Goal: Task Accomplishment & Management: Complete application form

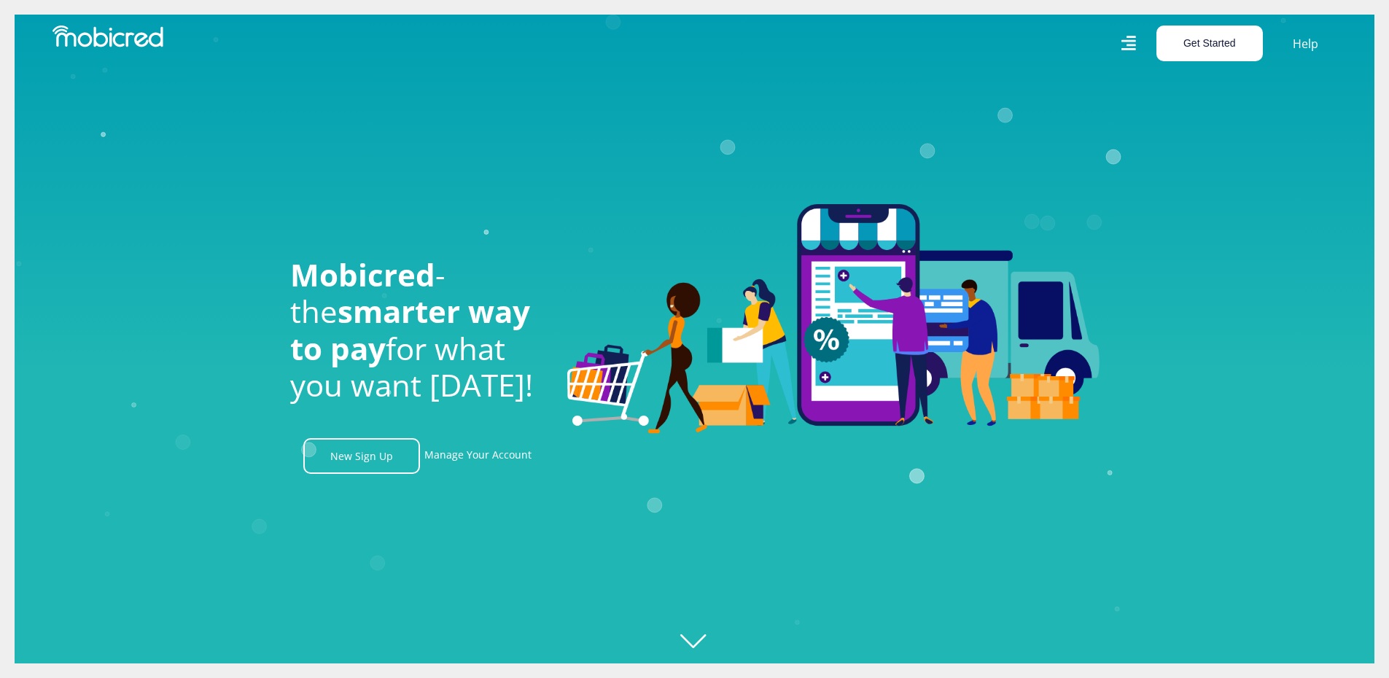
scroll to position [0, 1039]
click at [1200, 41] on button "Get Started" at bounding box center [1210, 44] width 106 height 36
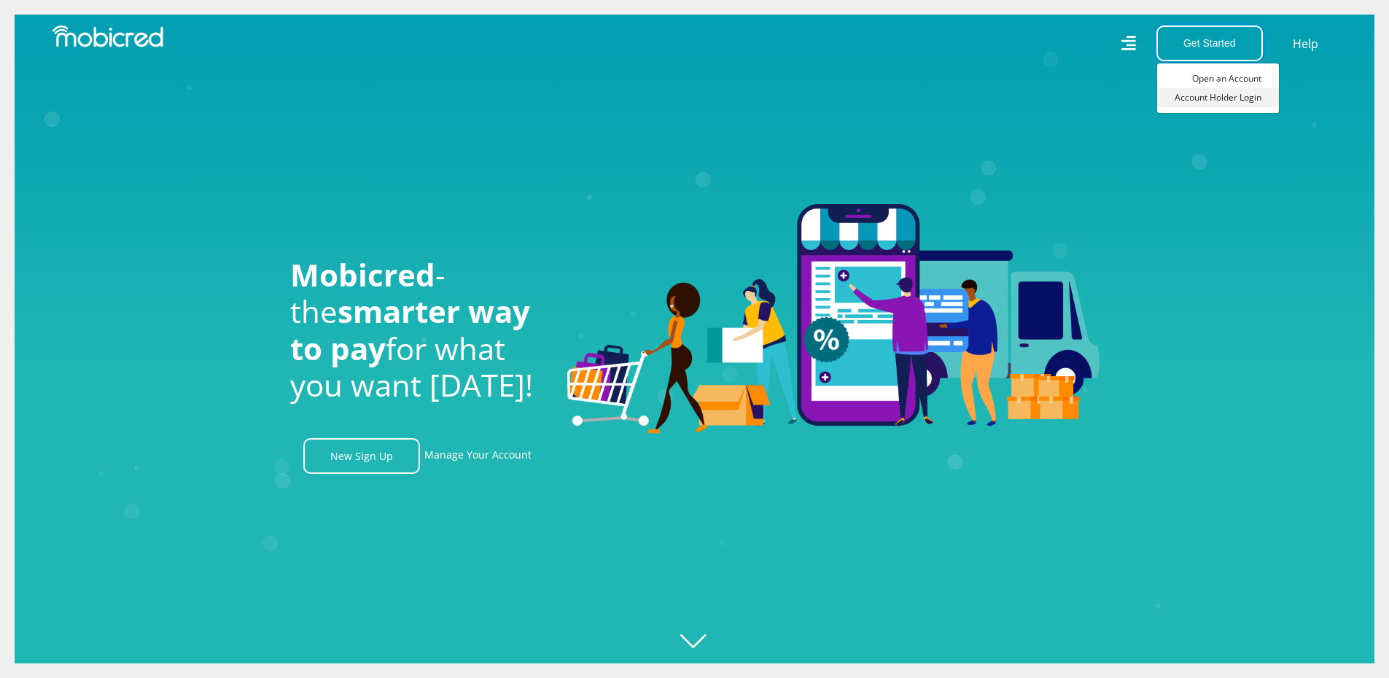
scroll to position [0, 1871]
click at [1192, 100] on link "Account Holder Login" at bounding box center [1218, 97] width 122 height 19
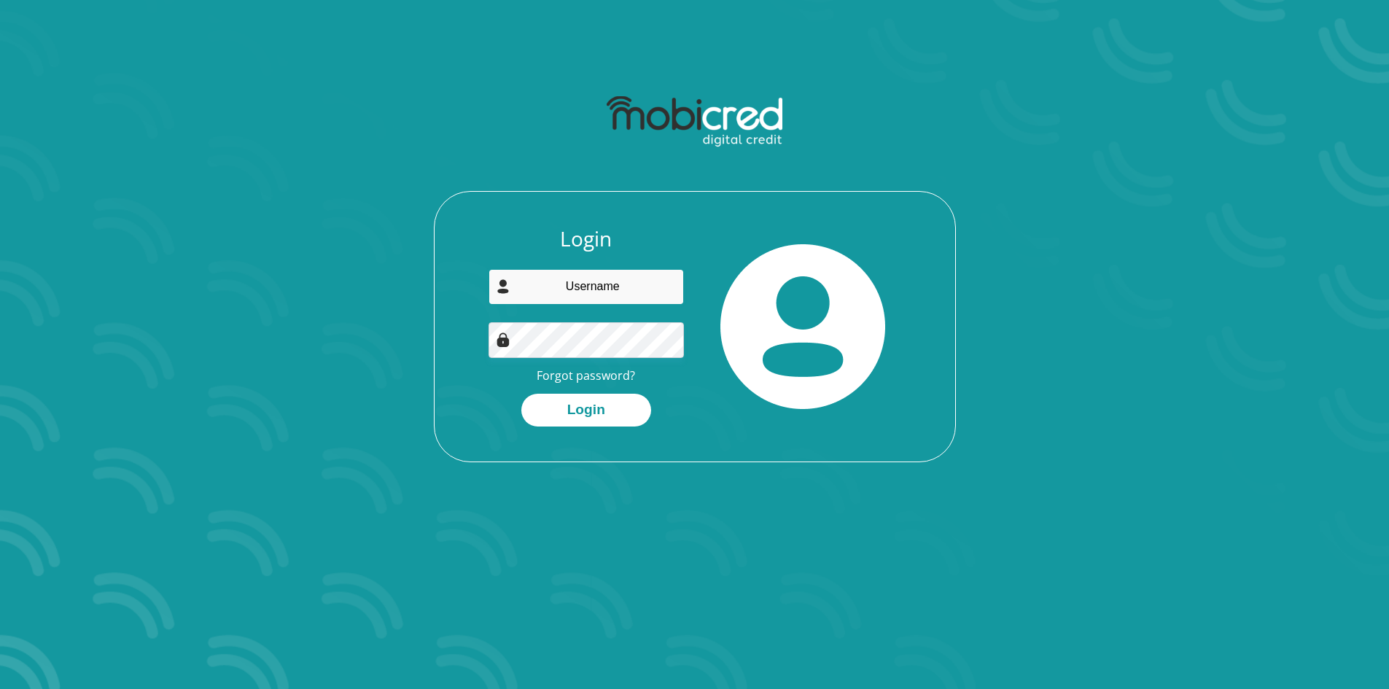
click at [594, 276] on input "email" at bounding box center [586, 287] width 195 height 36
type input "buchweitzdalene@gmail.com"
click at [615, 414] on button "Login" at bounding box center [586, 410] width 130 height 33
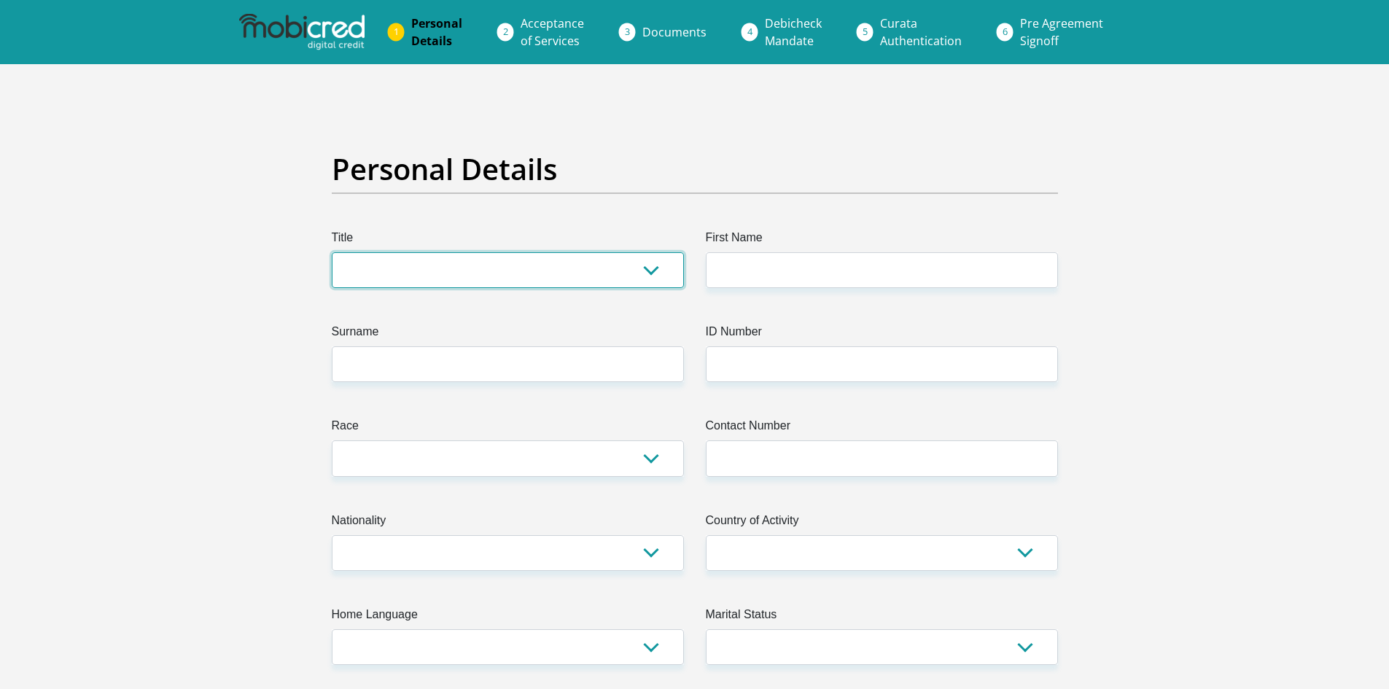
click at [489, 268] on select "Mr Ms Mrs Dr Other" at bounding box center [508, 270] width 352 height 36
select select "Ms"
click at [332, 252] on select "Mr Ms Mrs Dr Other" at bounding box center [508, 270] width 352 height 36
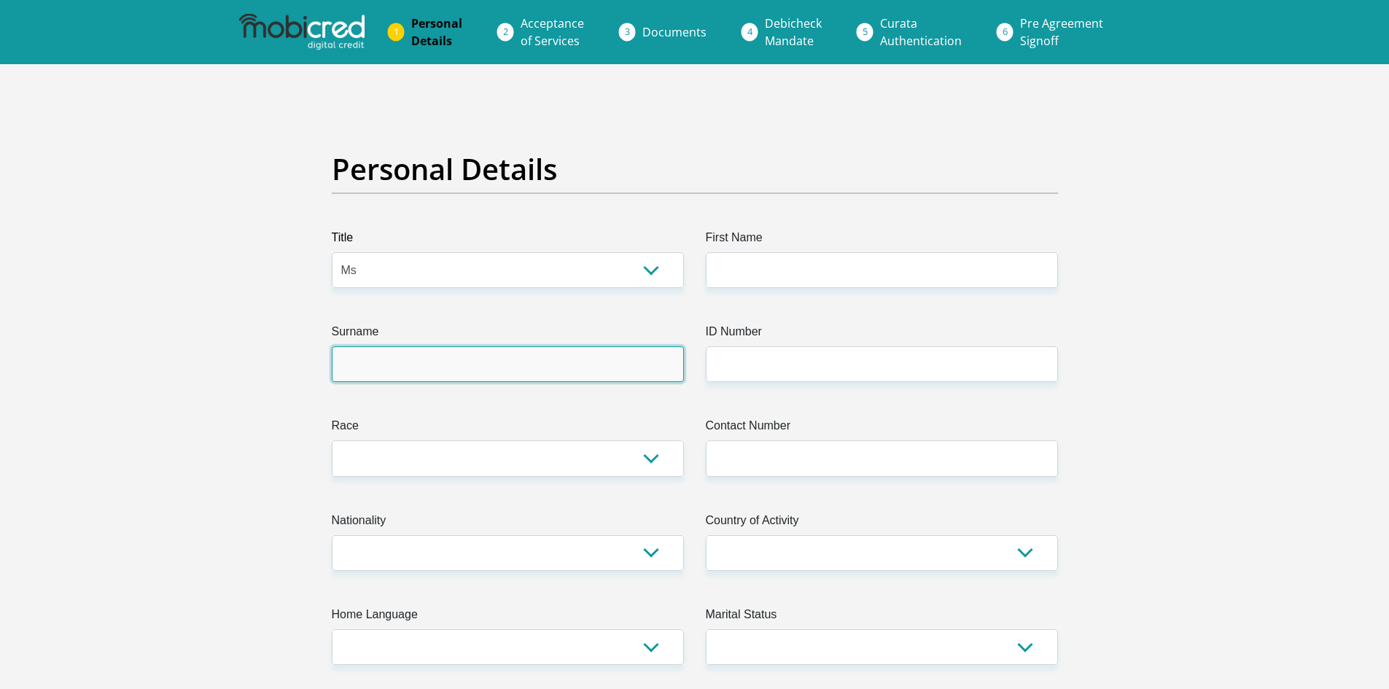
click at [445, 356] on input "Surname" at bounding box center [508, 364] width 352 height 36
type input "Buchweitz"
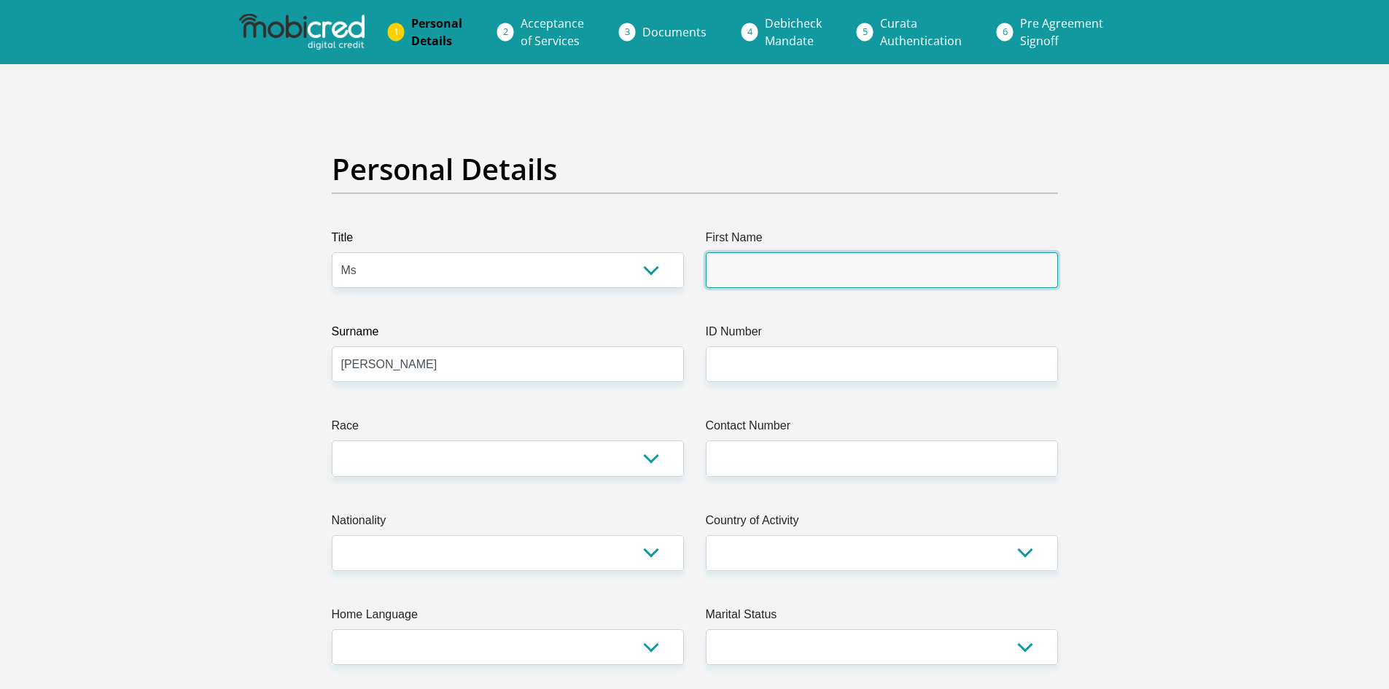
click at [833, 276] on input "First Name" at bounding box center [882, 270] width 352 height 36
type input "Dalene"
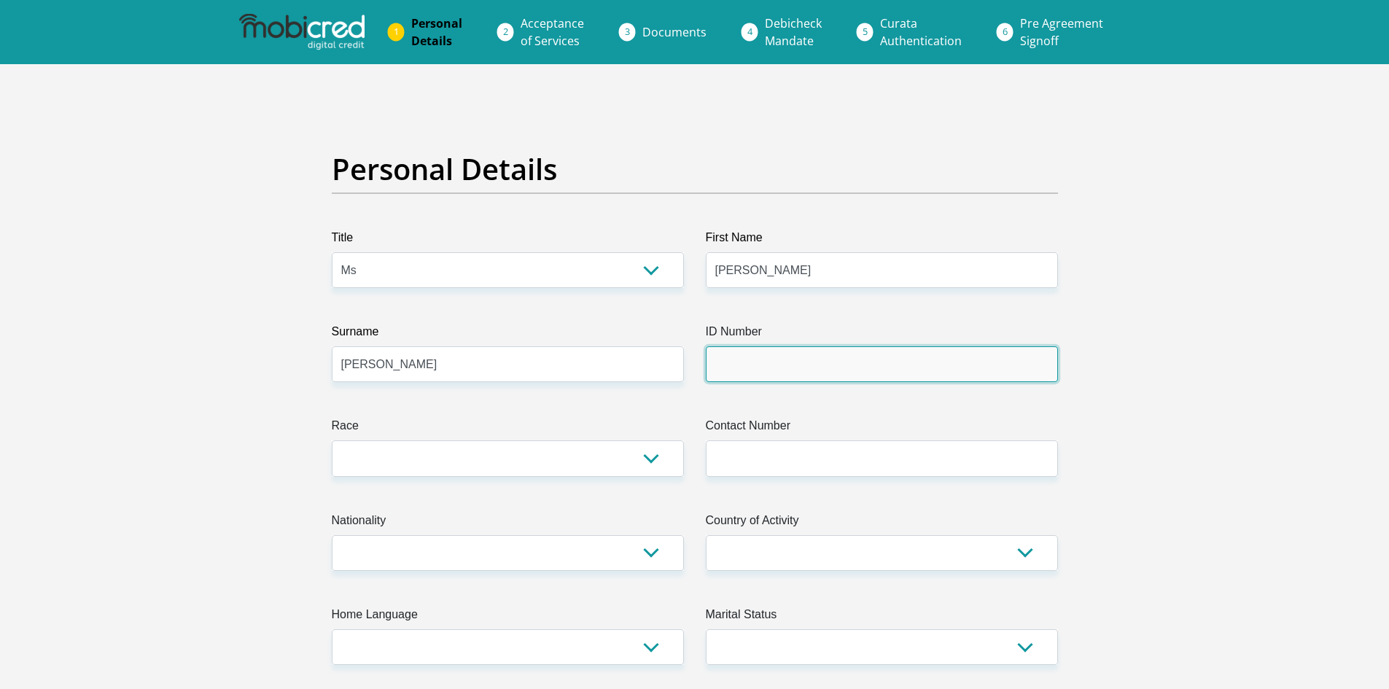
click at [790, 361] on input "ID Number" at bounding box center [882, 364] width 352 height 36
type input "8602180085081"
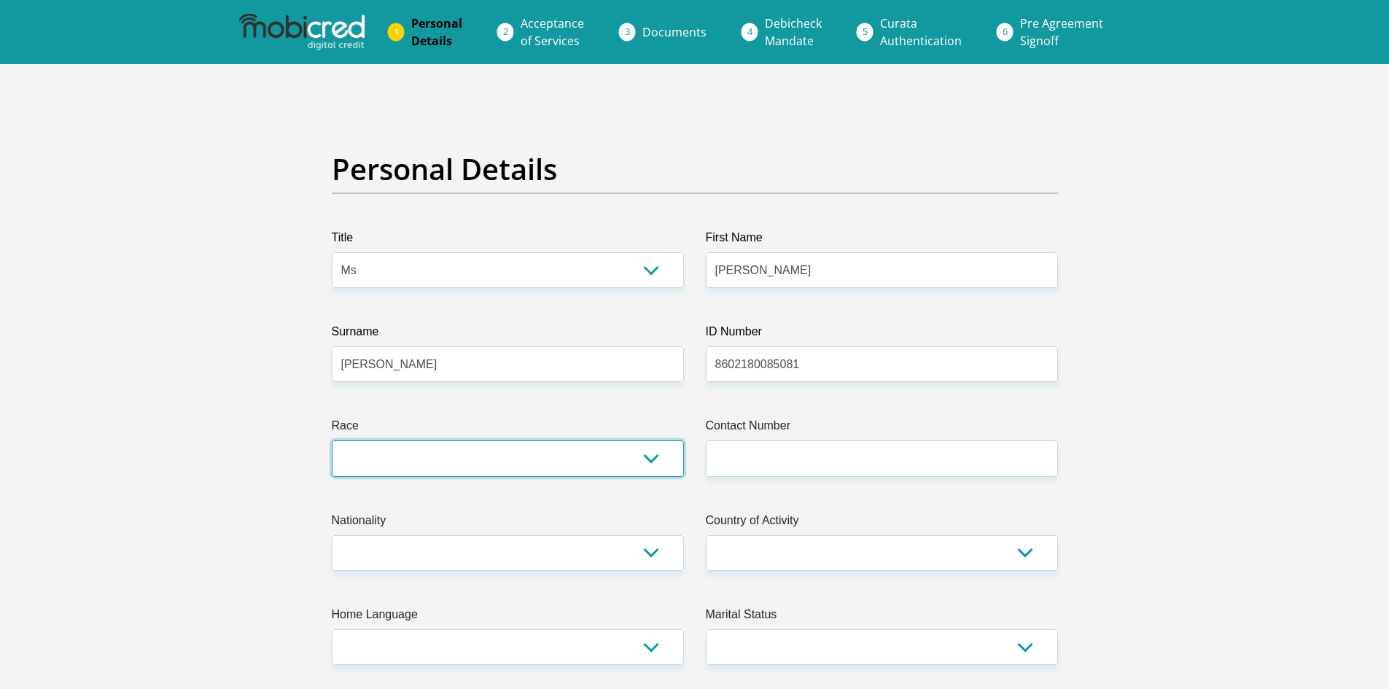
click at [526, 470] on select "Black Coloured Indian White Other" at bounding box center [508, 459] width 352 height 36
select select "4"
click at [332, 441] on select "Black Coloured Indian White Other" at bounding box center [508, 459] width 352 height 36
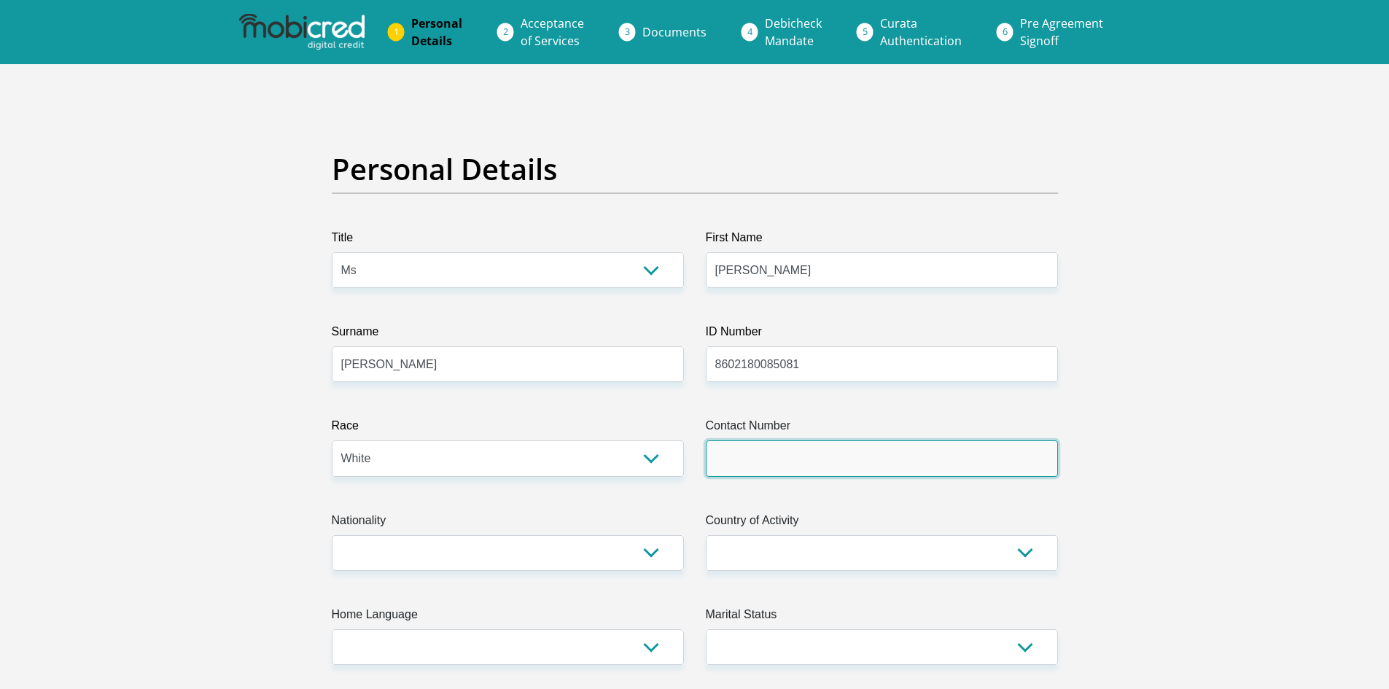
click at [856, 459] on input "Contact Number" at bounding box center [882, 459] width 352 height 36
type input "0823345682"
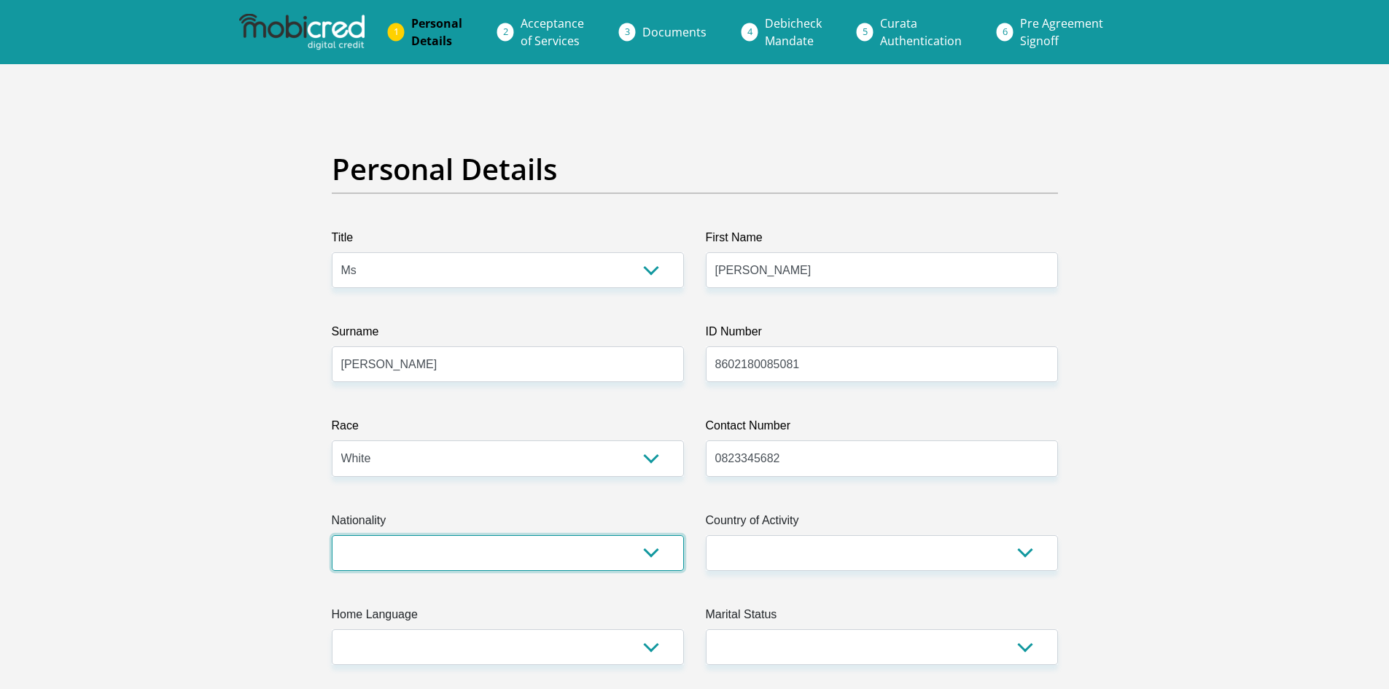
click at [613, 549] on select "South Africa Afghanistan Aland Islands Albania Algeria America Samoa American V…" at bounding box center [508, 553] width 352 height 36
select select "ZAF"
click at [332, 535] on select "South Africa Afghanistan Aland Islands Albania Algeria America Samoa American V…" at bounding box center [508, 553] width 352 height 36
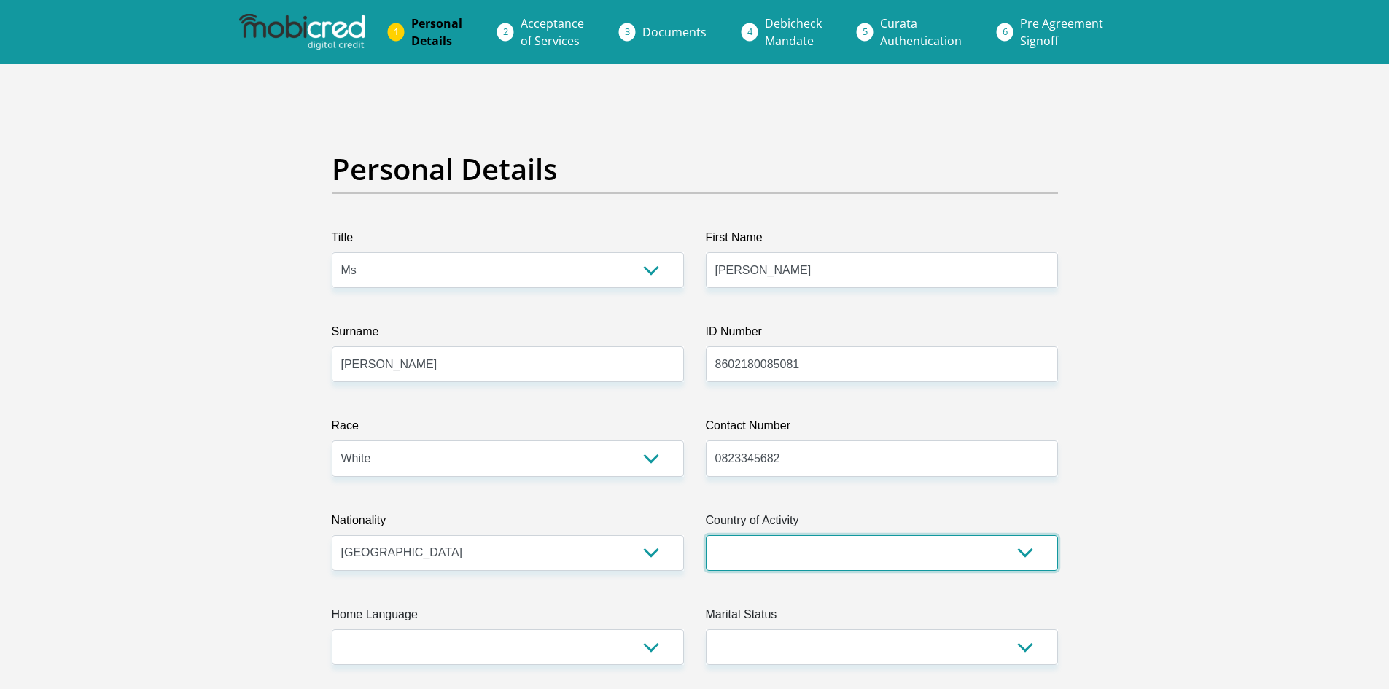
click at [850, 549] on select "South Africa Afghanistan Aland Islands Albania Algeria America Samoa American V…" at bounding box center [882, 553] width 352 height 36
select select "ZAF"
click at [706, 535] on select "South Africa Afghanistan Aland Islands Albania Algeria America Samoa American V…" at bounding box center [882, 553] width 352 height 36
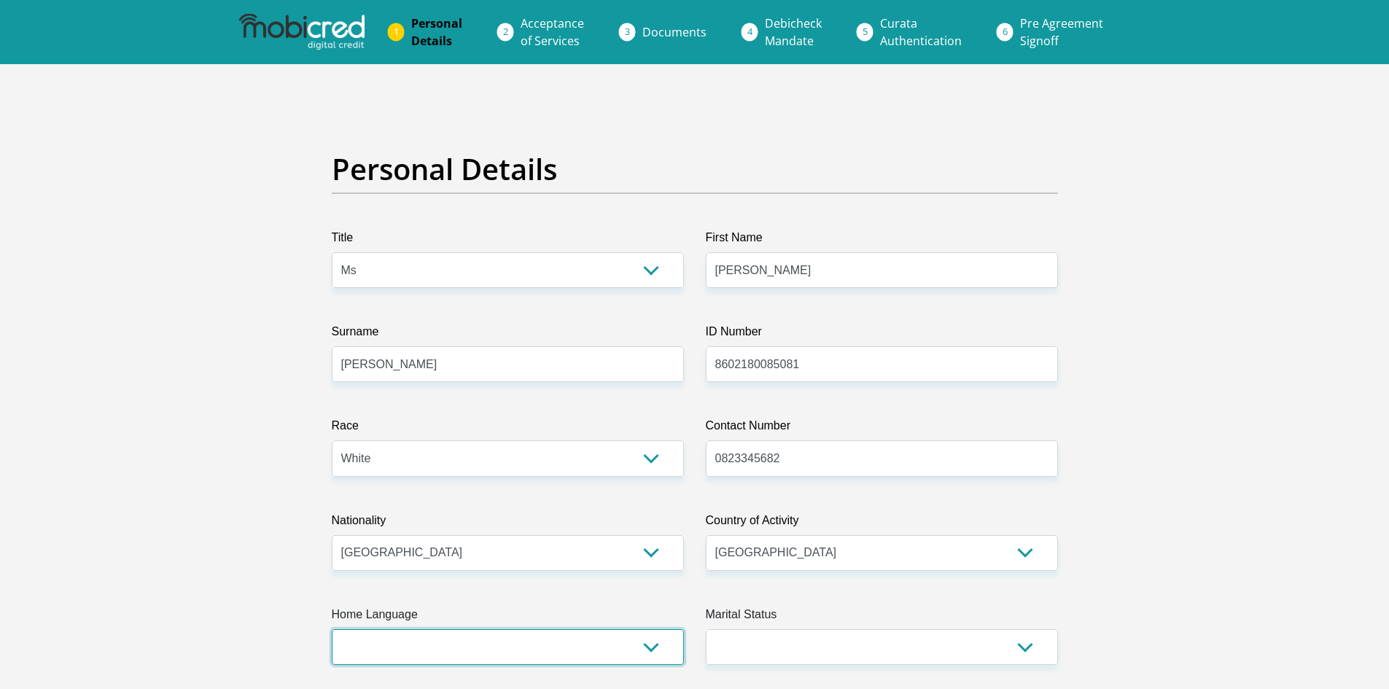
click at [566, 656] on select "Afrikaans English Sepedi South Ndebele Southern Sotho Swati Tsonga Tswana Venda…" at bounding box center [508, 647] width 352 height 36
select select "eng"
click at [332, 629] on select "Afrikaans English Sepedi South Ndebele Southern Sotho Swati Tsonga Tswana Venda…" at bounding box center [508, 647] width 352 height 36
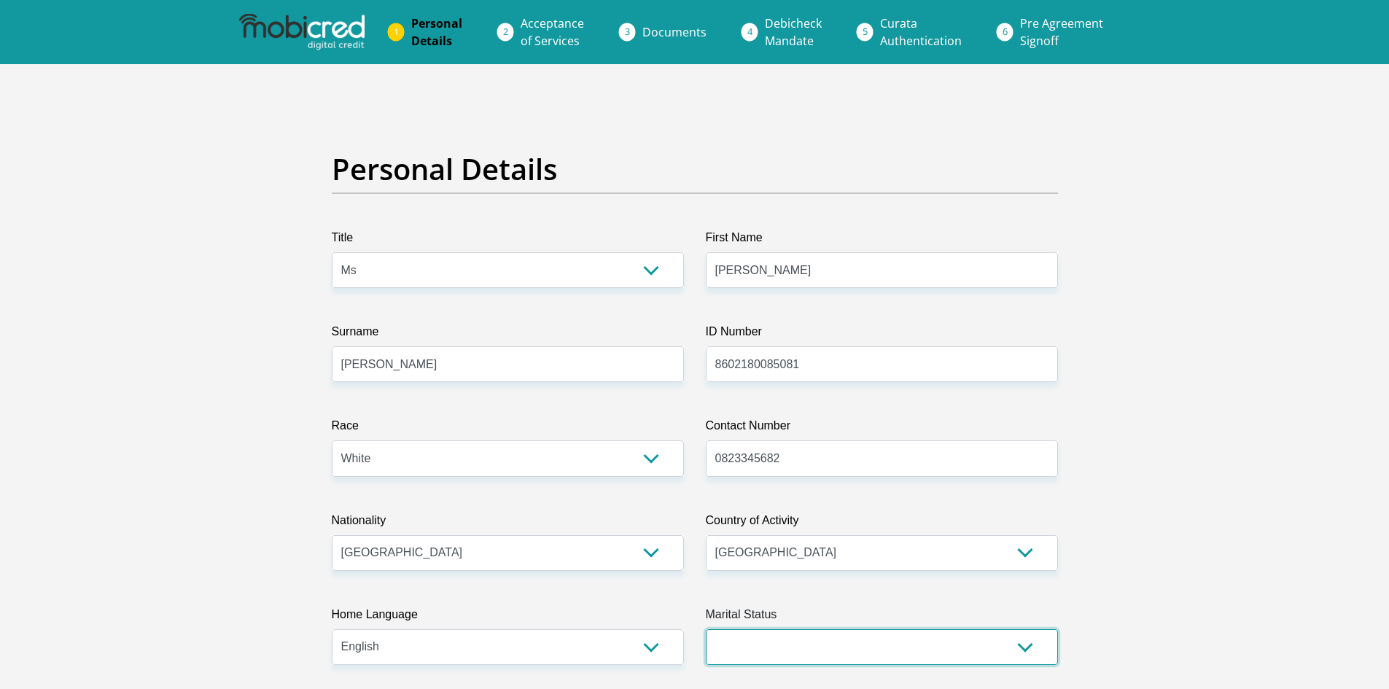
click at [788, 646] on select "Married ANC Single Divorced Widowed Married COP or Customary Law" at bounding box center [882, 647] width 352 height 36
select select "3"
click at [706, 629] on select "Married ANC Single Divorced Widowed Married COP or Customary Law" at bounding box center [882, 647] width 352 height 36
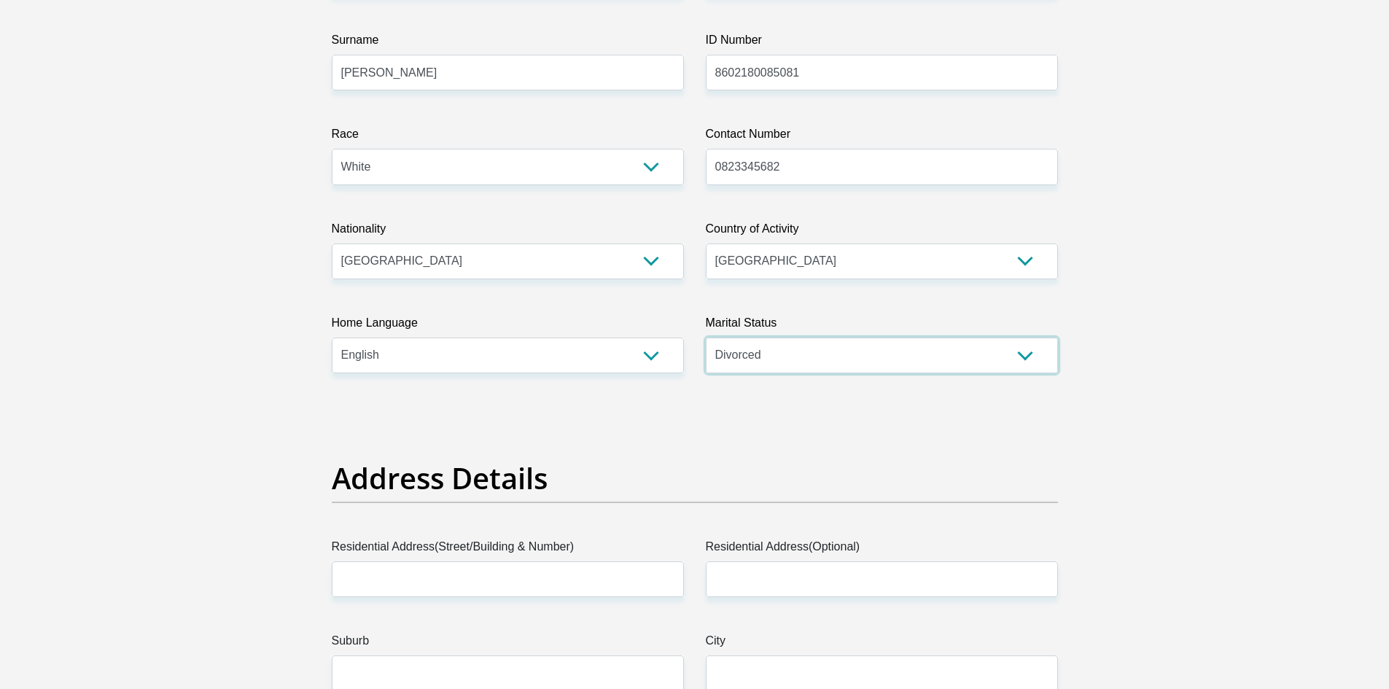
scroll to position [511, 0]
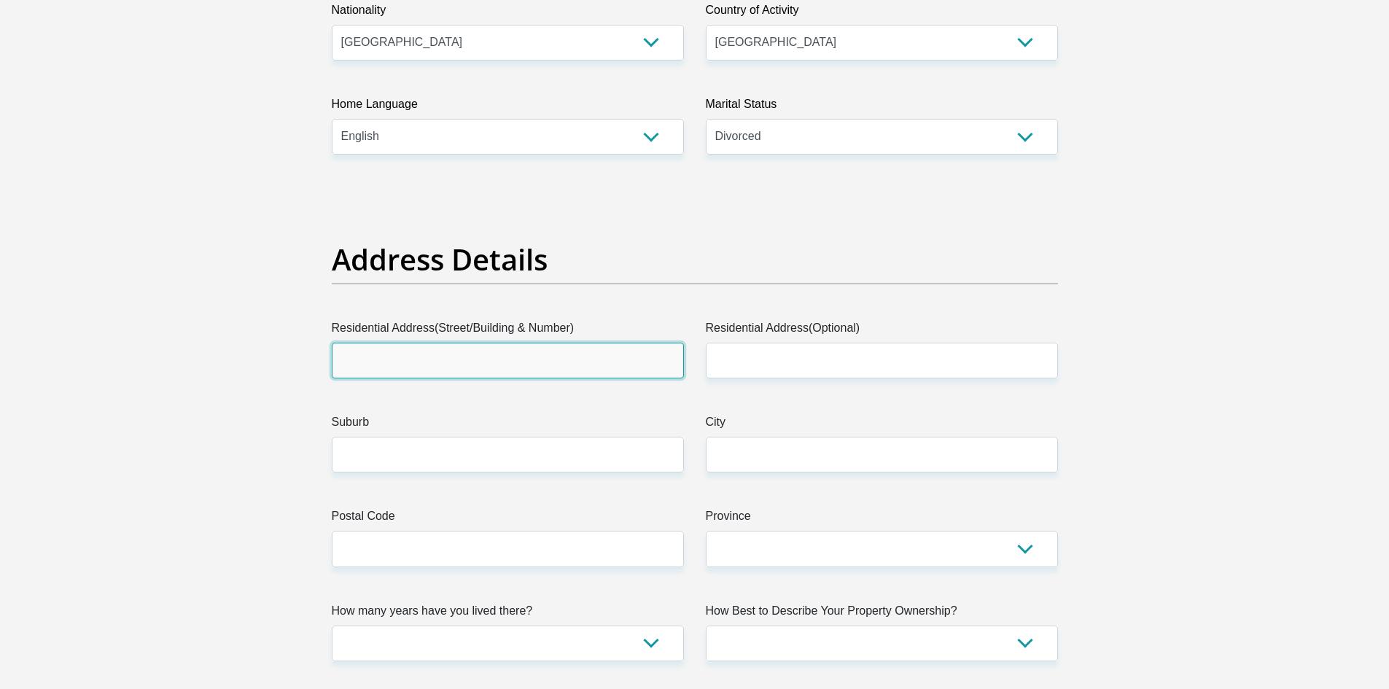
click at [559, 363] on input "Residential Address(Street/Building & Number)" at bounding box center [508, 361] width 352 height 36
type input "19 the orchards"
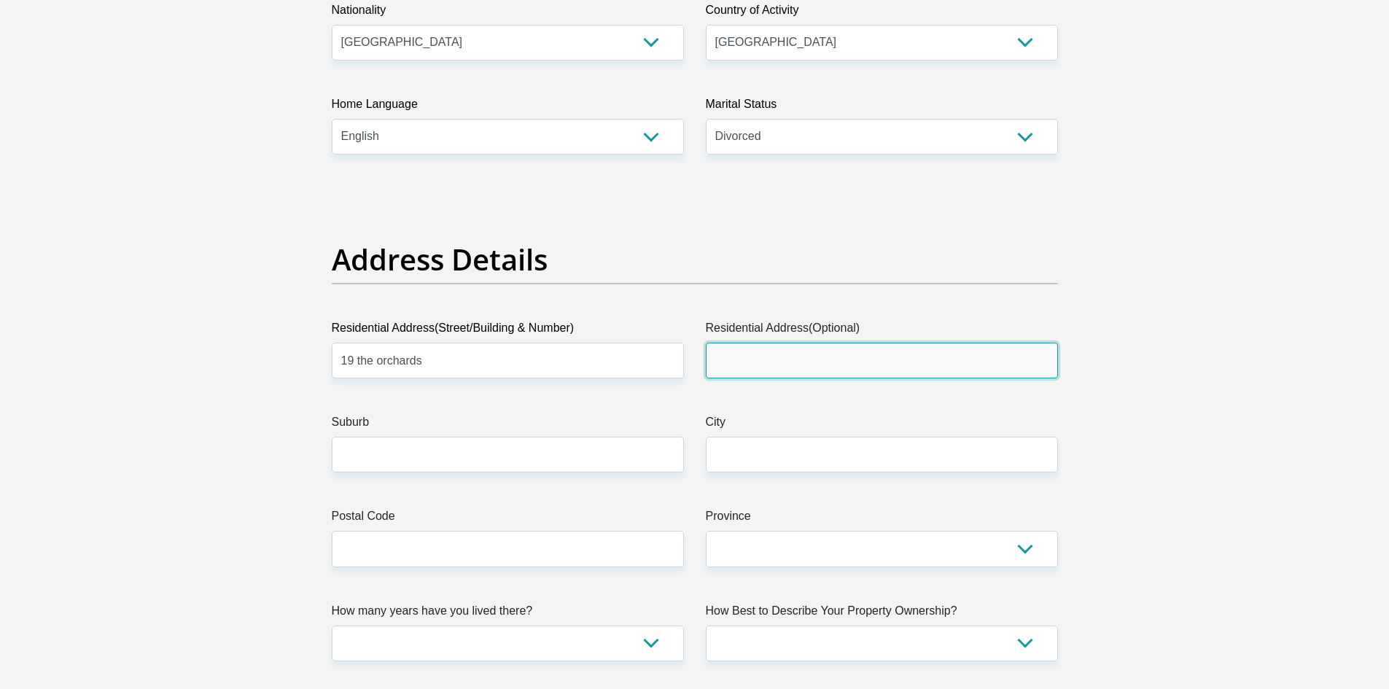
click at [777, 368] on input "Residential Address(Optional)" at bounding box center [882, 361] width 352 height 36
type input "Diaz road"
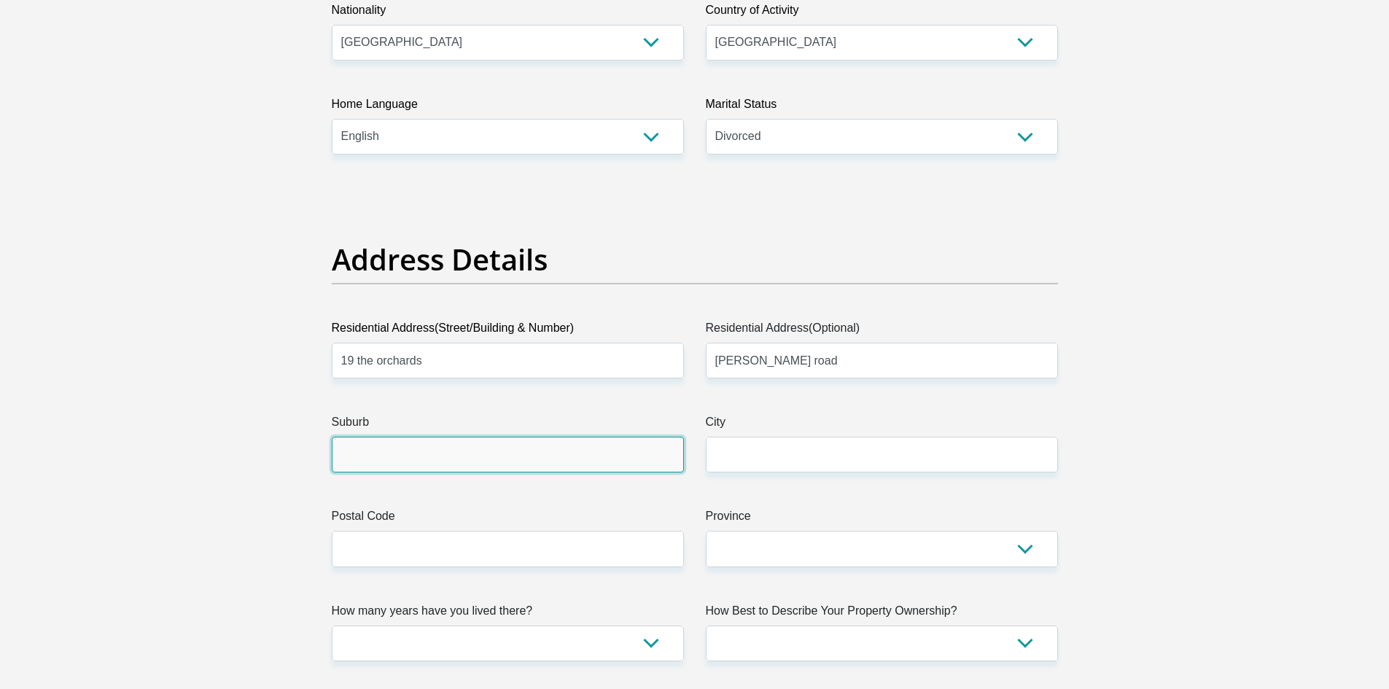
click at [636, 441] on input "Suburb" at bounding box center [508, 455] width 352 height 36
type input "Somerset west"
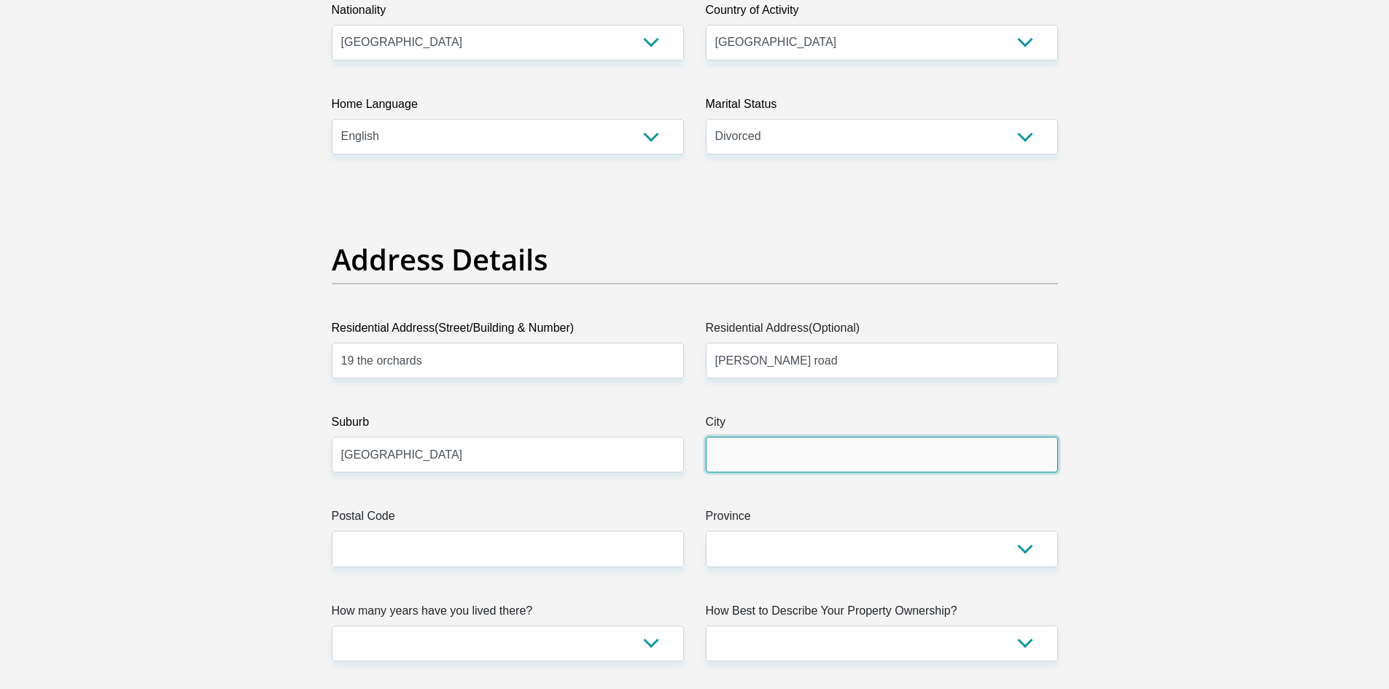
click at [759, 454] on input "City" at bounding box center [882, 455] width 352 height 36
type input "Cape Town"
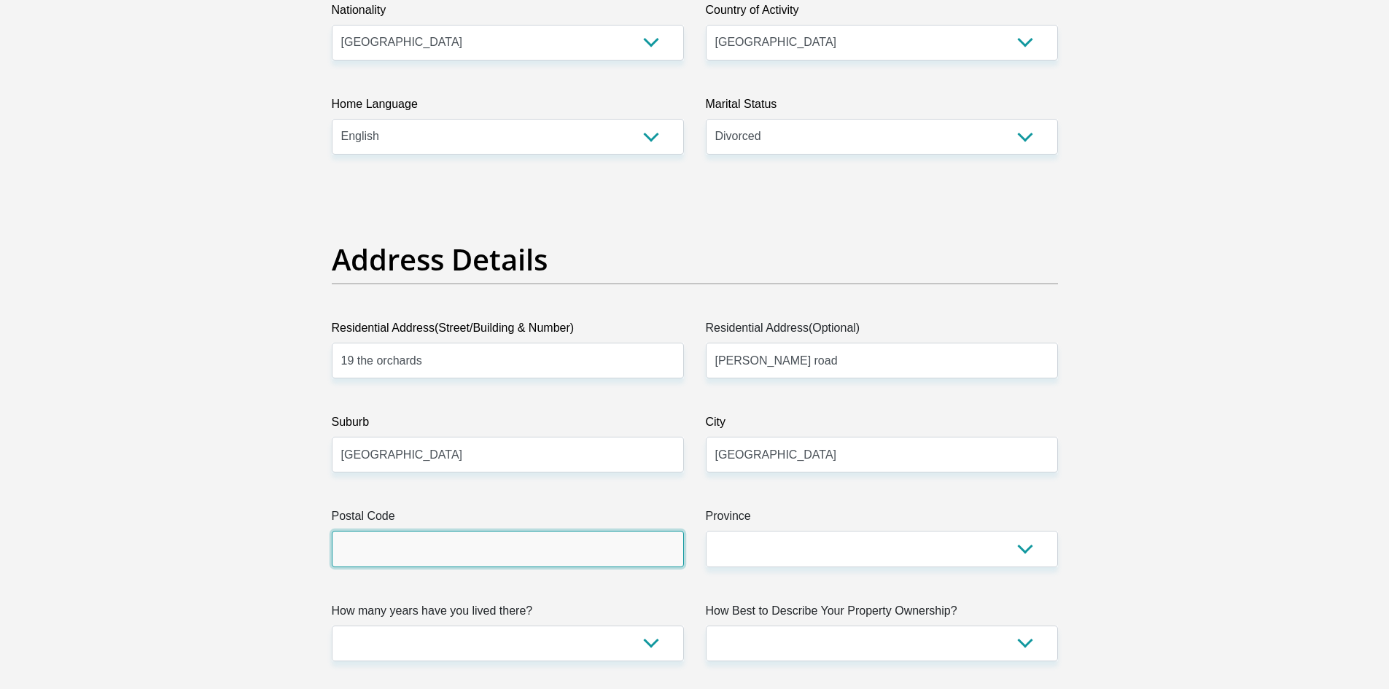
click at [574, 550] on input "Postal Code" at bounding box center [508, 549] width 352 height 36
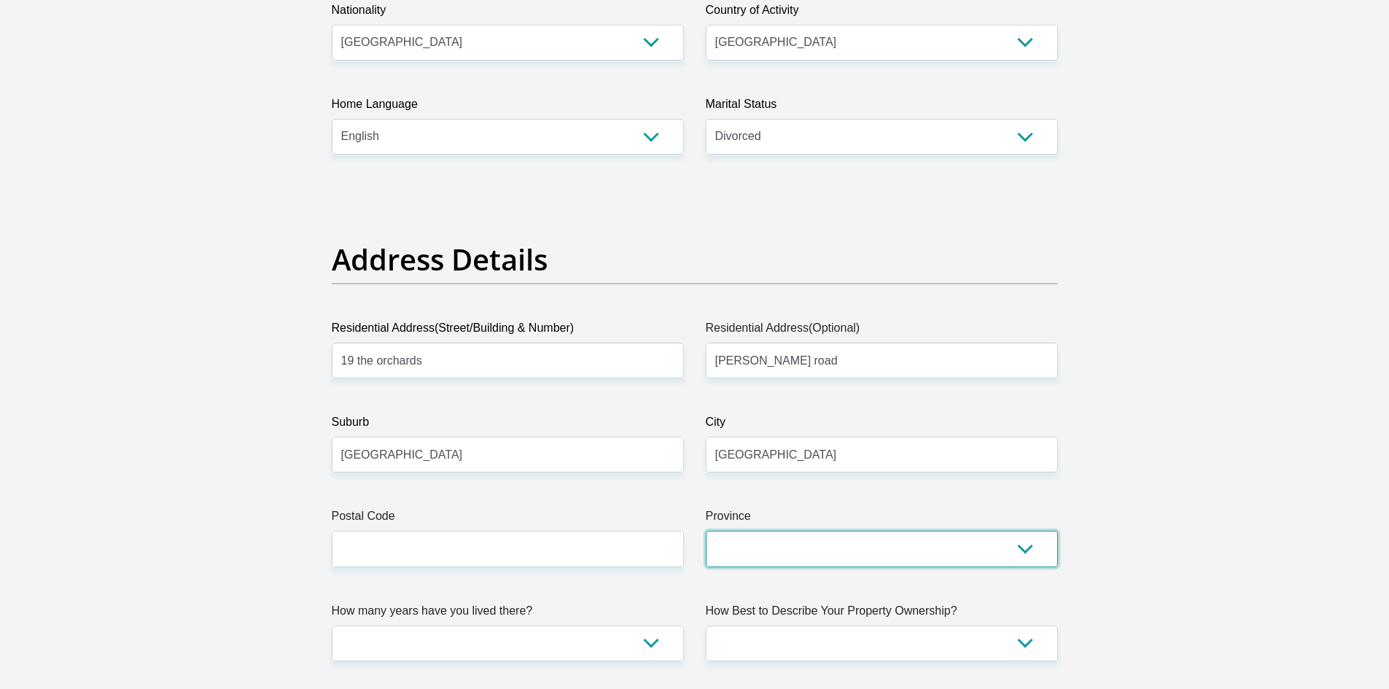
click at [796, 549] on select "Eastern Cape Free State Gauteng KwaZulu-Natal Limpopo Mpumalanga Northern Cape …" at bounding box center [882, 549] width 352 height 36
select select "Western Cape"
click at [706, 531] on select "Eastern Cape Free State Gauteng KwaZulu-Natal Limpopo Mpumalanga Northern Cape …" at bounding box center [882, 549] width 352 height 36
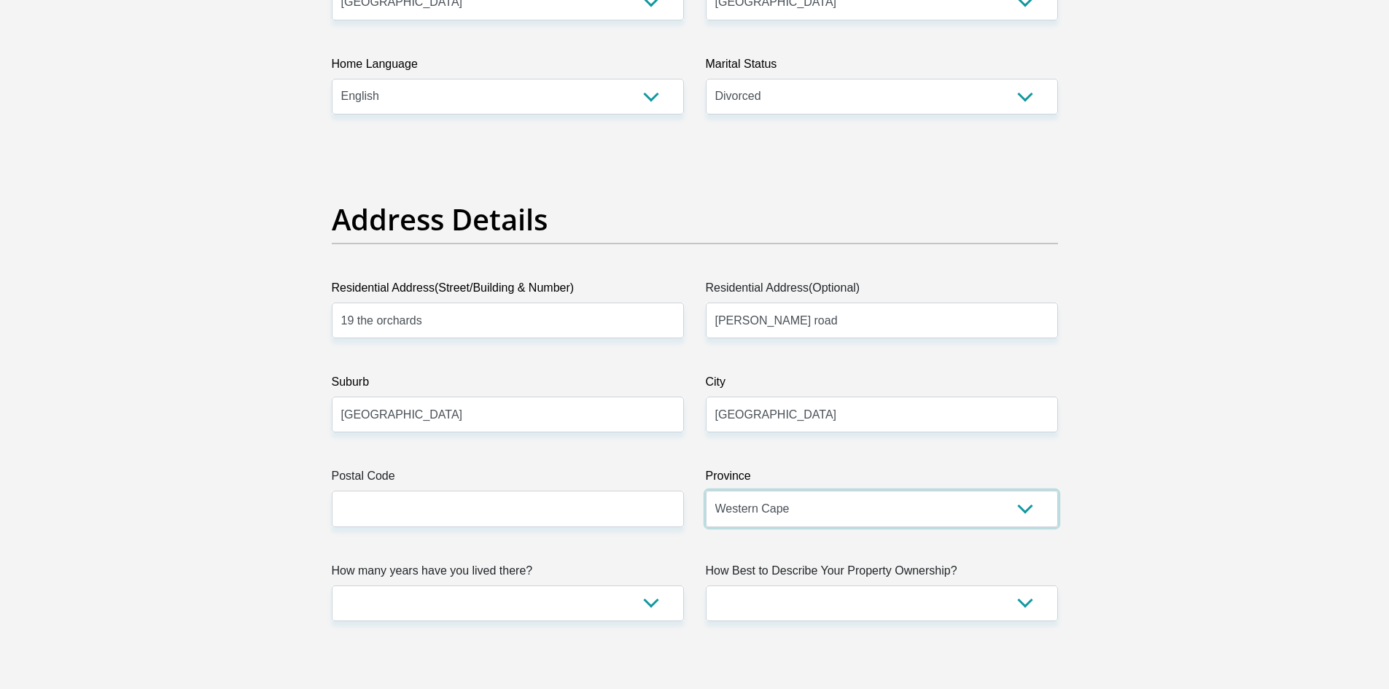
scroll to position [583, 0]
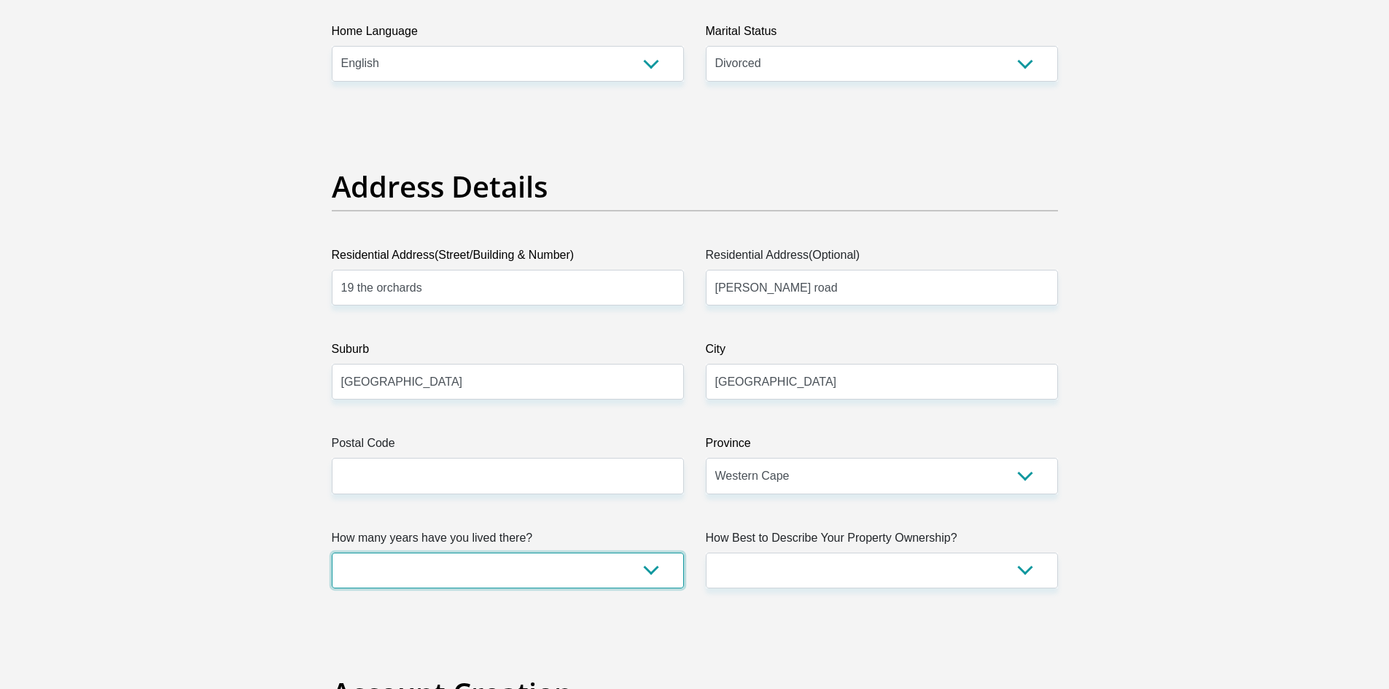
click at [547, 572] on select "less than 1 year 1-3 years 3-5 years 5+ years" at bounding box center [508, 571] width 352 height 36
select select "5"
click at [332, 553] on select "less than 1 year 1-3 years 3-5 years 5+ years" at bounding box center [508, 571] width 352 height 36
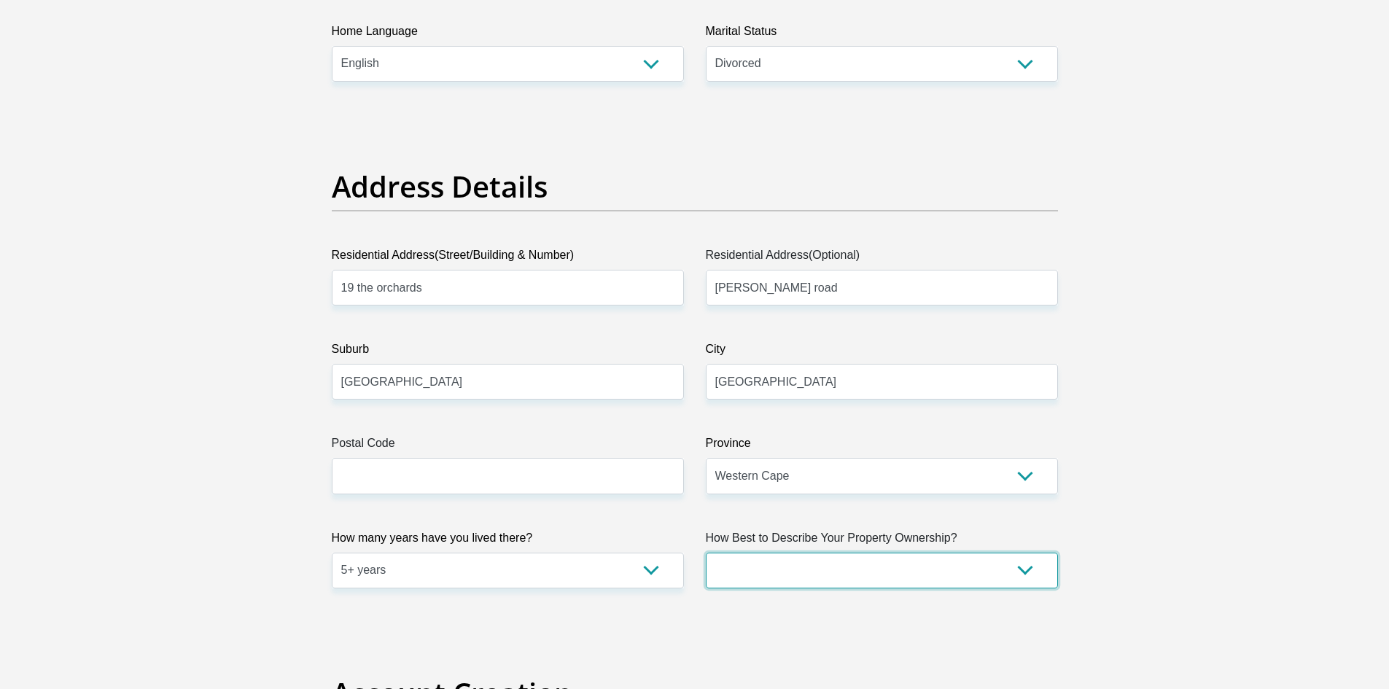
click at [886, 578] on select "Owned Rented Family Owned Company Dwelling" at bounding box center [882, 571] width 352 height 36
select select "parents"
click at [706, 553] on select "Owned Rented Family Owned Company Dwelling" at bounding box center [882, 571] width 352 height 36
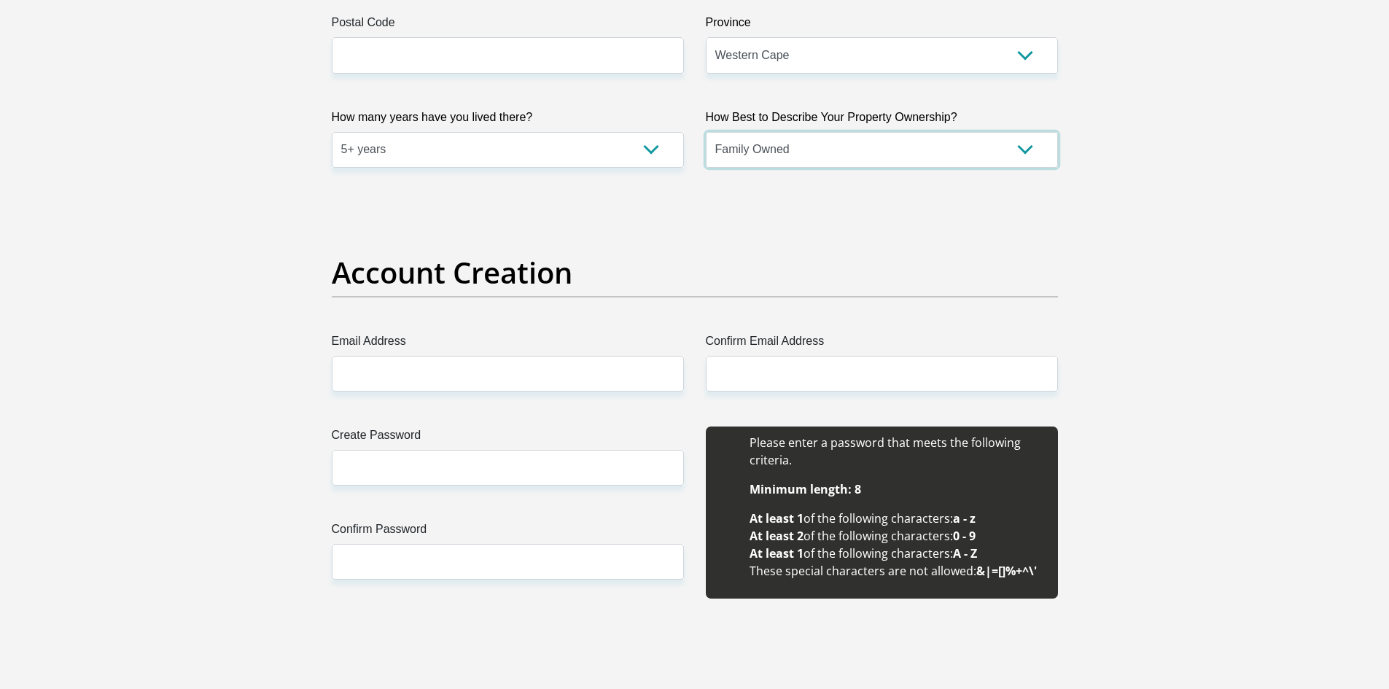
scroll to position [1021, 0]
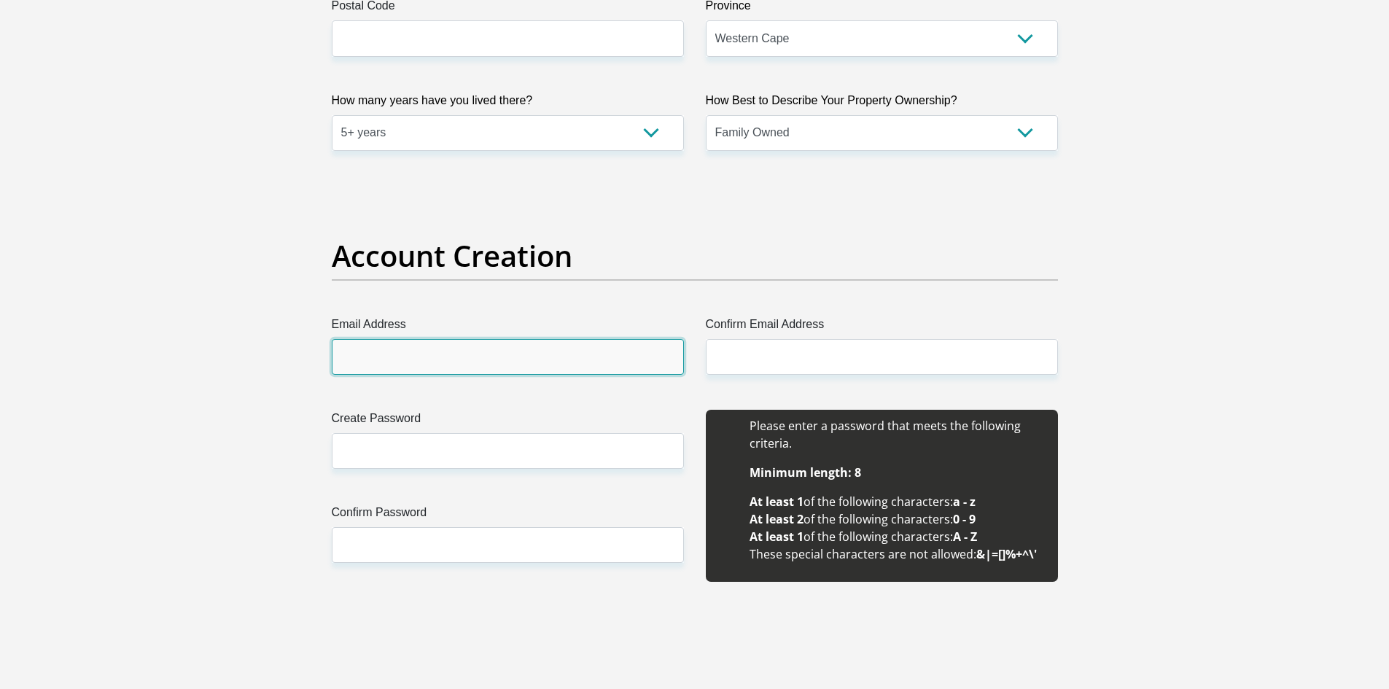
click at [551, 354] on input "Email Address" at bounding box center [508, 357] width 352 height 36
type input "buchweitzdalene@gmail.com"
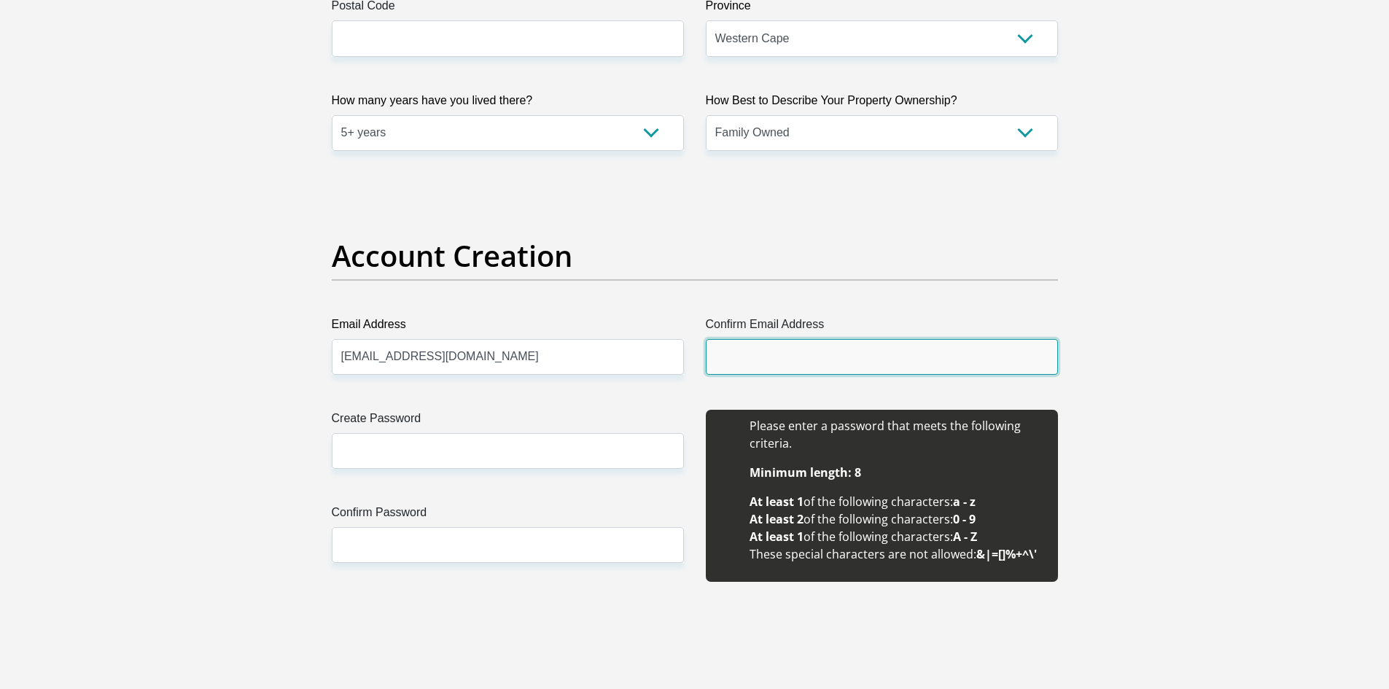
click at [850, 355] on input "Confirm Email Address" at bounding box center [882, 357] width 352 height 36
type input "buchweitzdalene@gmail.com"
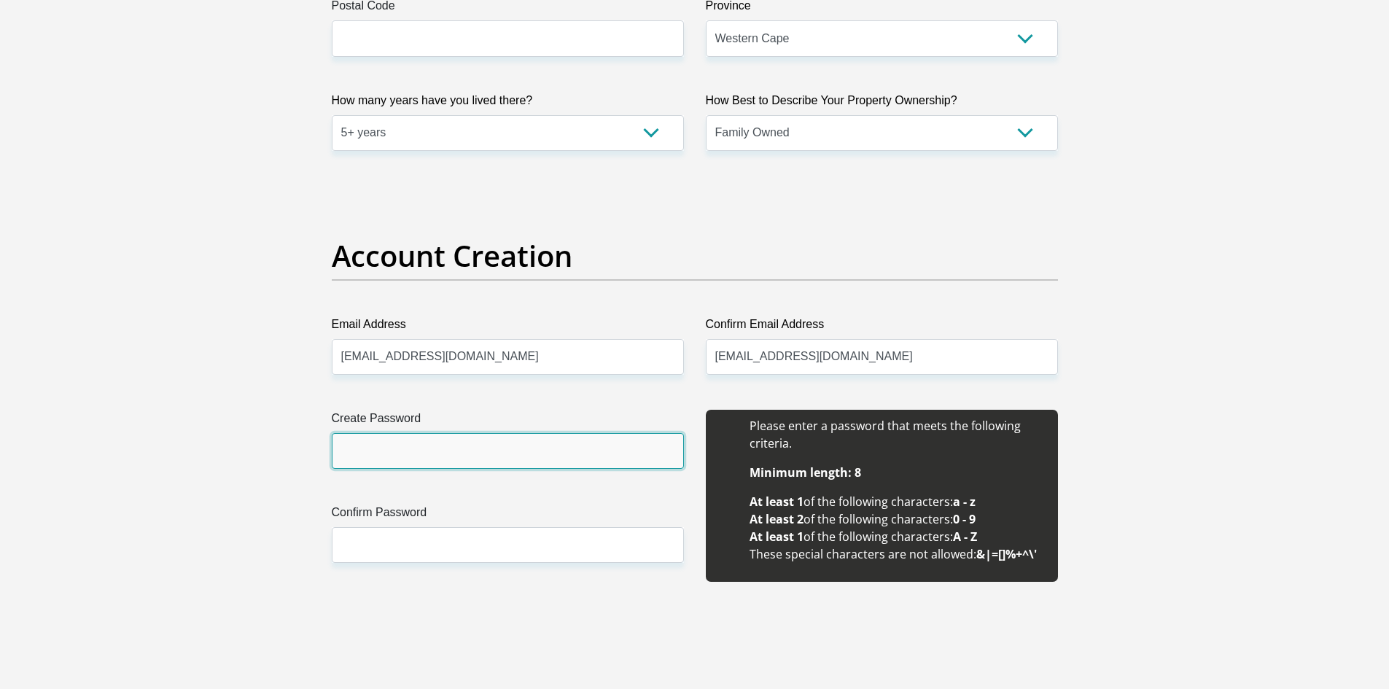
click at [616, 461] on input "Create Password" at bounding box center [508, 451] width 352 height 36
type input "DalBuch1986!"
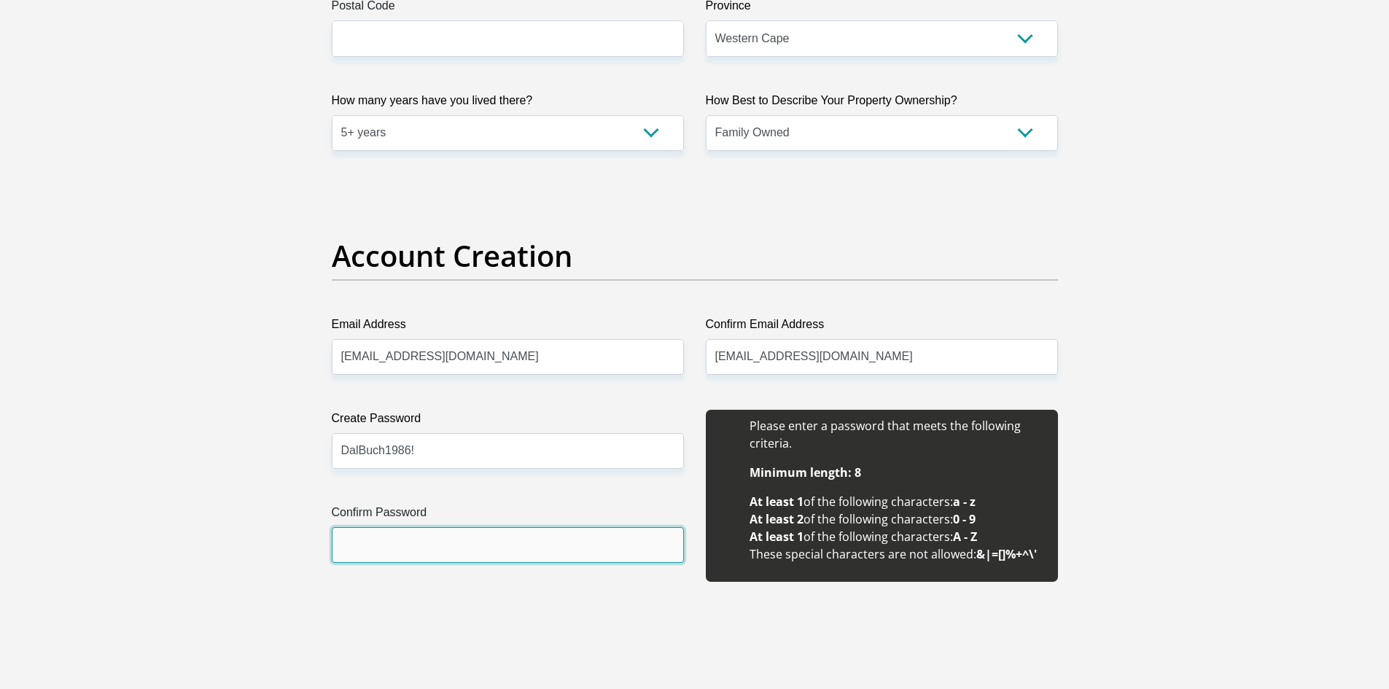
click at [349, 546] on input "Confirm Password" at bounding box center [508, 545] width 352 height 36
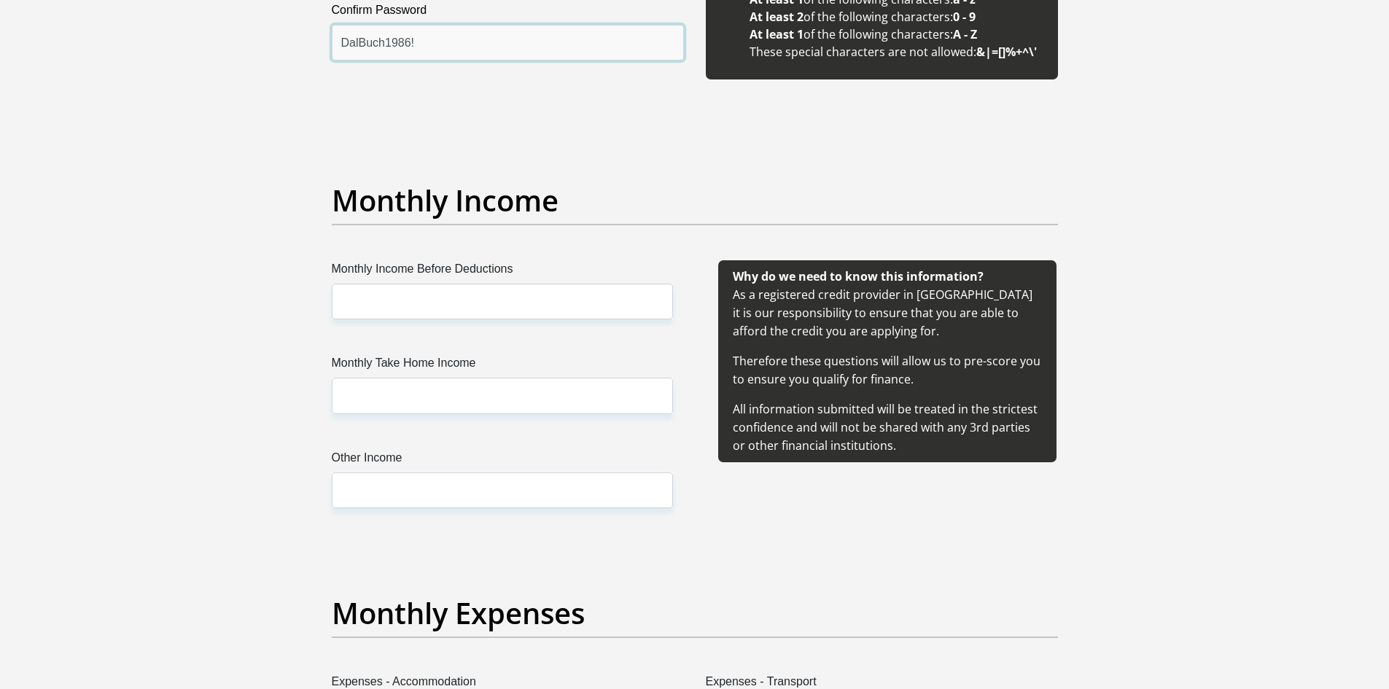
scroll to position [1532, 0]
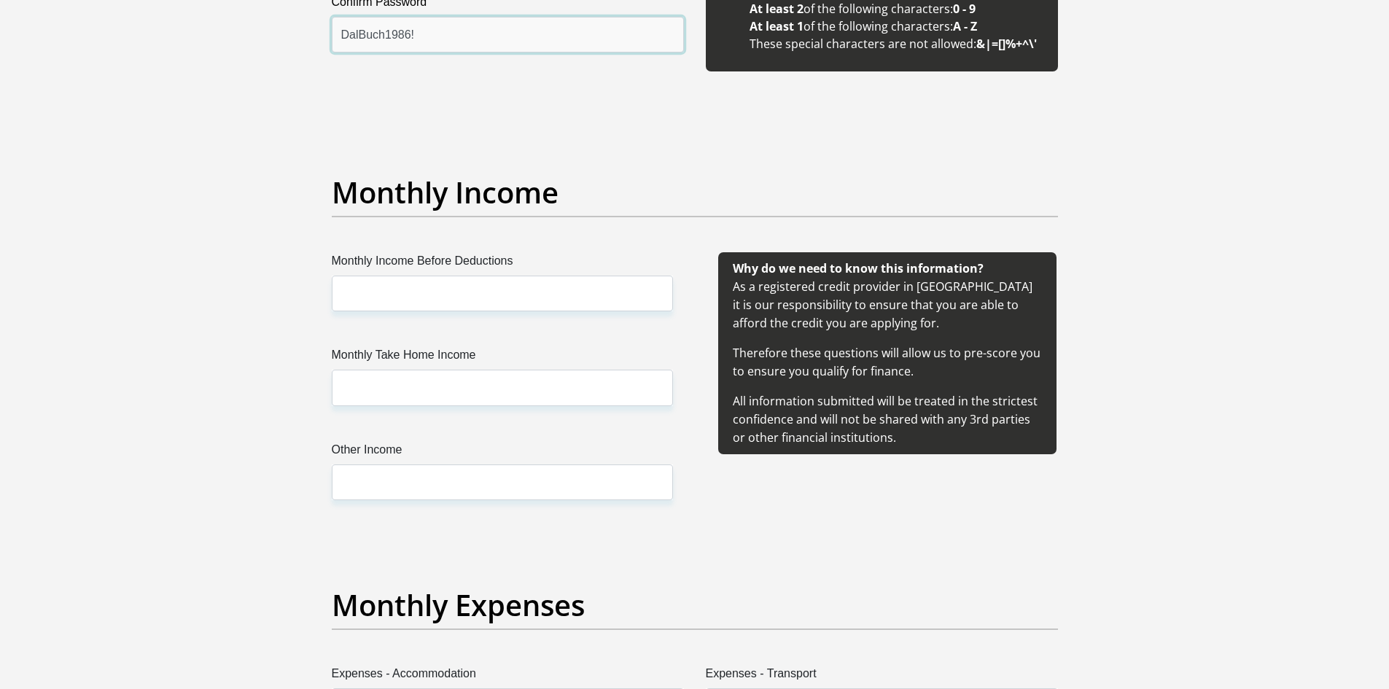
type input "DalBuch1986!"
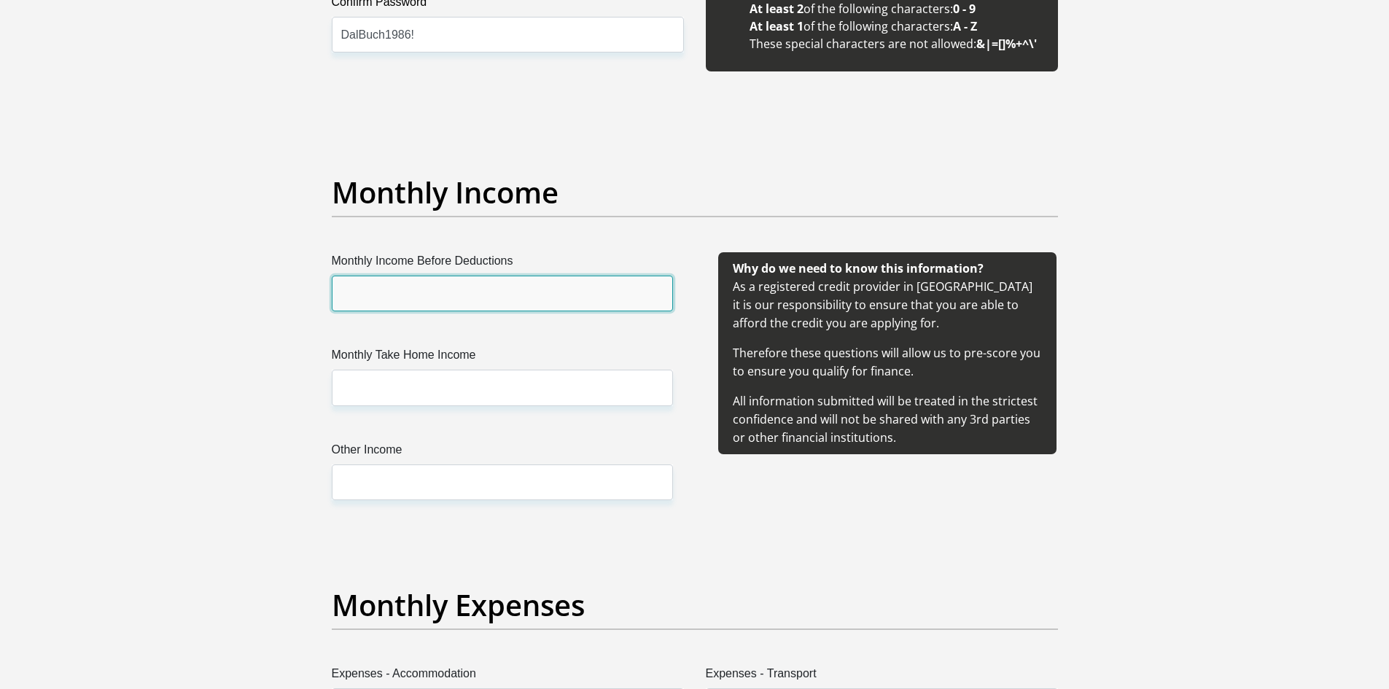
click at [511, 296] on input "Monthly Income Before Deductions" at bounding box center [502, 294] width 341 height 36
type input "29371.00"
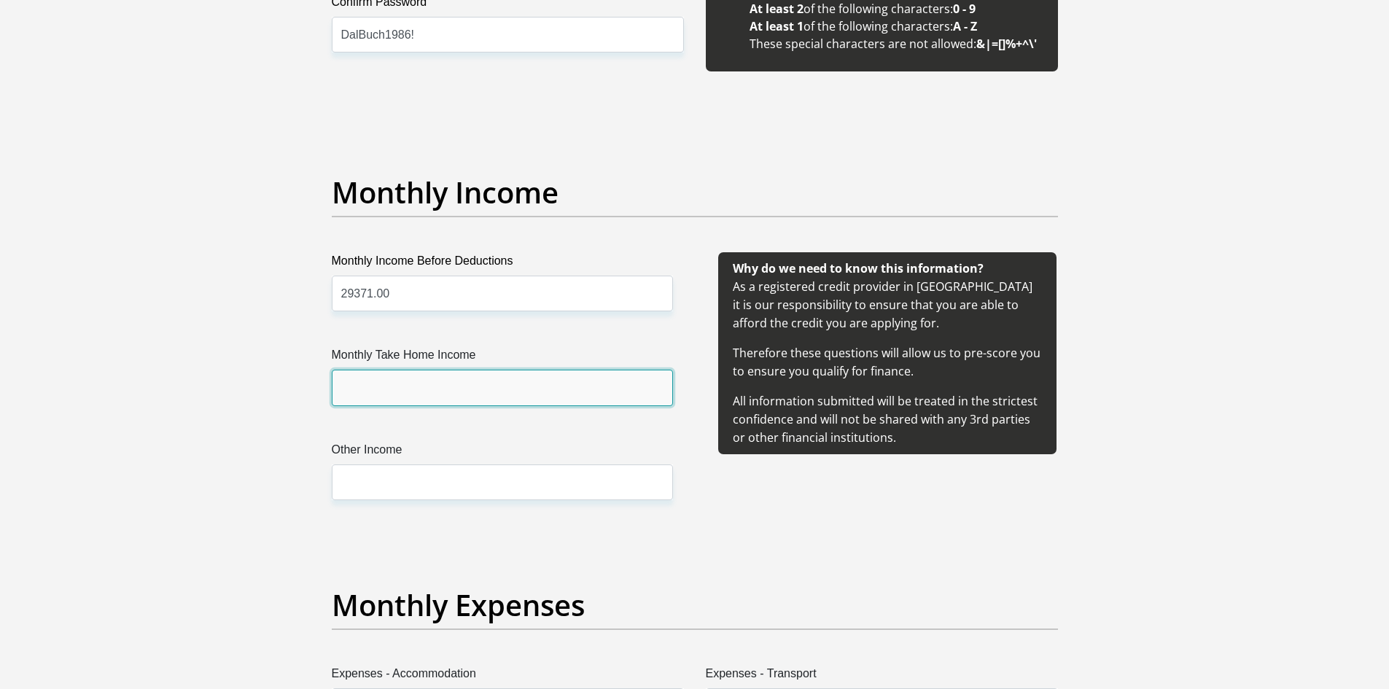
click at [500, 391] on input "Monthly Take Home Income" at bounding box center [502, 388] width 341 height 36
type input "24505.61"
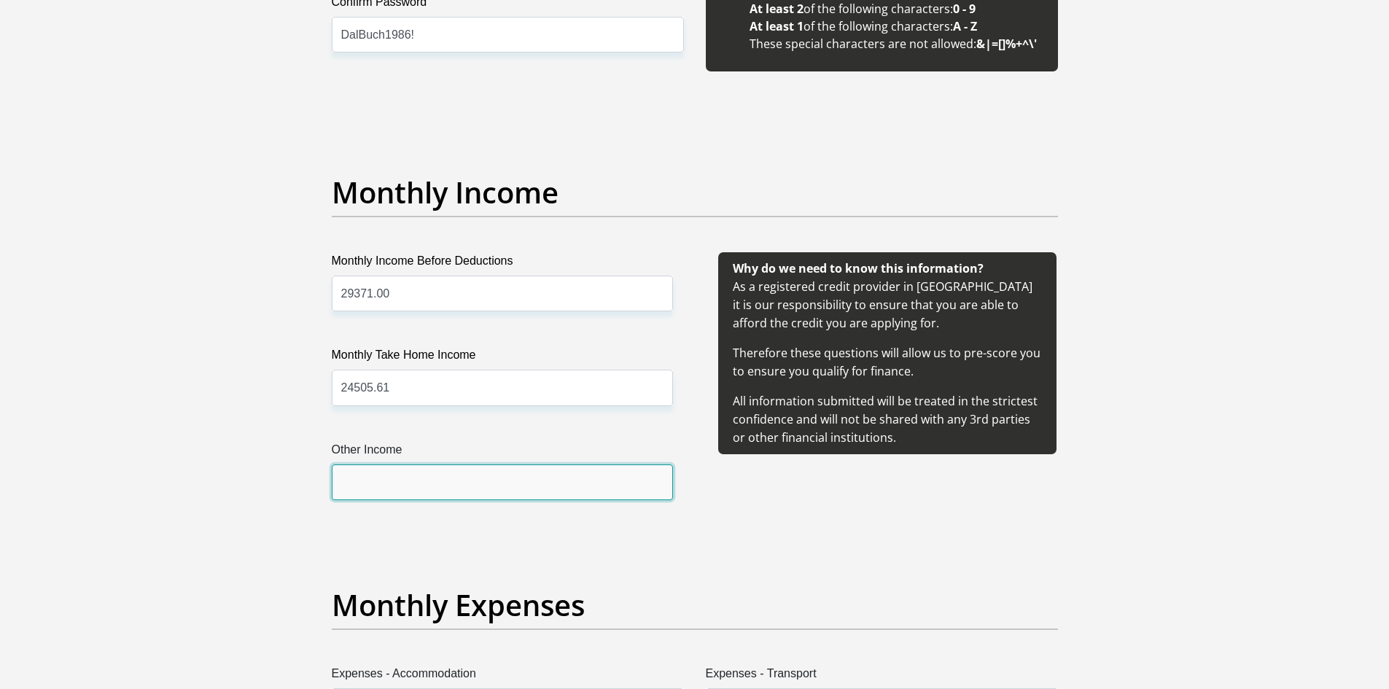
click at [447, 480] on input "Other Income" at bounding box center [502, 483] width 341 height 36
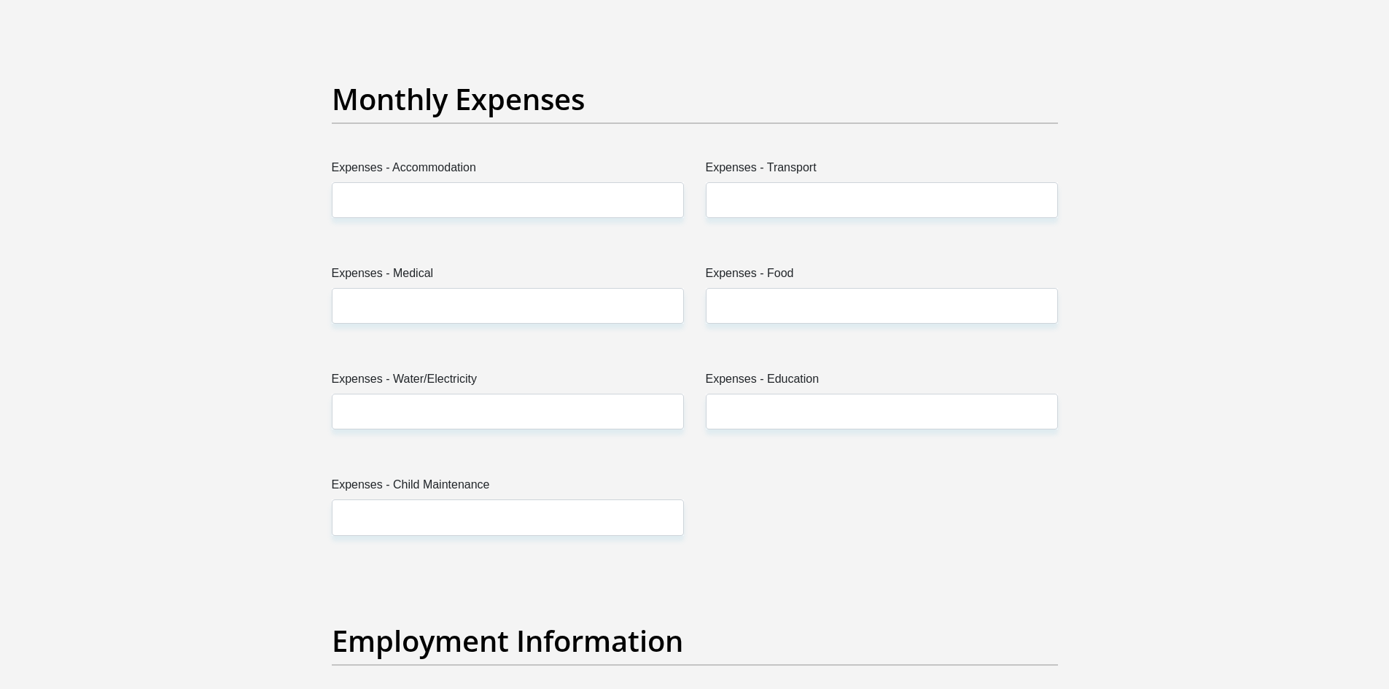
scroll to position [2042, 0]
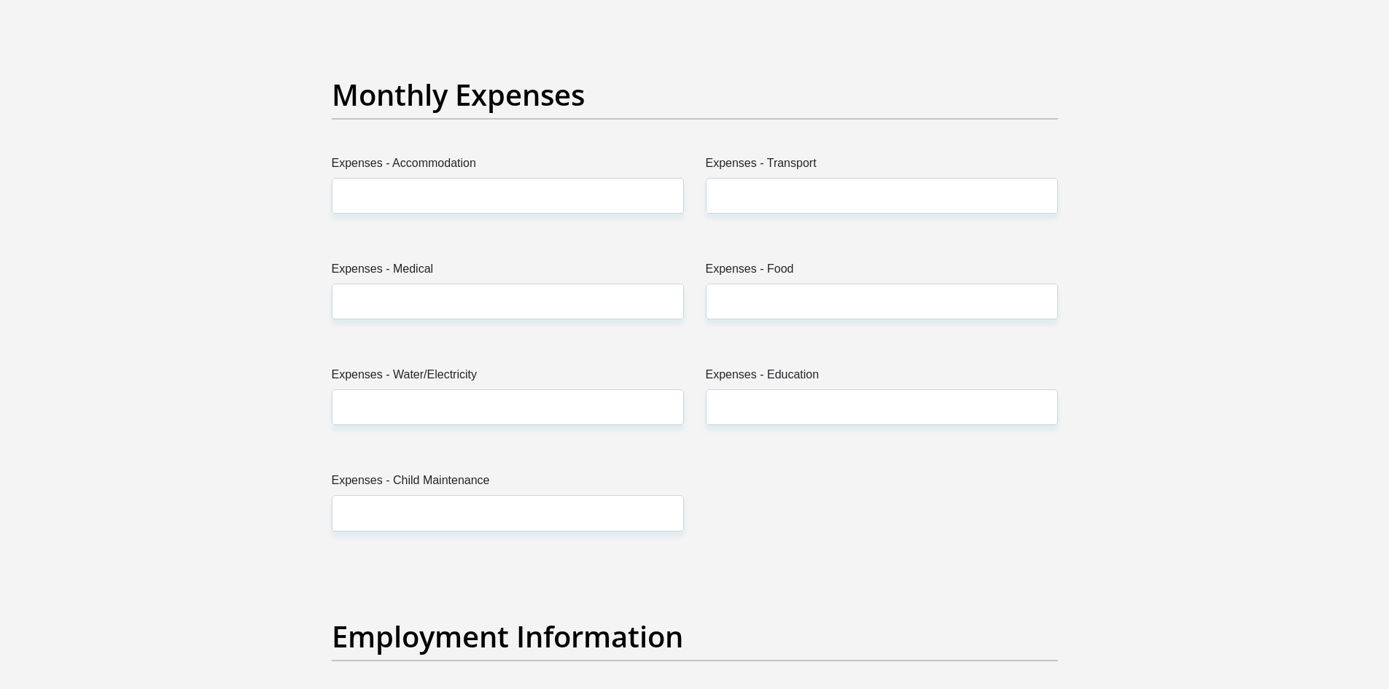
type input "10500.00"
click at [591, 195] on input "Expenses - Accommodation" at bounding box center [508, 196] width 352 height 36
type input "0.00"
click at [791, 202] on input "Expenses - Transport" at bounding box center [882, 196] width 352 height 36
type input "0.00"
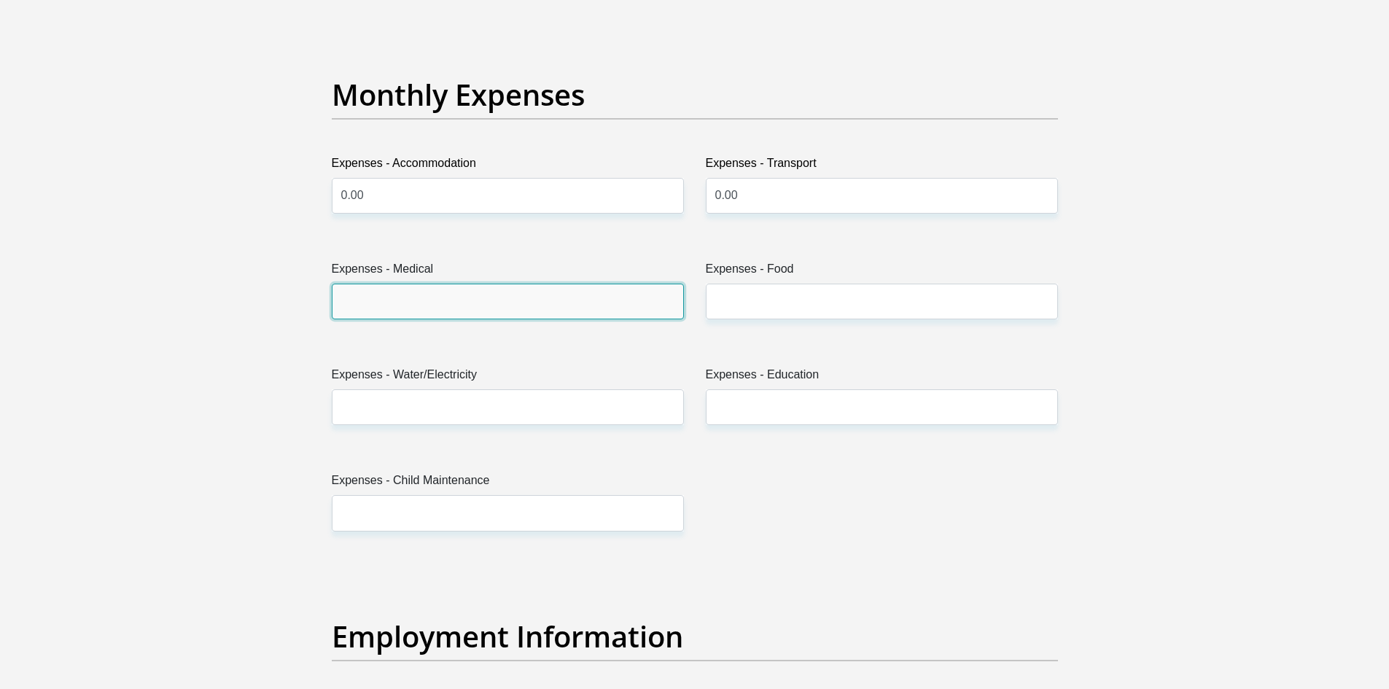
click at [562, 297] on input "Expenses - Medical" at bounding box center [508, 302] width 352 height 36
type input "0.00"
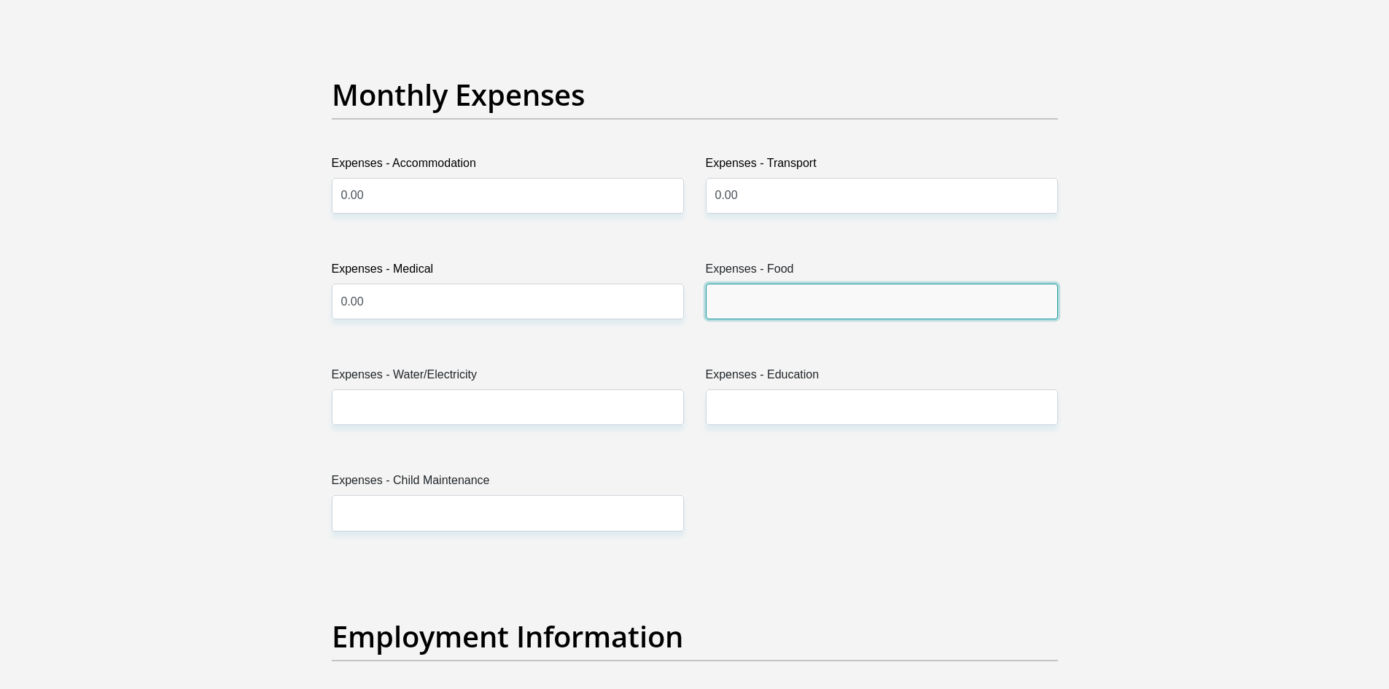
click at [823, 309] on input "Expenses - Food" at bounding box center [882, 302] width 352 height 36
type input "1000.00"
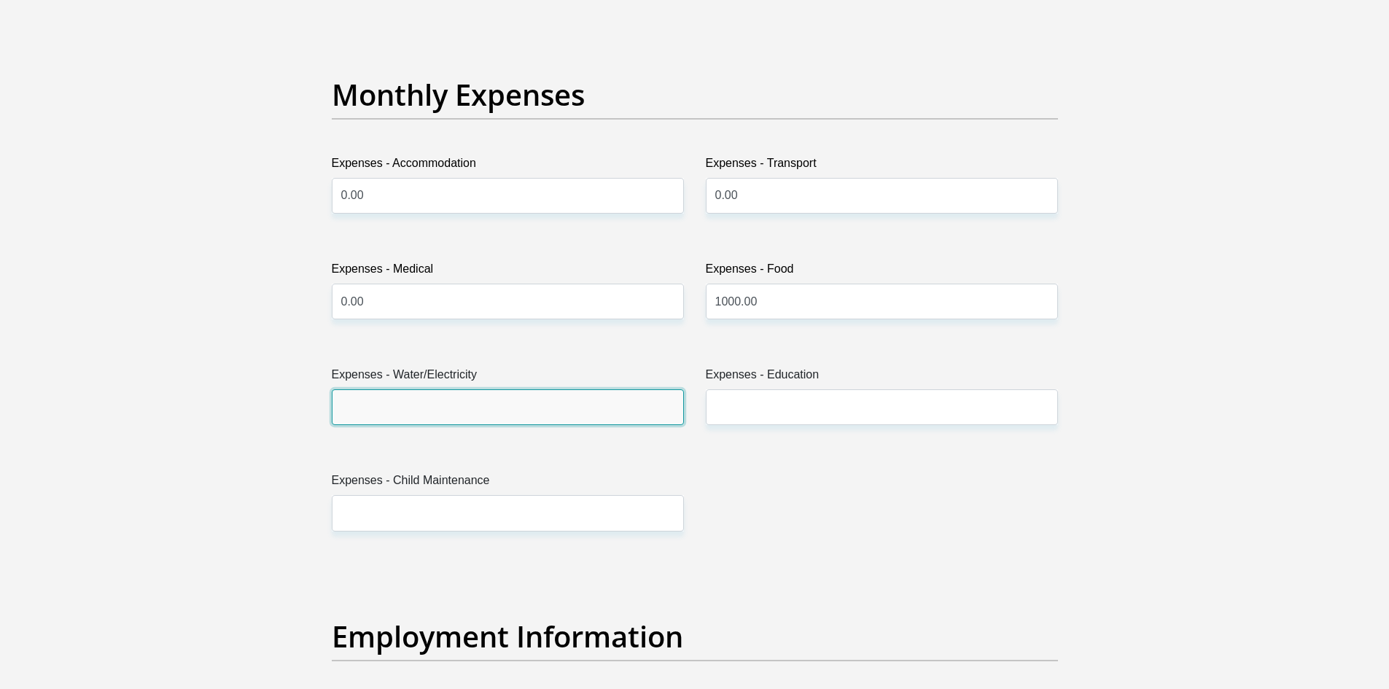
click at [575, 412] on input "Expenses - Water/Electricity" at bounding box center [508, 407] width 352 height 36
type input "0.00"
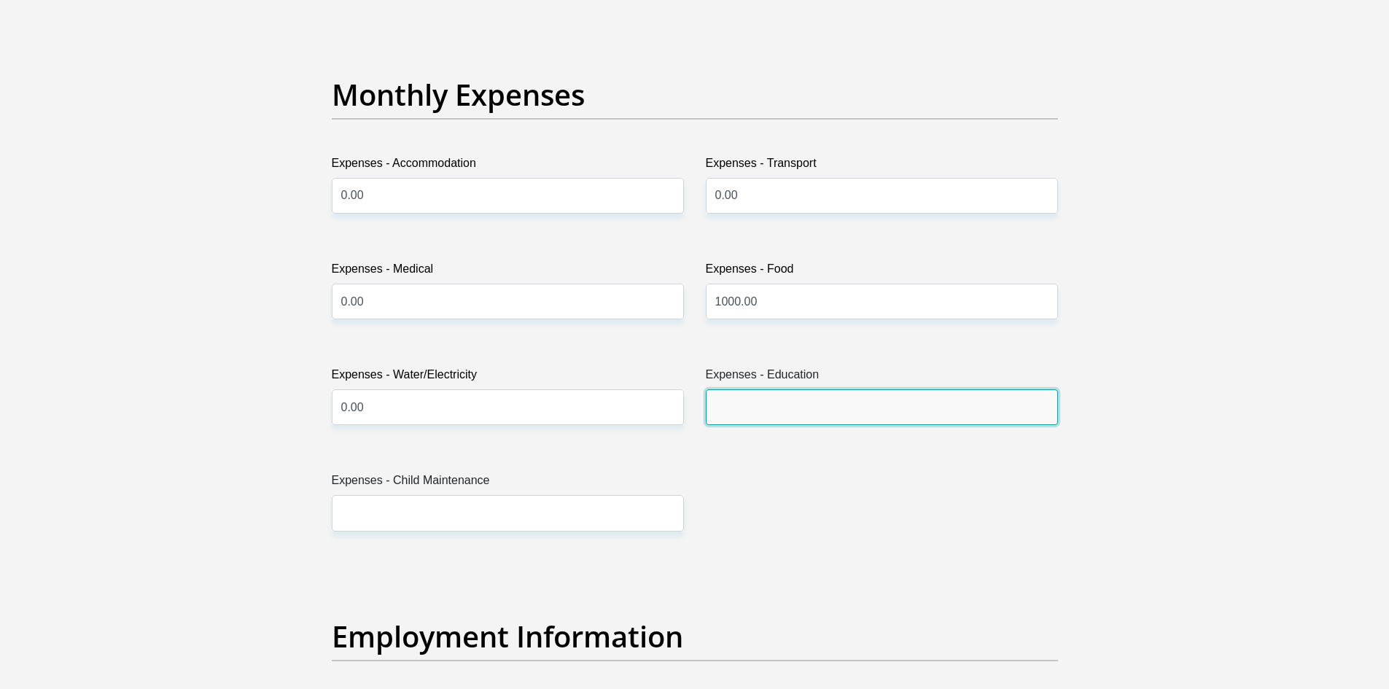
click at [764, 404] on input "Expenses - Education" at bounding box center [882, 407] width 352 height 36
type input "0.00"
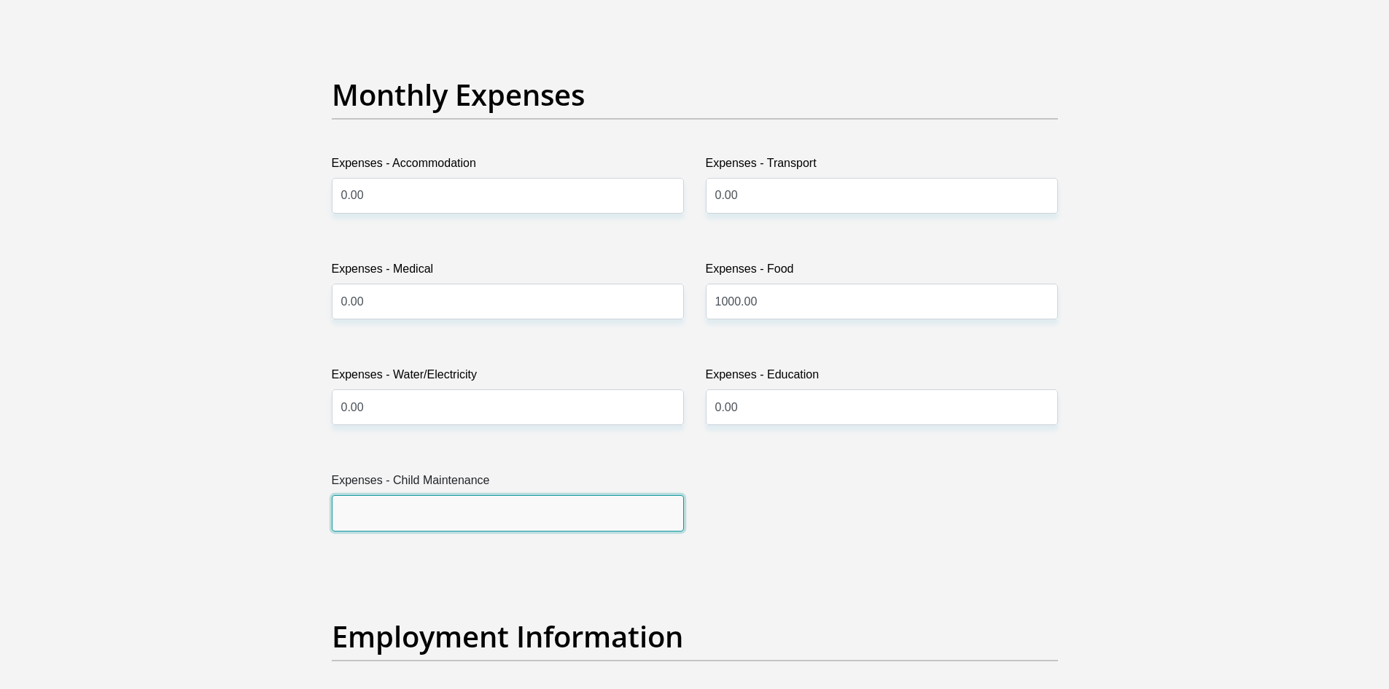
click at [563, 519] on input "Expenses - Child Maintenance" at bounding box center [508, 513] width 352 height 36
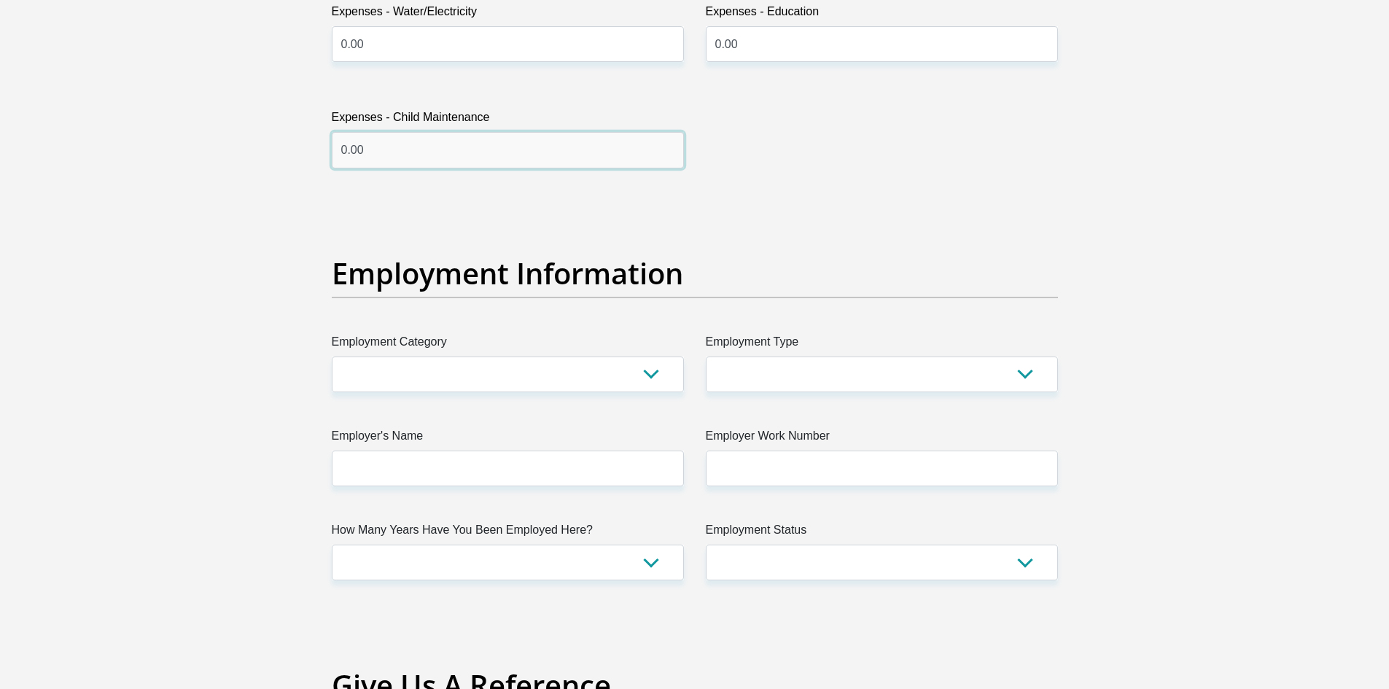
scroll to position [2407, 0]
type input "0.00"
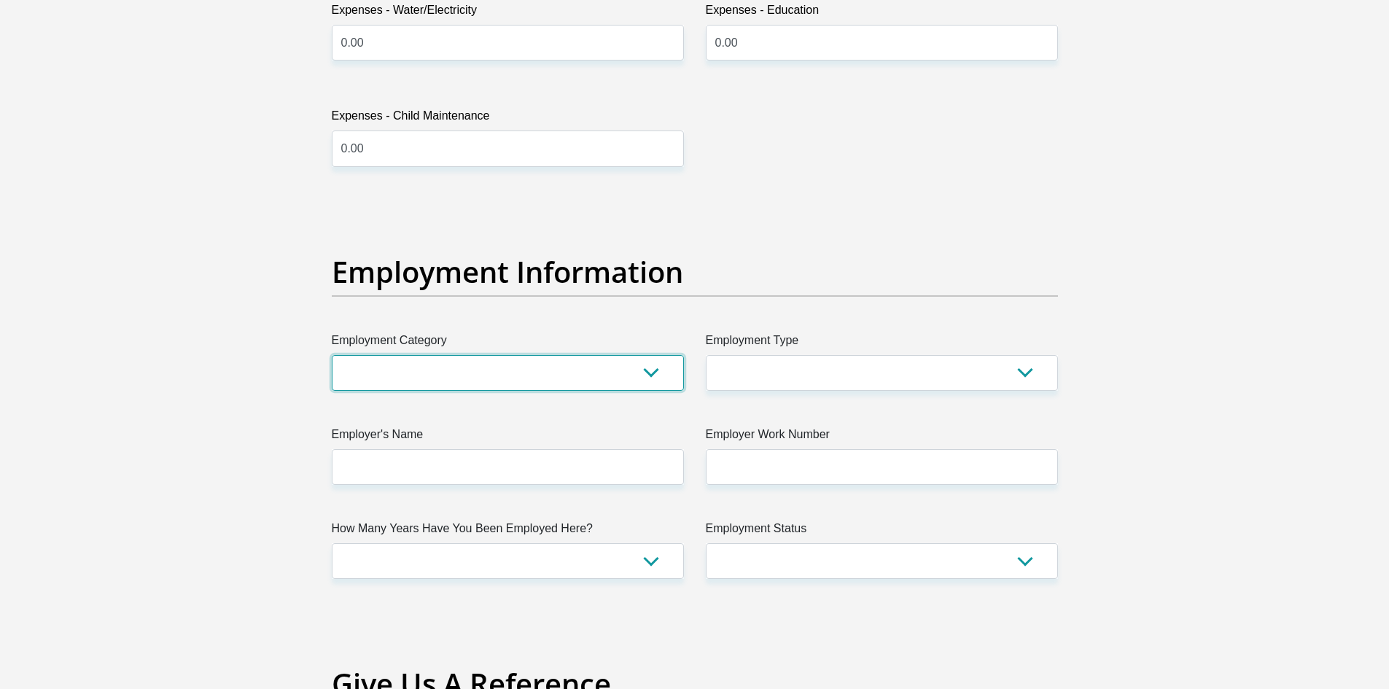
click at [643, 373] on select "AGRICULTURE ALCOHOL & TOBACCO CONSTRUCTION MATERIALS METALLURGY EQUIPMENT FOR R…" at bounding box center [508, 373] width 352 height 36
select select "71"
click at [332, 355] on select "AGRICULTURE ALCOHOL & TOBACCO CONSTRUCTION MATERIALS METALLURGY EQUIPMENT FOR R…" at bounding box center [508, 373] width 352 height 36
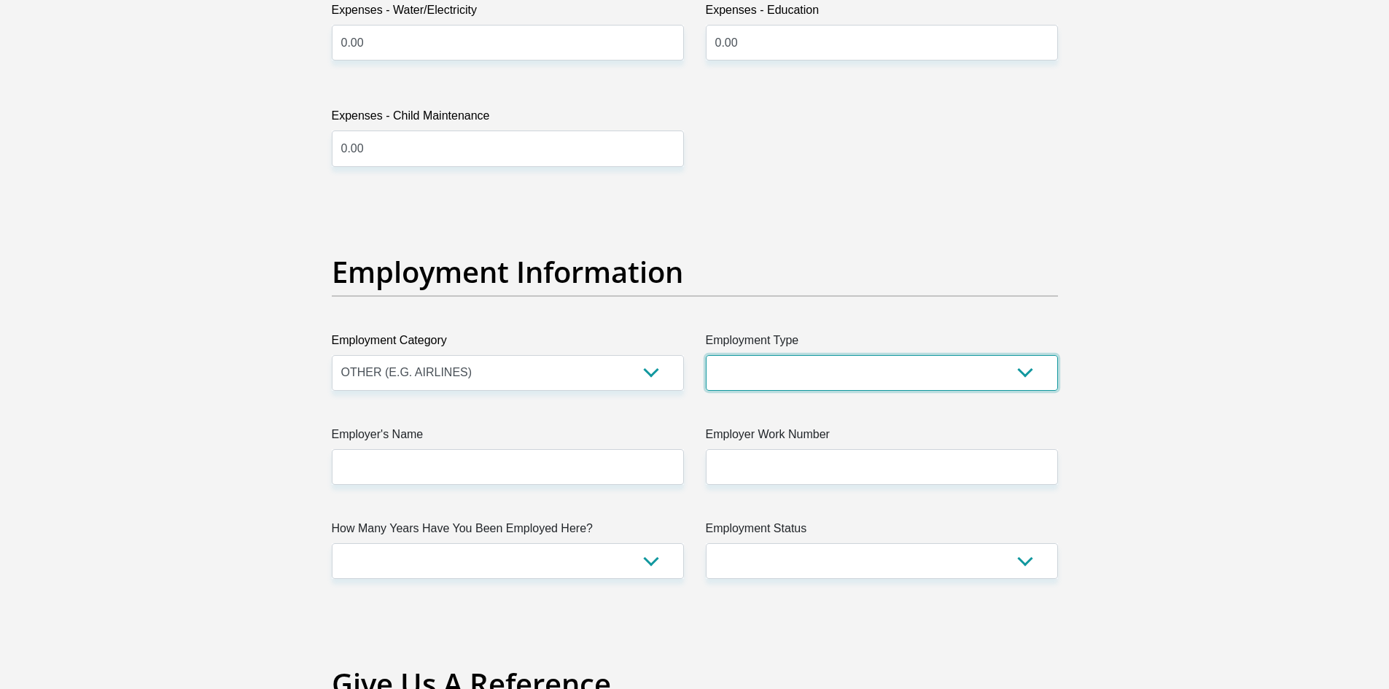
click at [847, 368] on select "College/Lecturer Craft Seller Creative Driver Executive Farmer Forces - Non Com…" at bounding box center [882, 373] width 352 height 36
select select "Production/Manufacturing"
click at [706, 355] on select "College/Lecturer Craft Seller Creative Driver Executive Farmer Forces - Non Com…" at bounding box center [882, 373] width 352 height 36
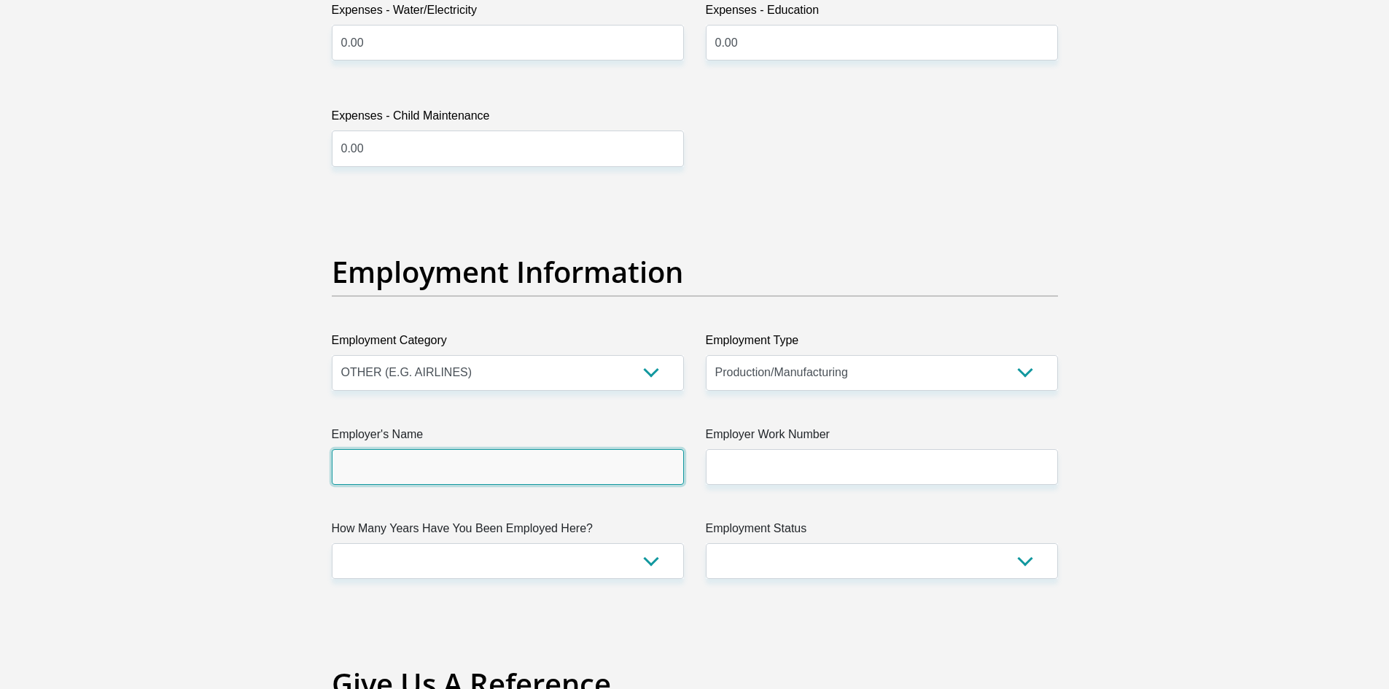
click at [549, 473] on input "Employer's Name" at bounding box center [508, 467] width 352 height 36
type input "NewSpaceSystems"
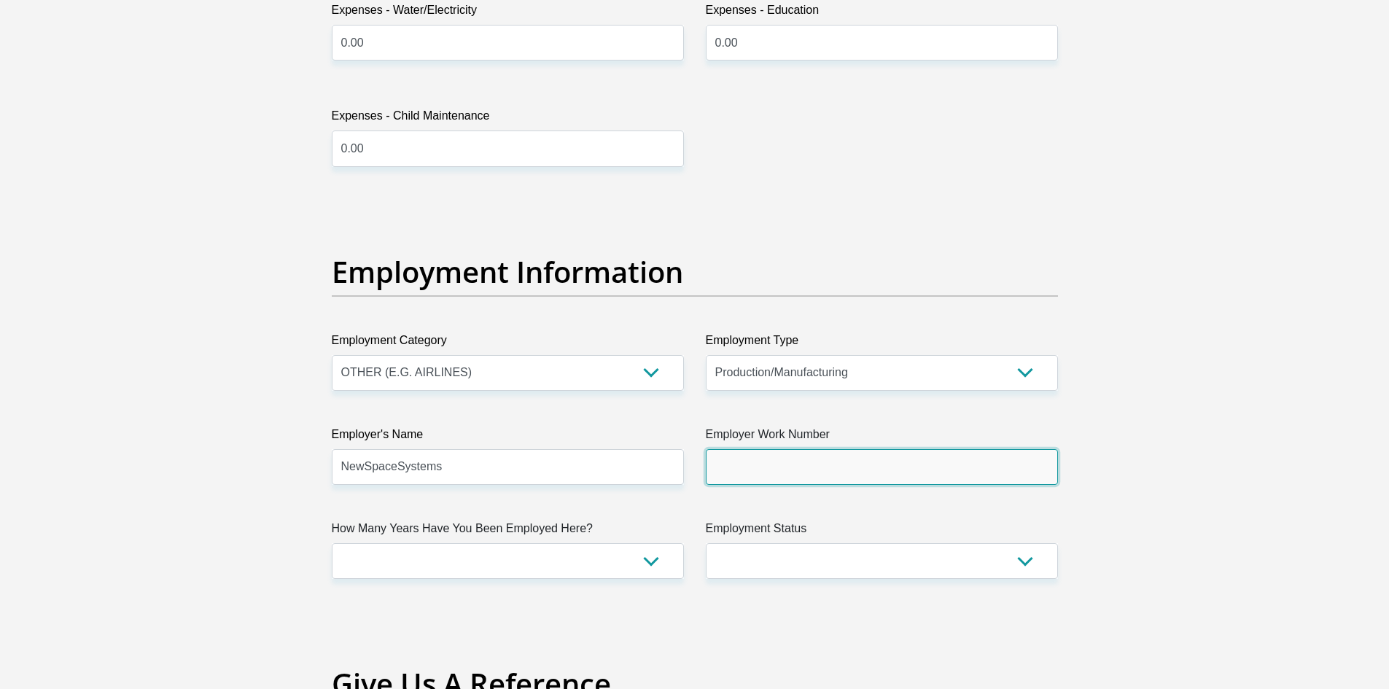
click at [796, 461] on input "Employer Work Number" at bounding box center [882, 467] width 352 height 36
type input "0213000160"
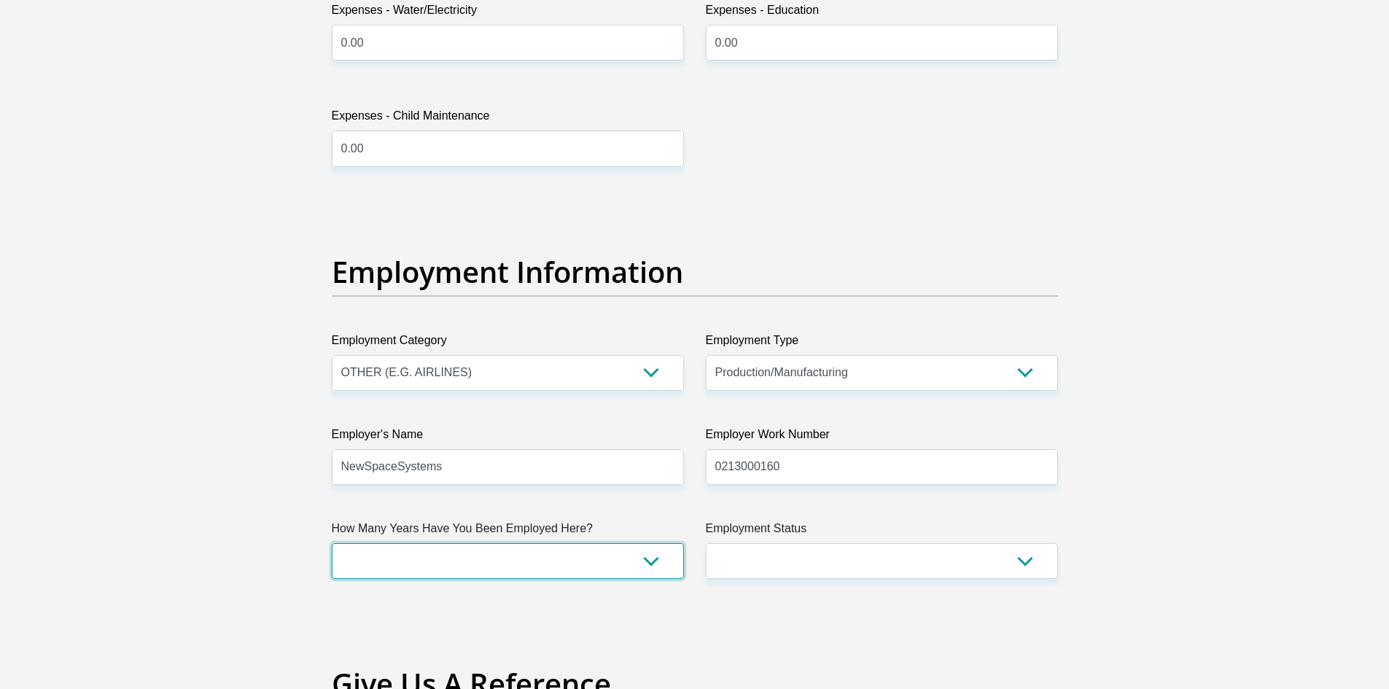
click at [564, 565] on select "less than 1 year 1-3 years 3-5 years 5+ years" at bounding box center [508, 561] width 352 height 36
select select "24"
click at [332, 543] on select "less than 1 year 1-3 years 3-5 years 5+ years" at bounding box center [508, 561] width 352 height 36
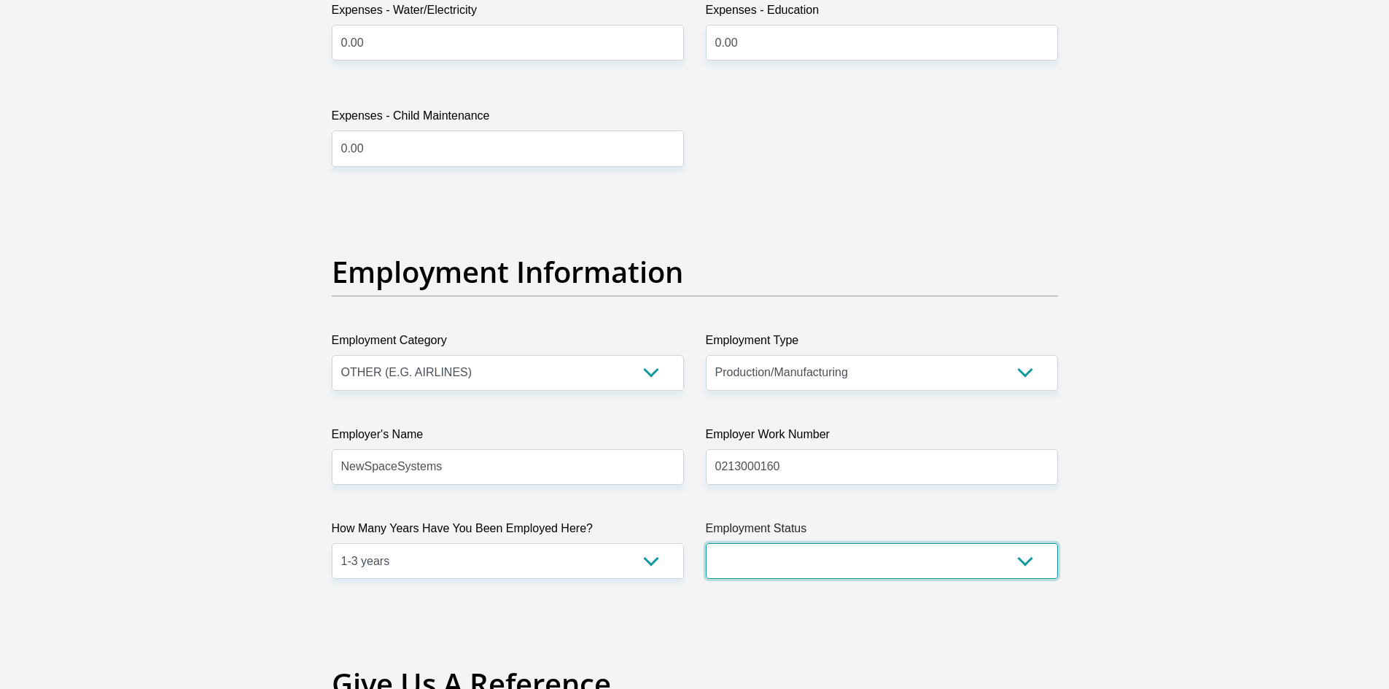
click at [802, 565] on select "Permanent/Full-time Part-time/Casual Contract Worker Self-Employed Housewife Re…" at bounding box center [882, 561] width 352 height 36
select select "1"
click at [706, 543] on select "Permanent/Full-time Part-time/Casual Contract Worker Self-Employed Housewife Re…" at bounding box center [882, 561] width 352 height 36
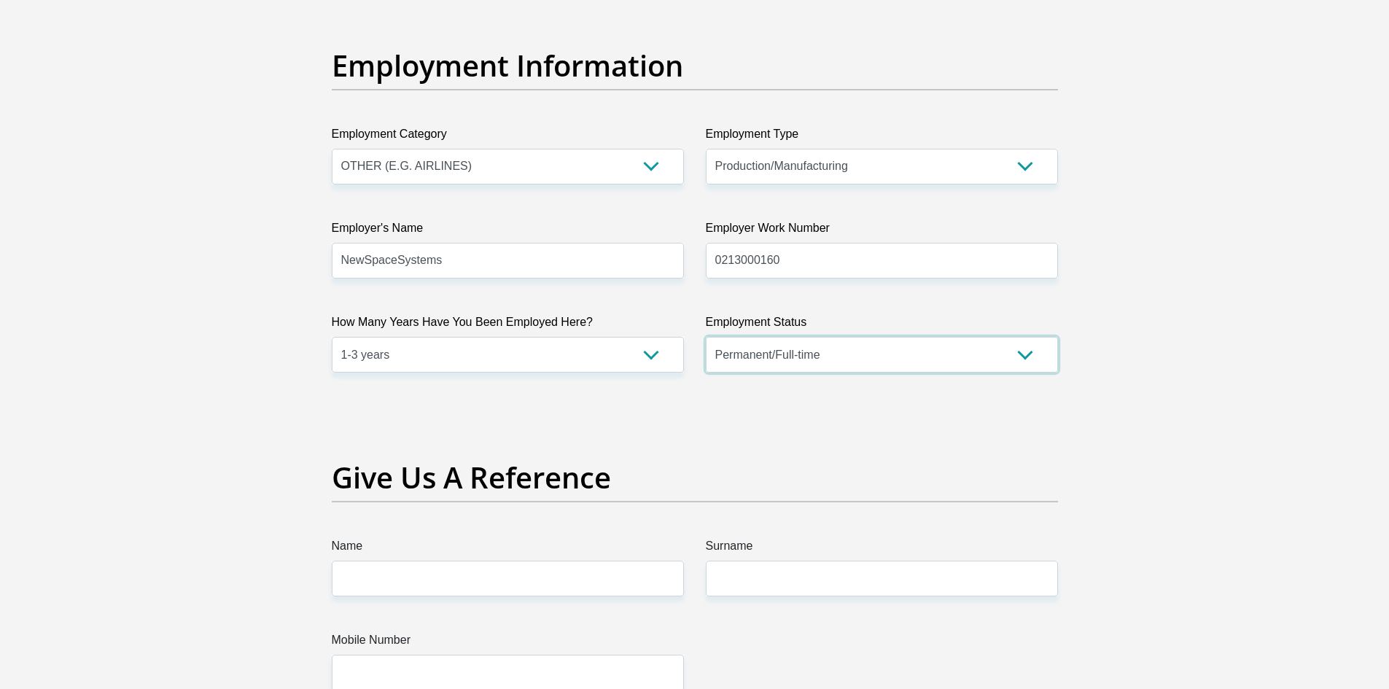
scroll to position [2771, 0]
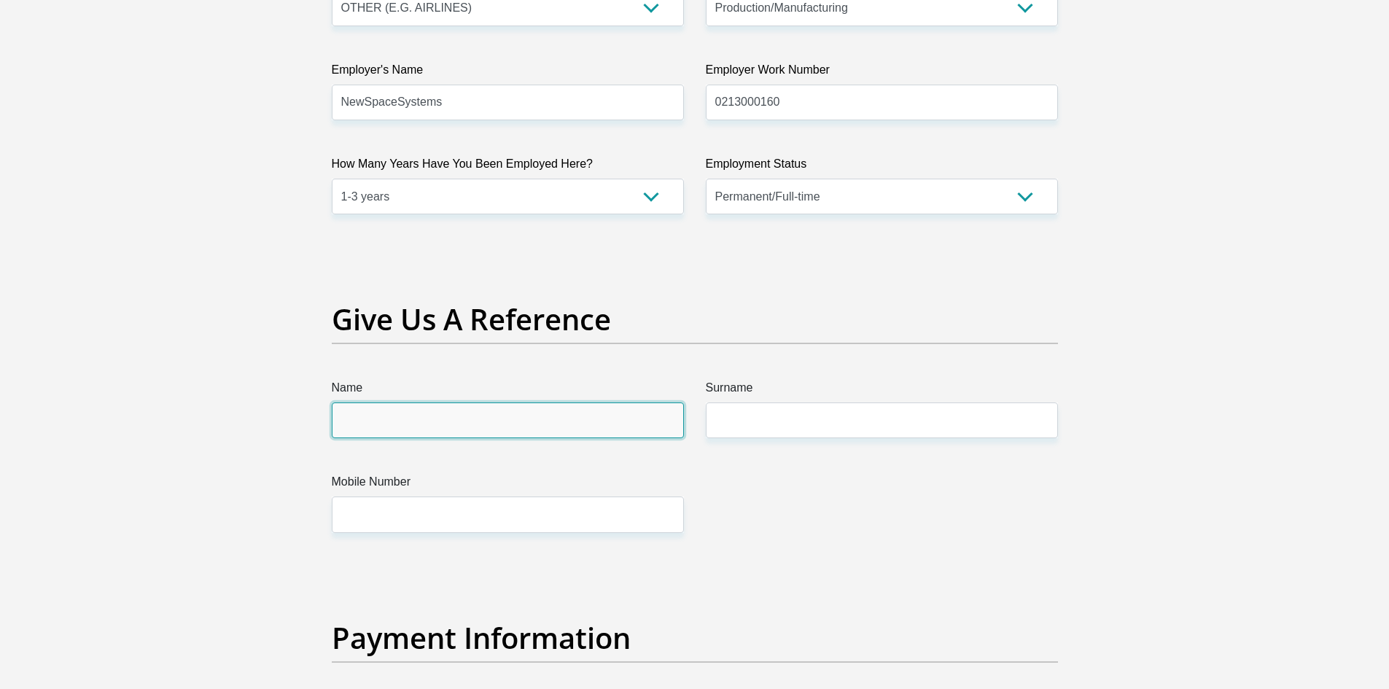
click at [567, 418] on input "Name" at bounding box center [508, 421] width 352 height 36
type input "Alan"
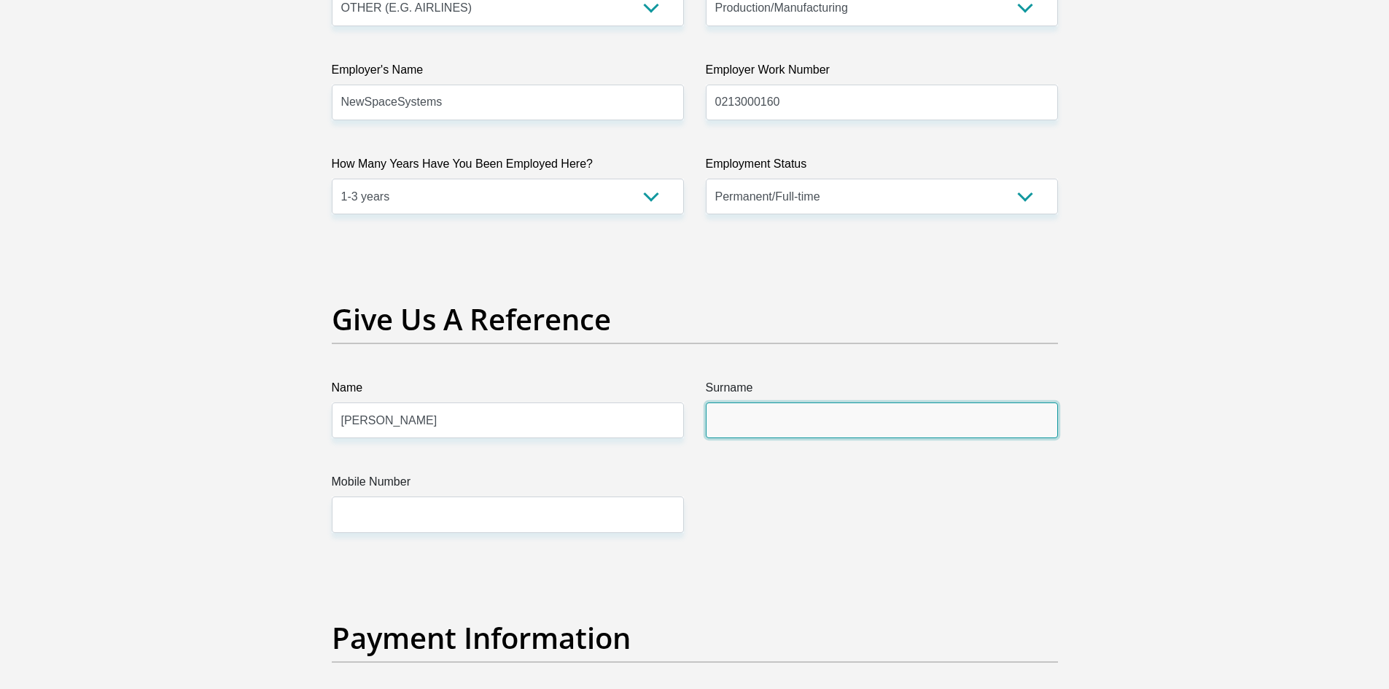
click at [734, 426] on input "Surname" at bounding box center [882, 421] width 352 height 36
type input "van Heerden"
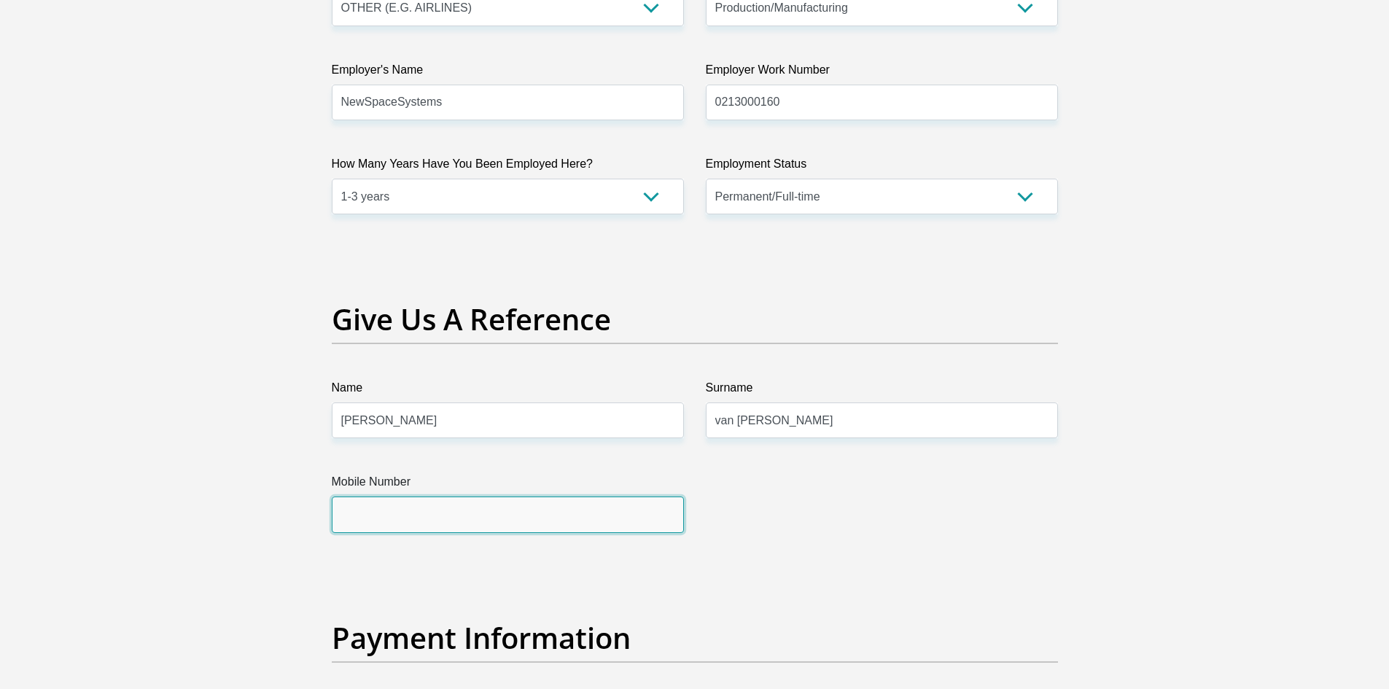
click at [435, 509] on input "Mobile Number" at bounding box center [508, 515] width 352 height 36
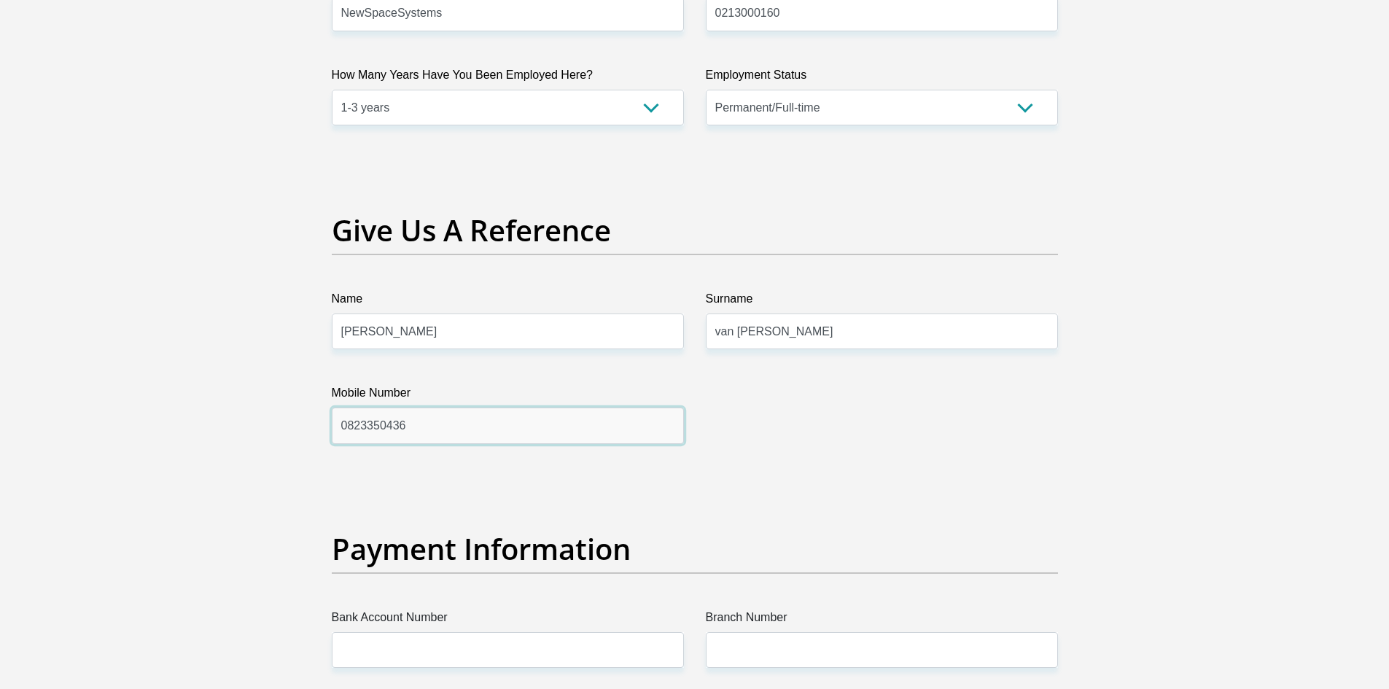
scroll to position [3063, 0]
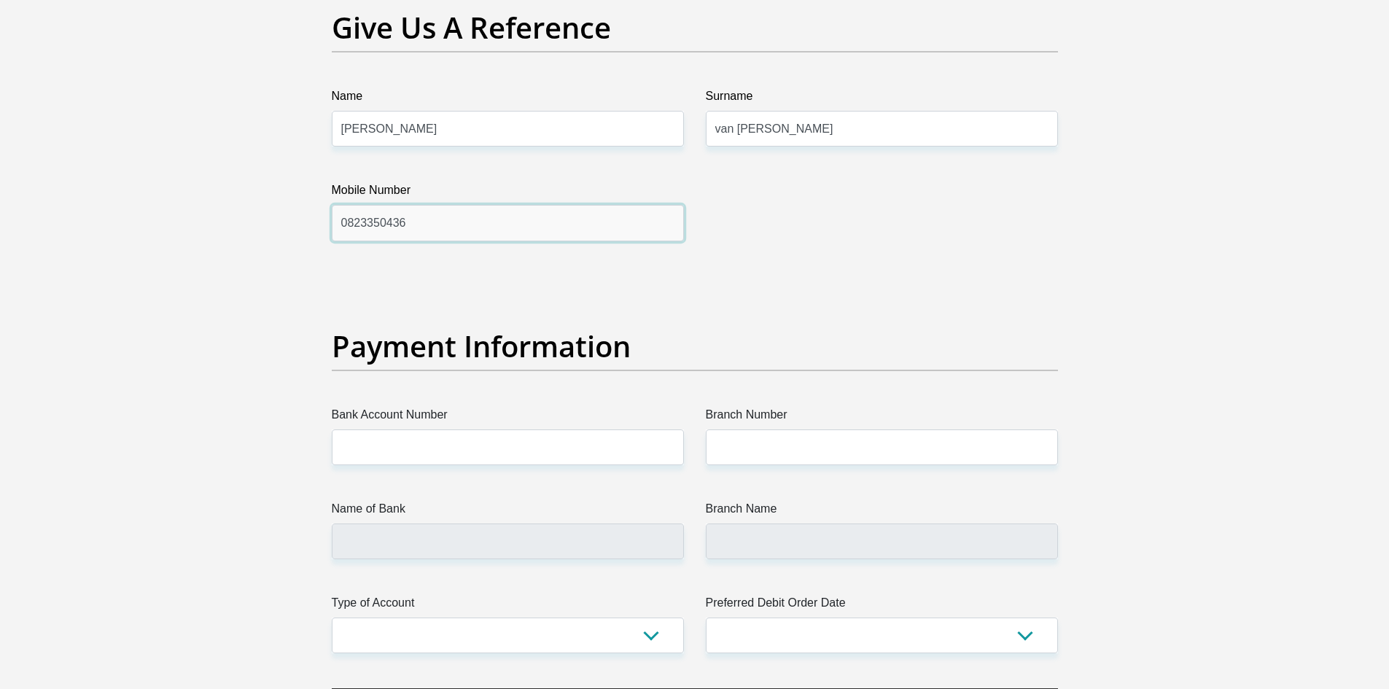
type input "0823350436"
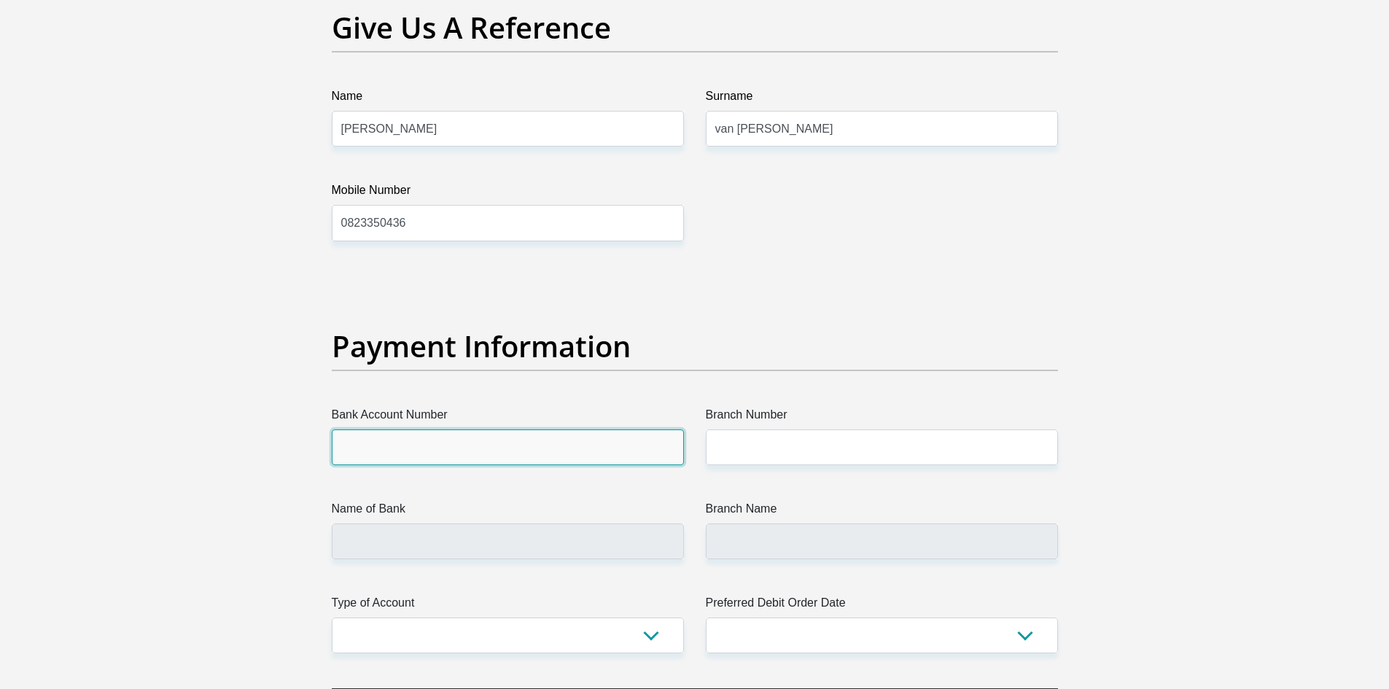
click at [457, 451] on input "Bank Account Number" at bounding box center [508, 448] width 352 height 36
type input "10229334189"
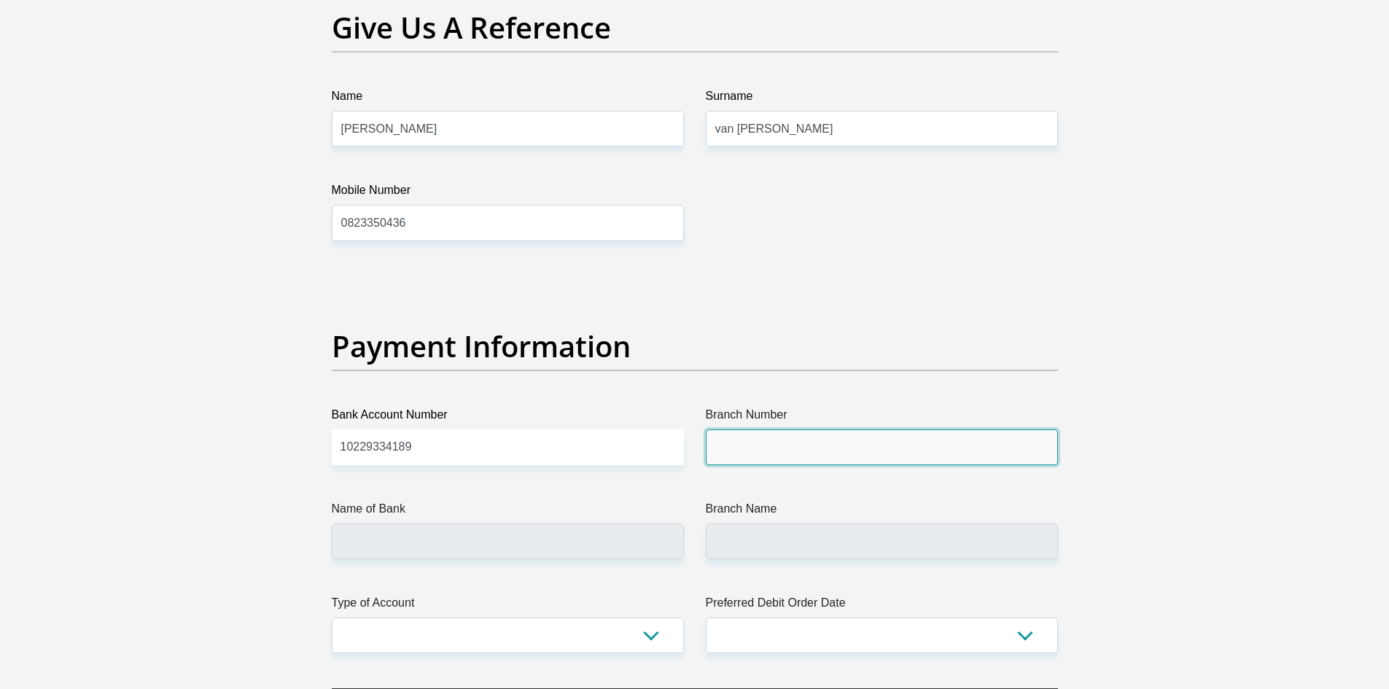
click at [803, 446] on input "Branch Number" at bounding box center [882, 448] width 352 height 36
type input "033012"
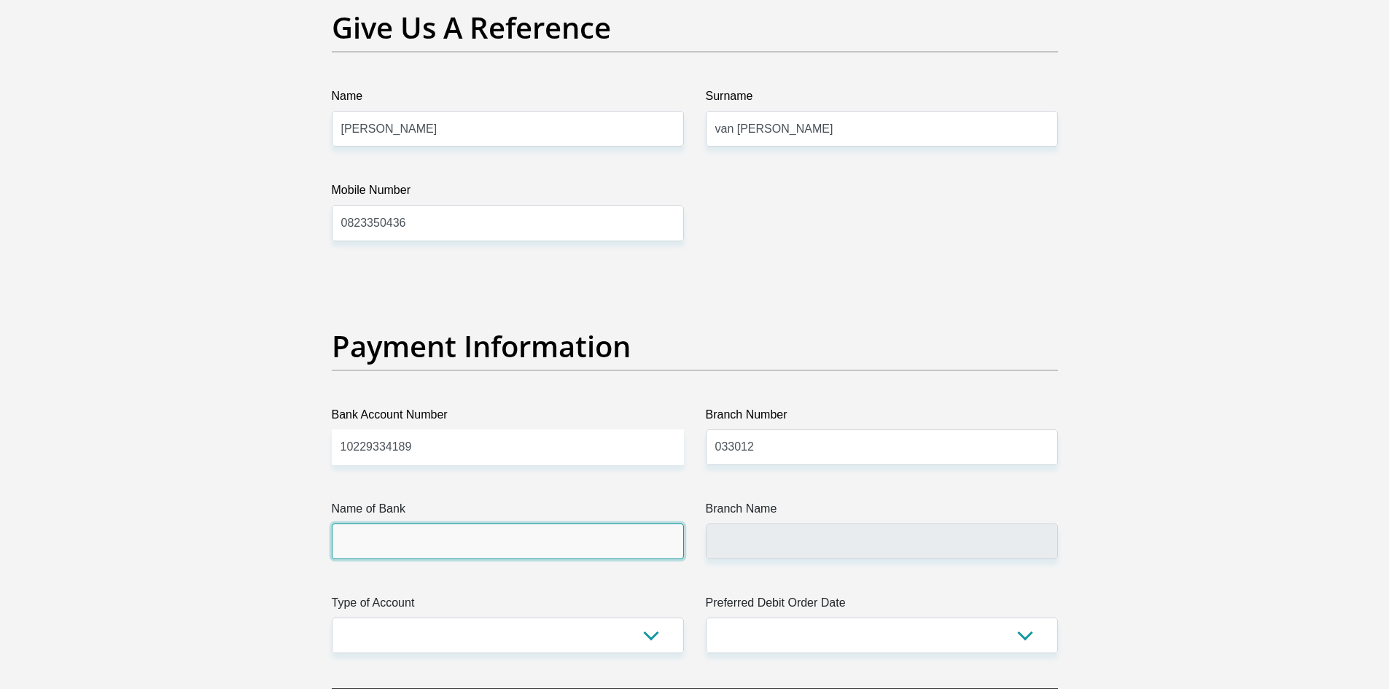
click at [580, 541] on input "Name of Bank" at bounding box center [508, 542] width 352 height 36
type input "STANDARD BANK"
type input "HELDERBERG"
click at [547, 543] on input "STANDARD BANK" at bounding box center [508, 542] width 352 height 36
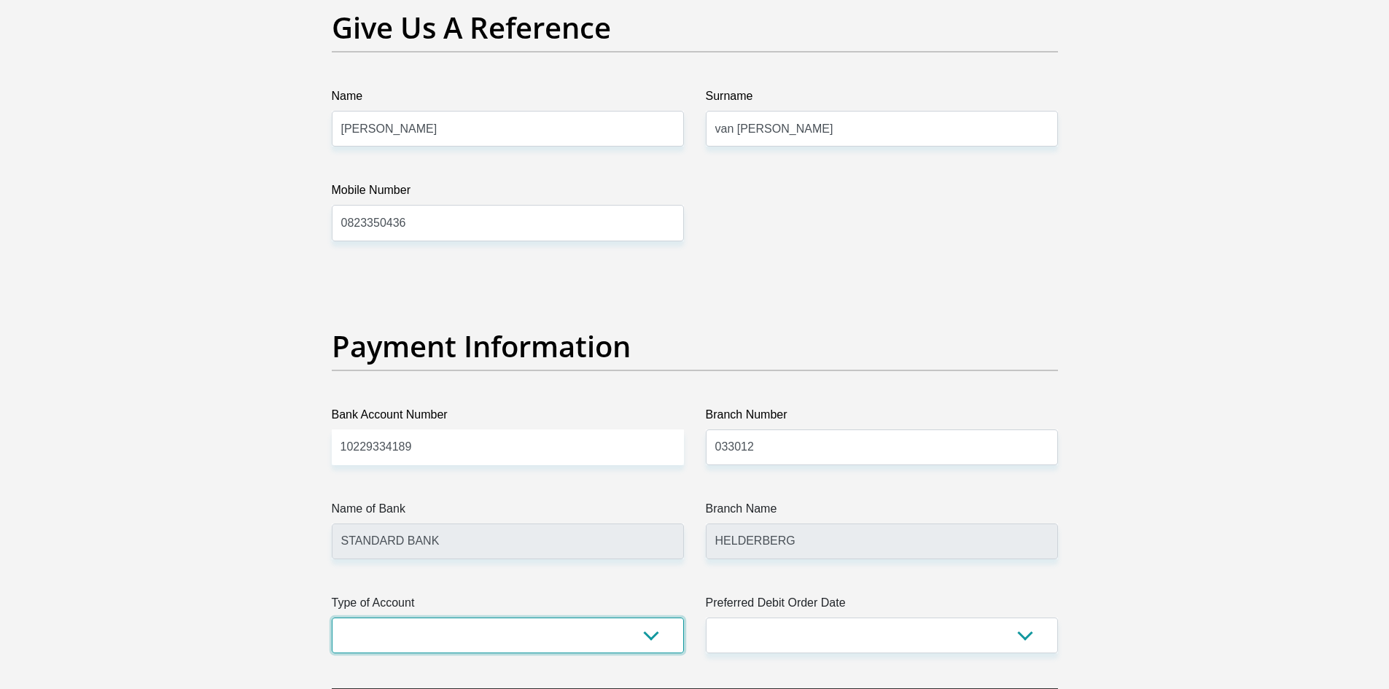
click at [536, 635] on select "Cheque Savings" at bounding box center [508, 636] width 352 height 36
select select "CUR"
click at [332, 618] on select "Cheque Savings" at bounding box center [508, 636] width 352 height 36
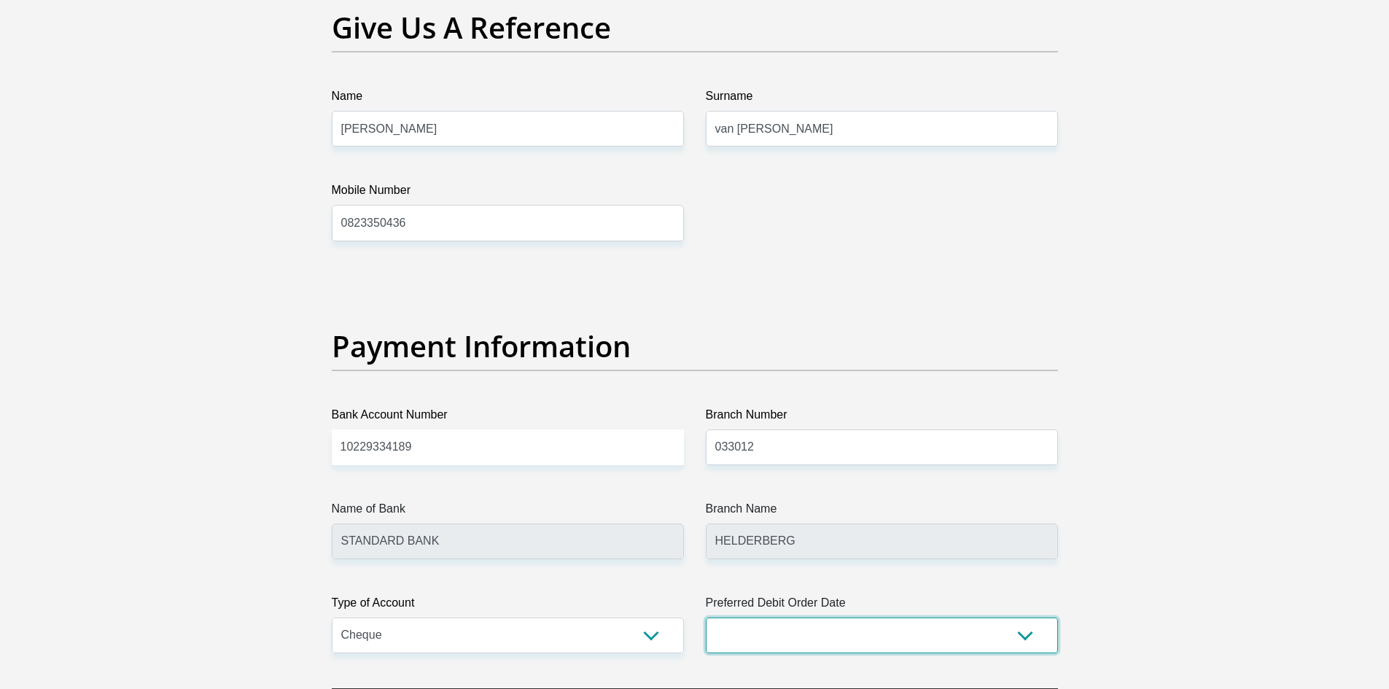
click at [877, 633] on select "1st 2nd 3rd 4th 5th 7th 18th 19th 20th 21st 22nd 23rd 24th 25th 26th 27th 28th …" at bounding box center [882, 636] width 352 height 36
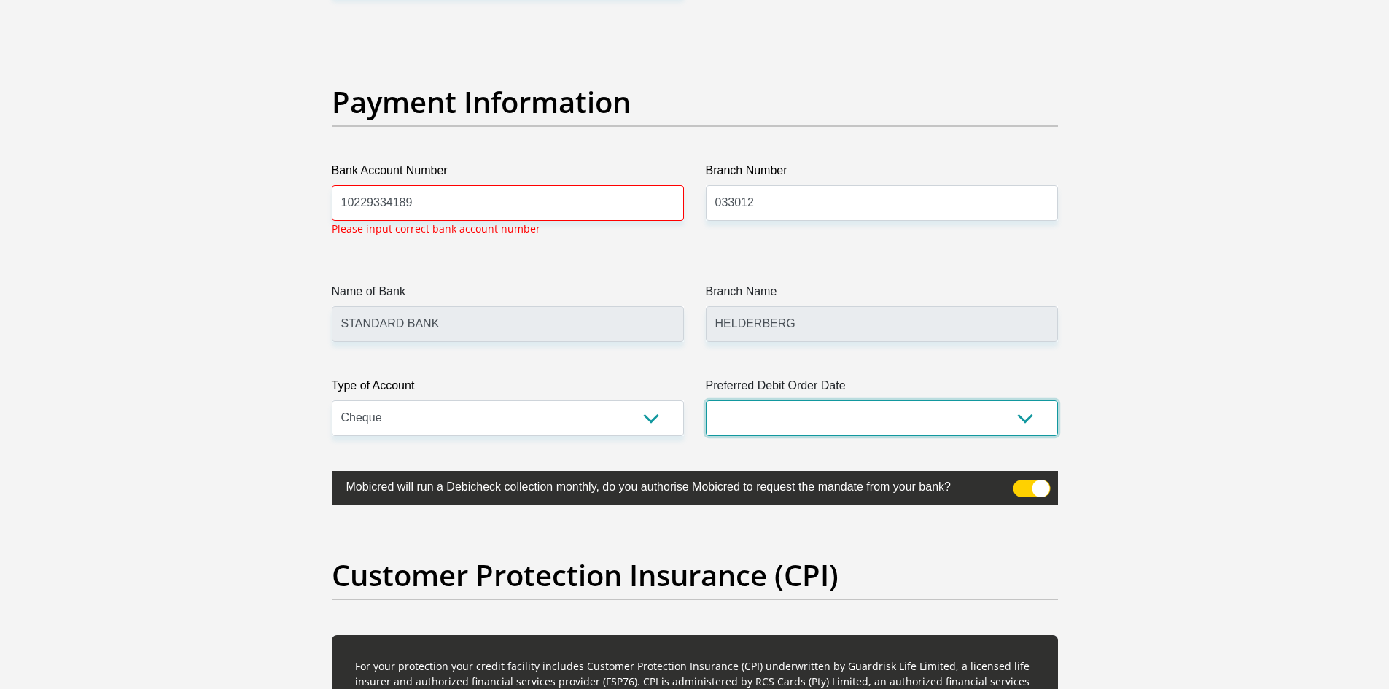
scroll to position [3310, 0]
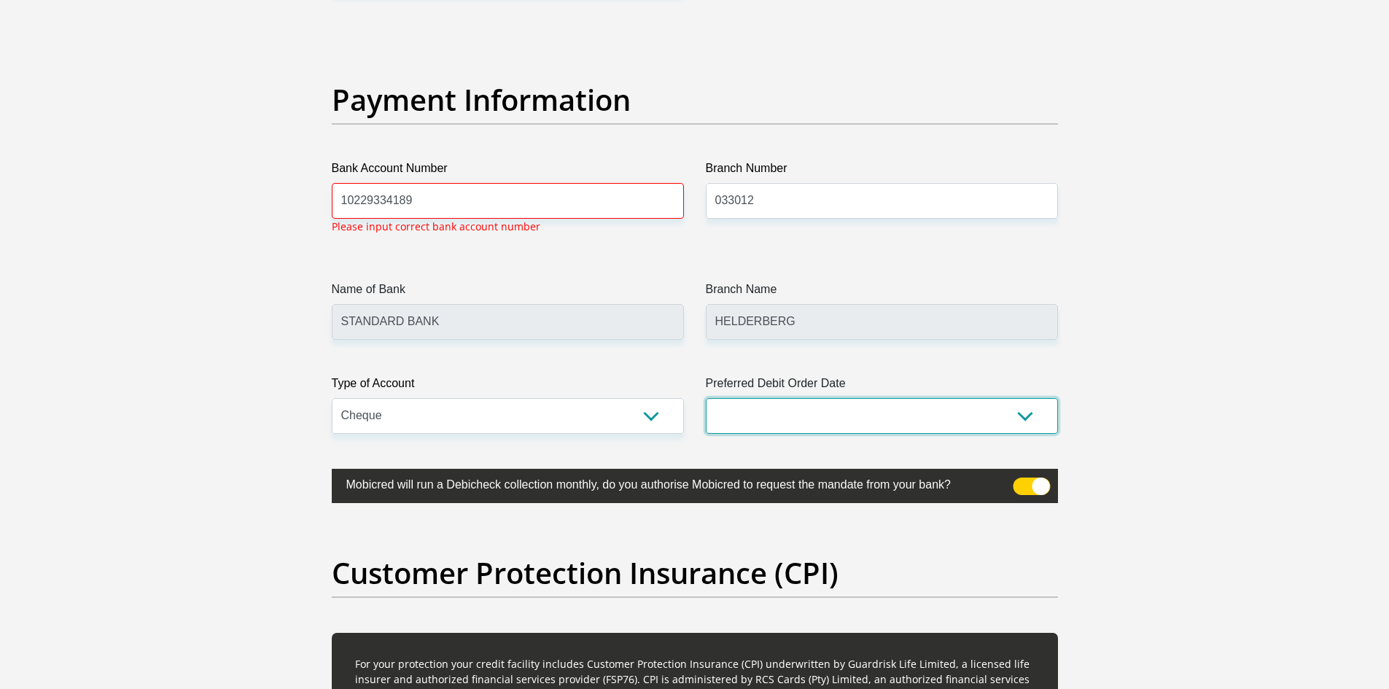
select select "25"
click at [706, 398] on select "1st 2nd 3rd 4th 5th 7th 18th 19th 20th 21st 22nd 23rd 24th 25th 26th 27th 28th …" at bounding box center [882, 416] width 352 height 36
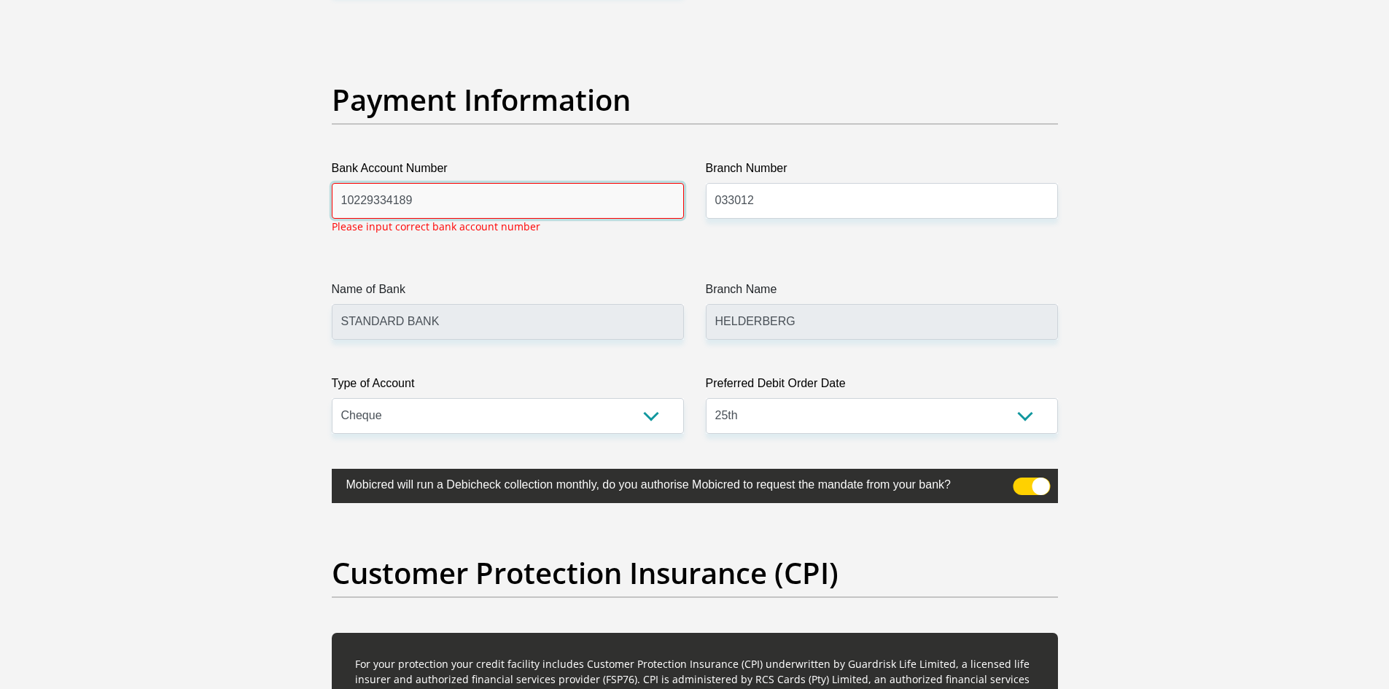
drag, startPoint x: 408, startPoint y: 198, endPoint x: 329, endPoint y: 203, distance: 78.9
click at [329, 203] on div "Bank Account Number 10229334189 Please input correct bank account number" at bounding box center [508, 203] width 374 height 86
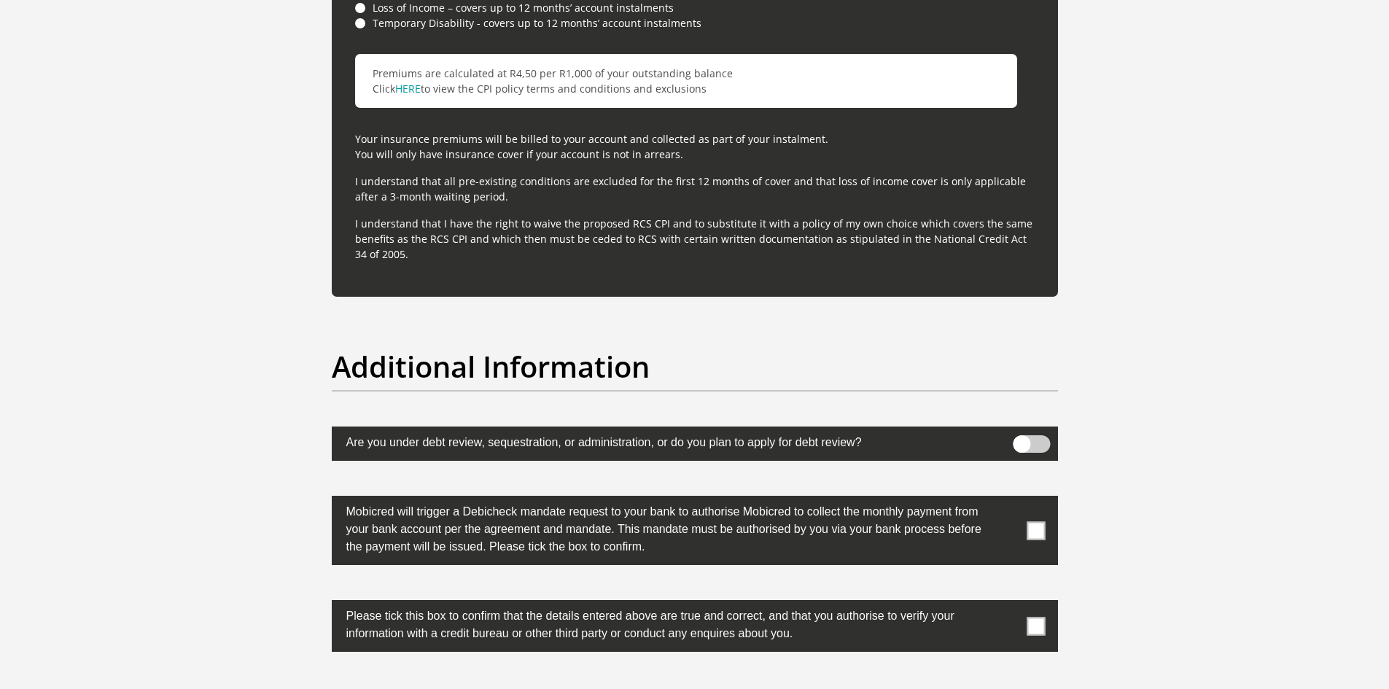
scroll to position [4331, 0]
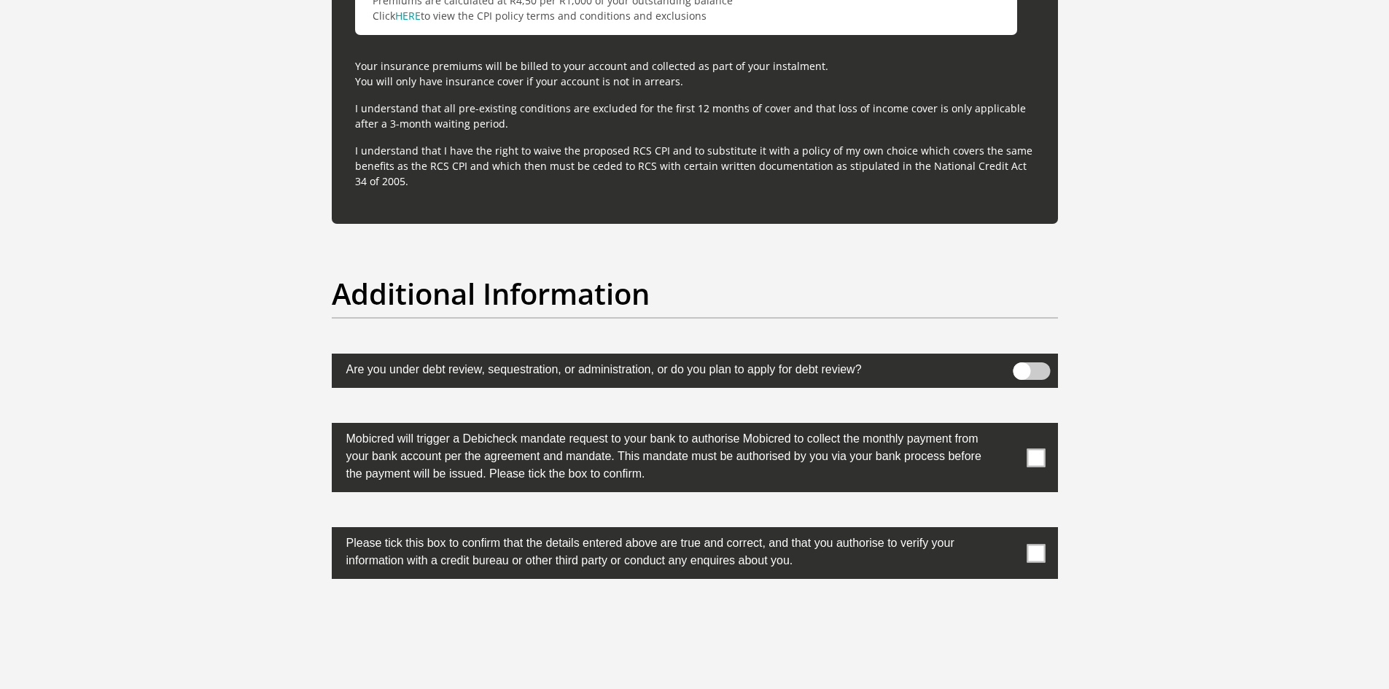
click at [1037, 458] on span at bounding box center [1036, 458] width 18 height 18
click at [1007, 427] on input "checkbox" at bounding box center [1007, 427] width 0 height 0
click at [1042, 555] on span at bounding box center [1036, 553] width 18 height 18
click at [1007, 531] on input "checkbox" at bounding box center [1007, 531] width 0 height 0
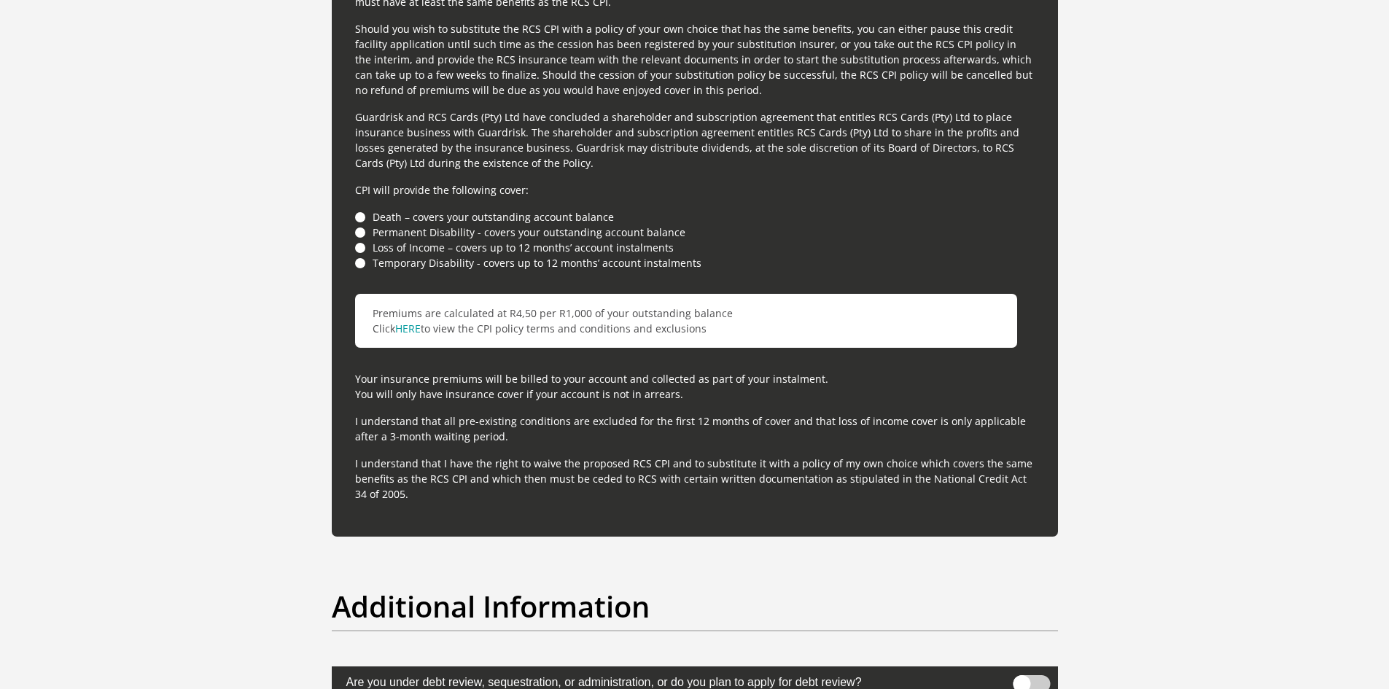
scroll to position [3987, 0]
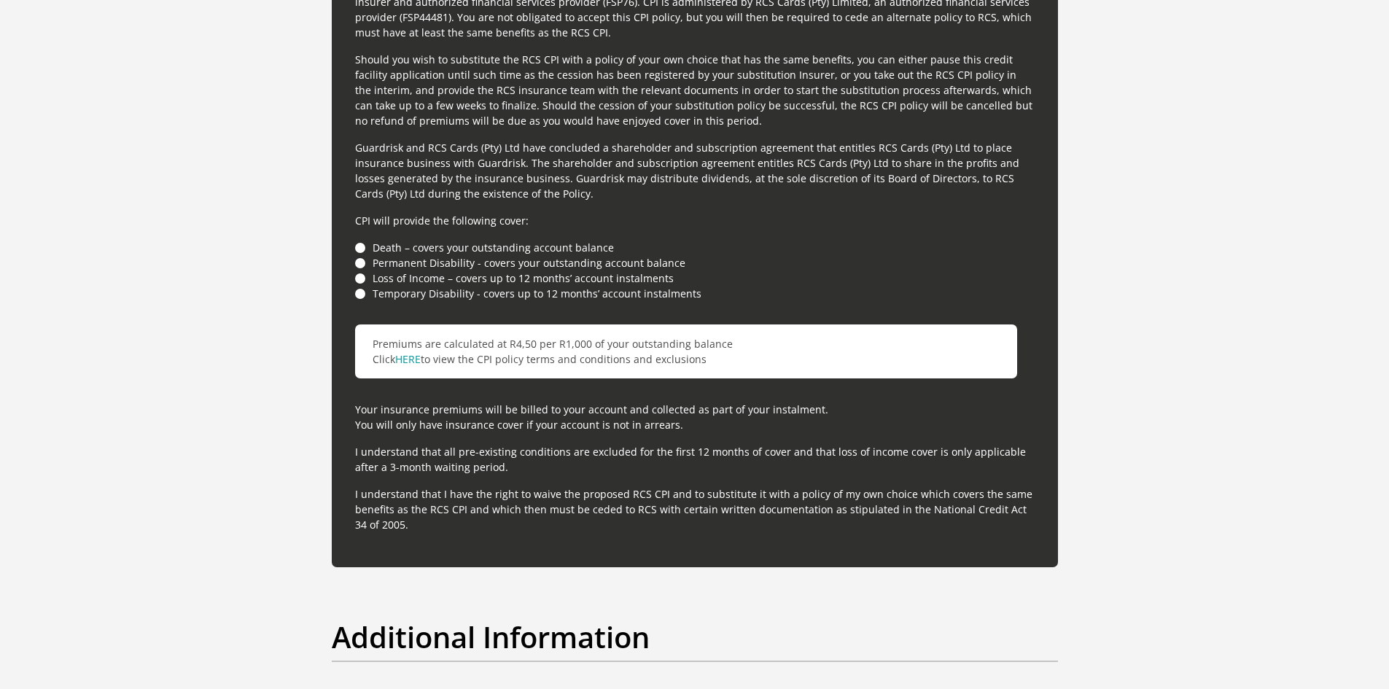
click at [361, 292] on li "Temporary Disability - covers up to 12 months’ account instalments" at bounding box center [695, 293] width 680 height 15
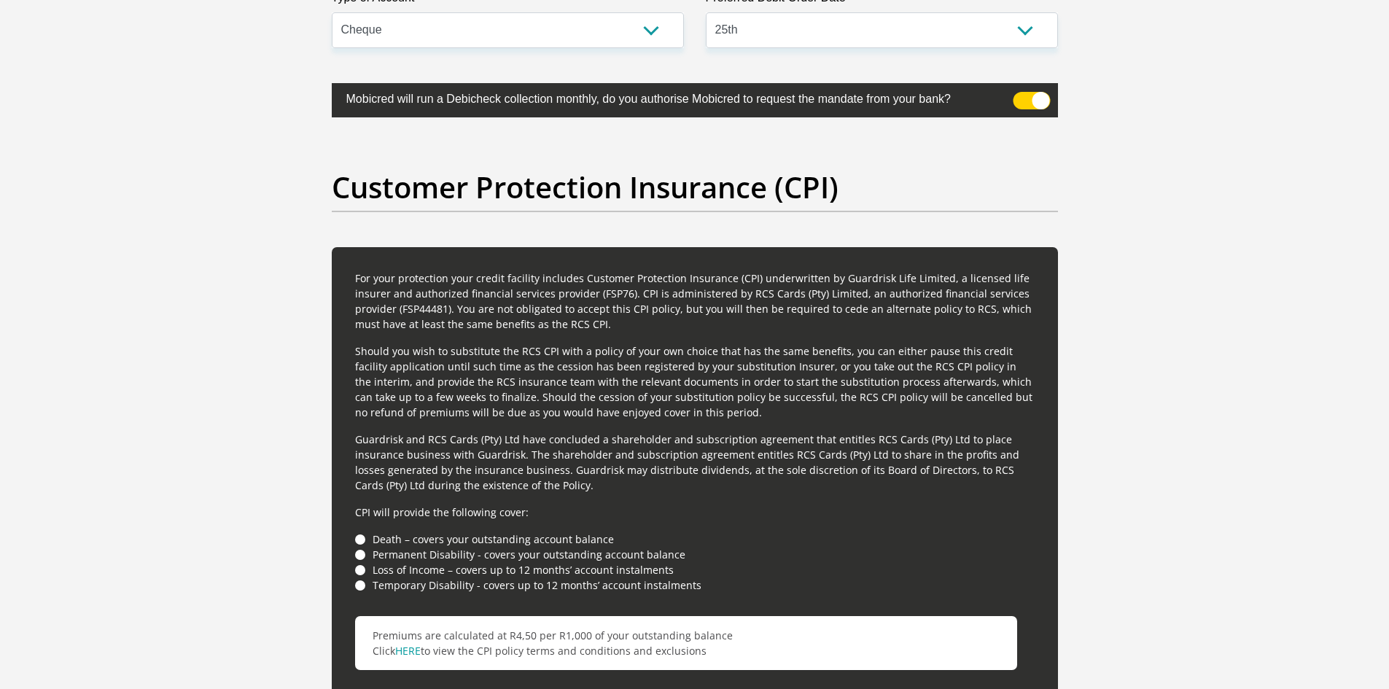
scroll to position [3623, 0]
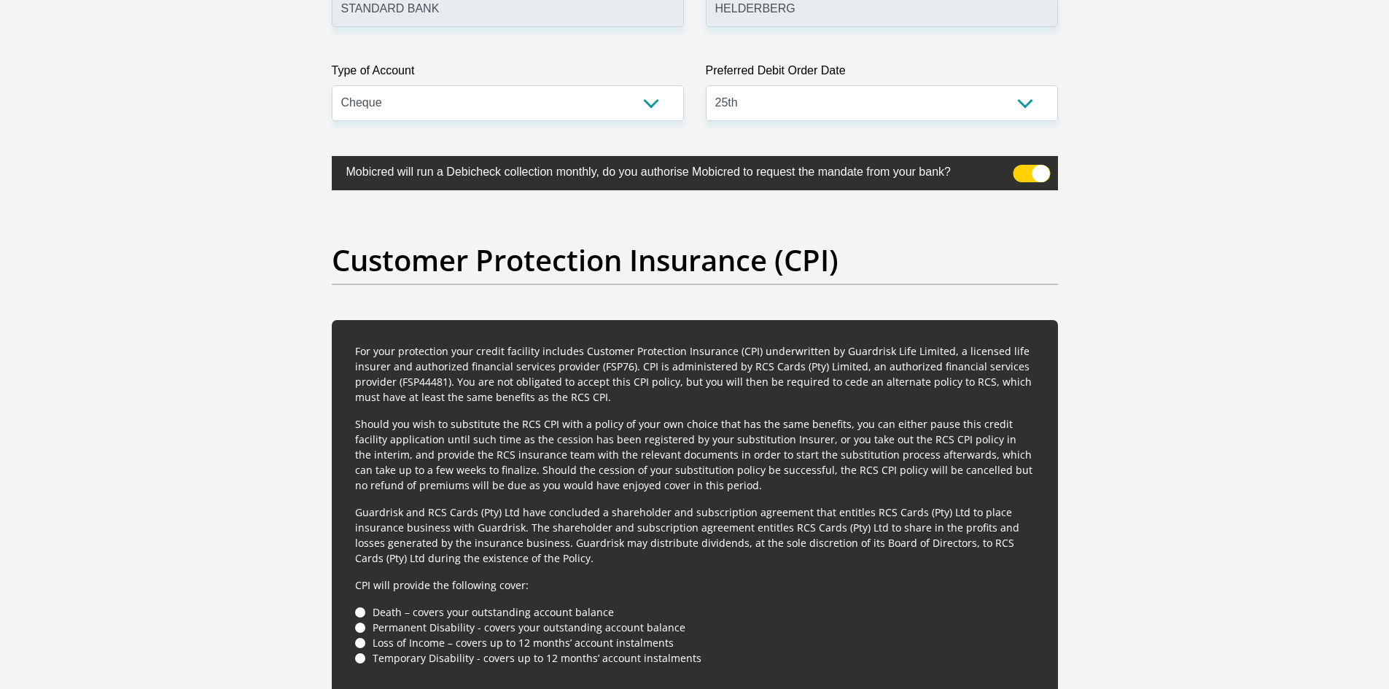
click at [1027, 171] on span at bounding box center [1031, 174] width 37 height 18
click at [1022, 168] on input "checkbox" at bounding box center [1022, 168] width 0 height 0
click at [1027, 171] on span at bounding box center [1031, 174] width 37 height 18
click at [1022, 168] on input "checkbox" at bounding box center [1022, 168] width 0 height 0
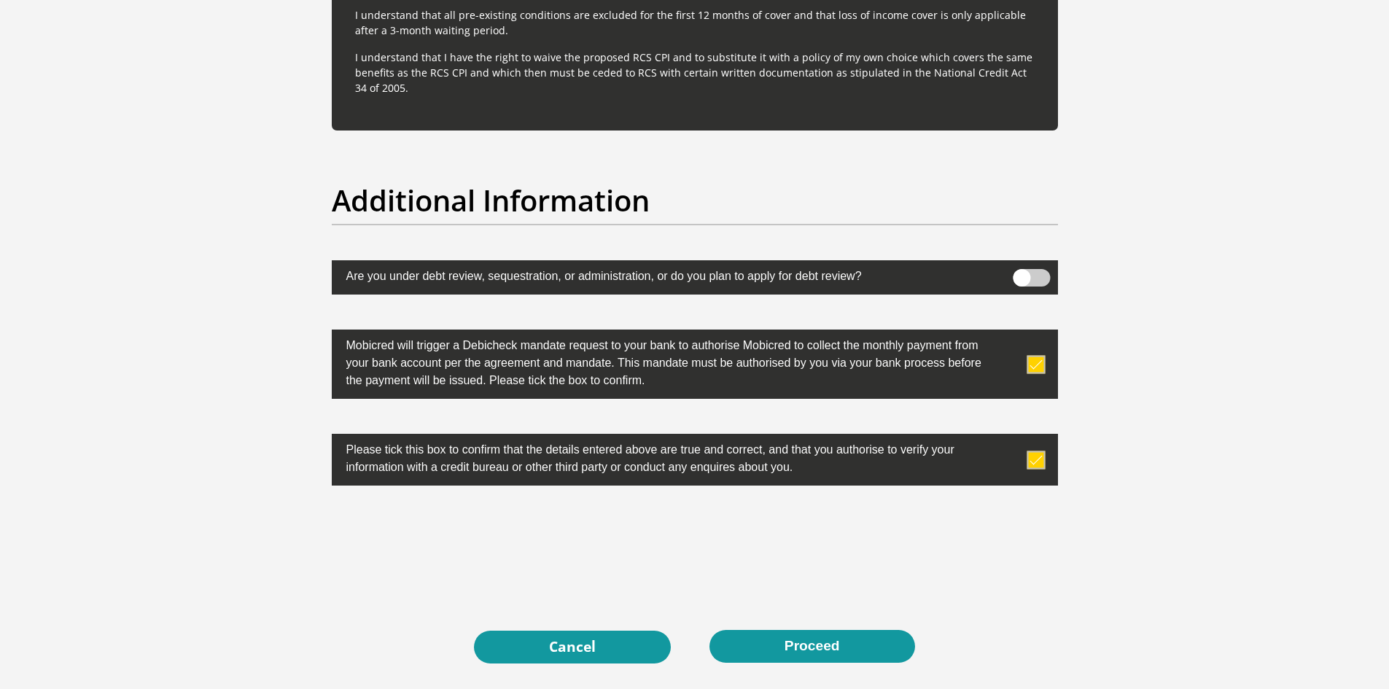
scroll to position [4425, 0]
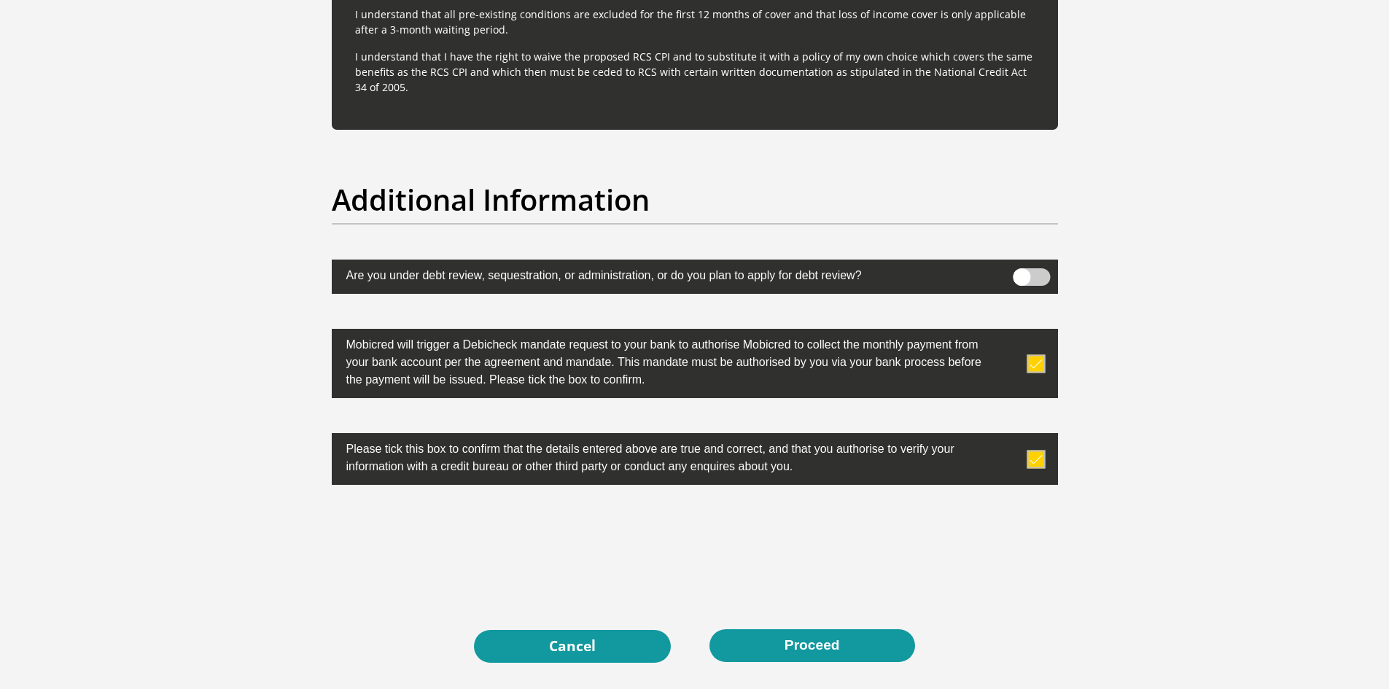
click at [1043, 287] on label at bounding box center [695, 277] width 726 height 34
click at [1022, 272] on input "checkbox" at bounding box center [1022, 272] width 0 height 0
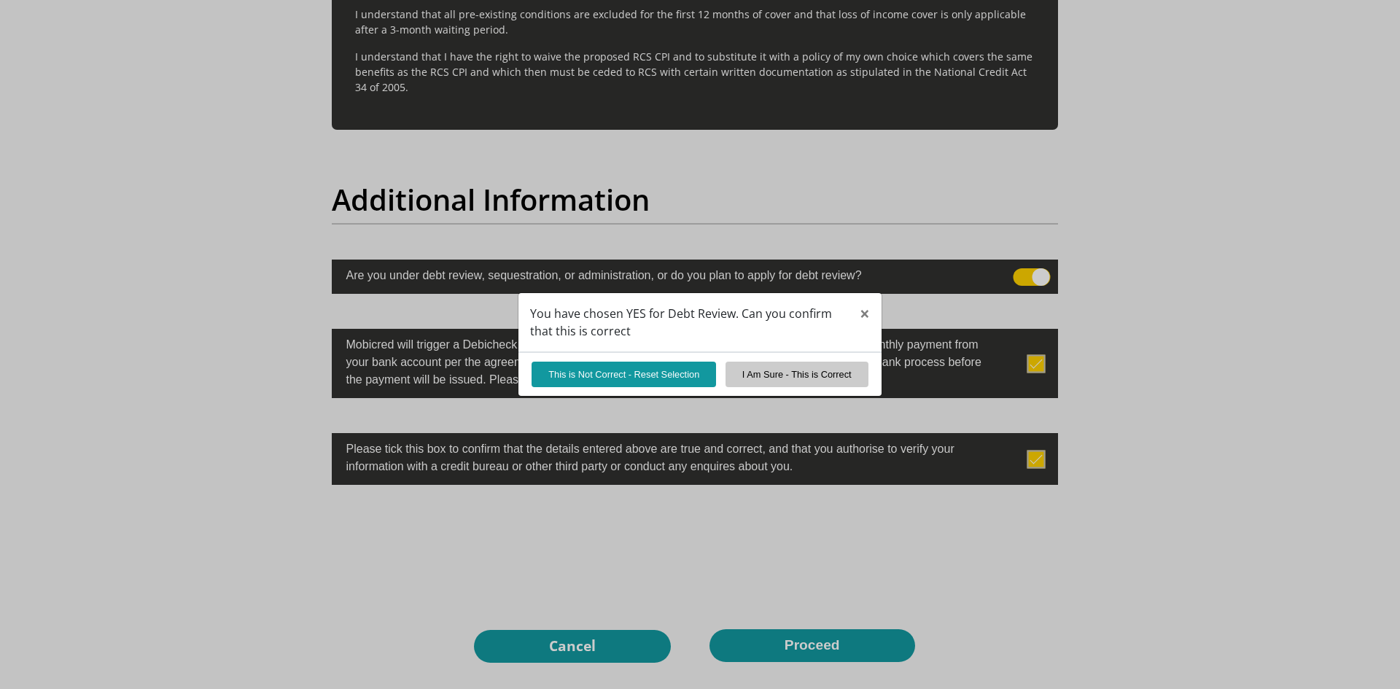
click at [1043, 278] on div "You have chosen YES for Debt Review. Can you confirm that this is correct × Thi…" at bounding box center [700, 344] width 1400 height 689
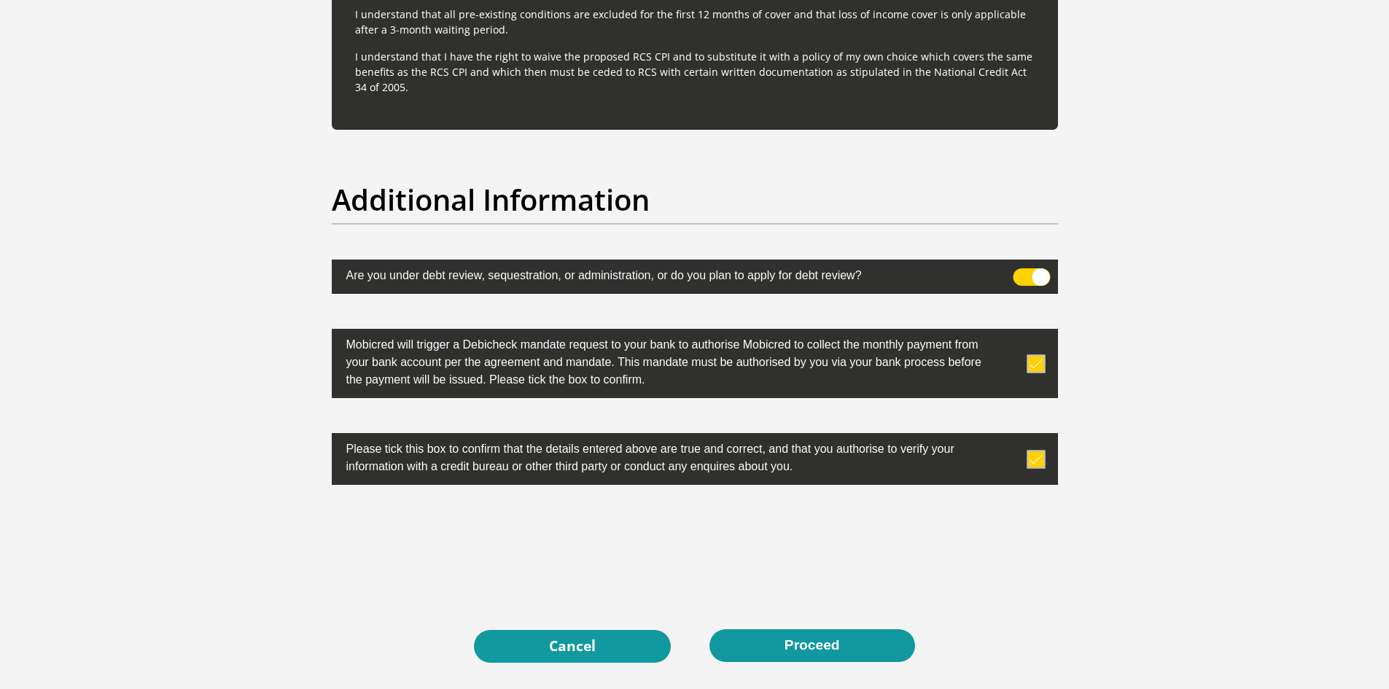
click at [1043, 278] on span at bounding box center [1031, 277] width 37 height 18
click at [1022, 272] on input "checkbox" at bounding box center [1022, 272] width 0 height 0
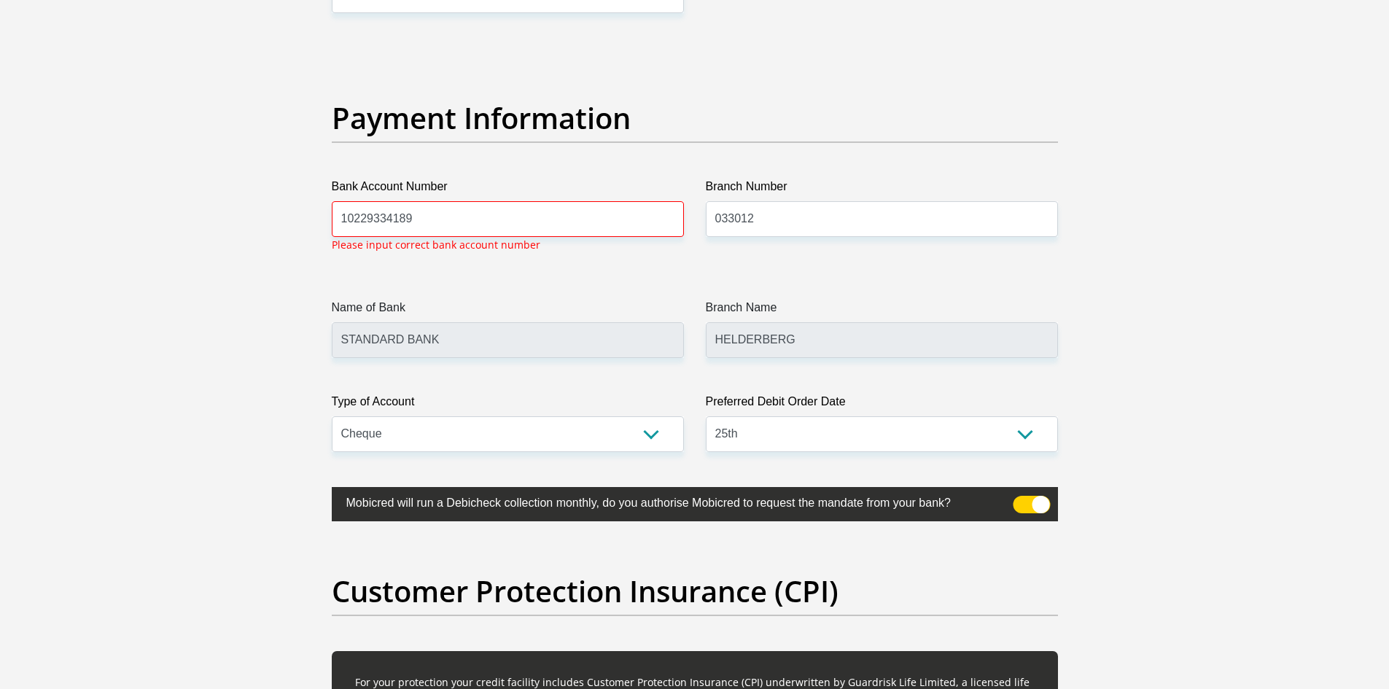
scroll to position [3258, 0]
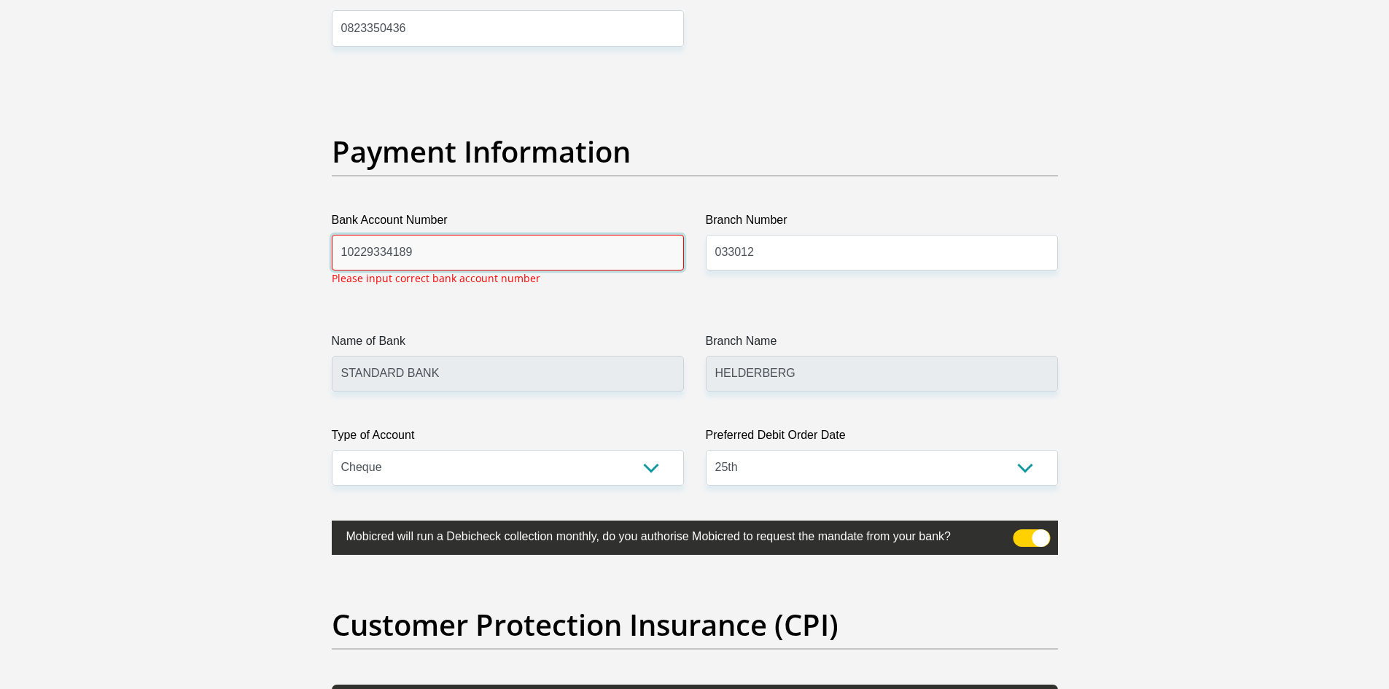
drag, startPoint x: 414, startPoint y: 252, endPoint x: 311, endPoint y: 247, distance: 102.2
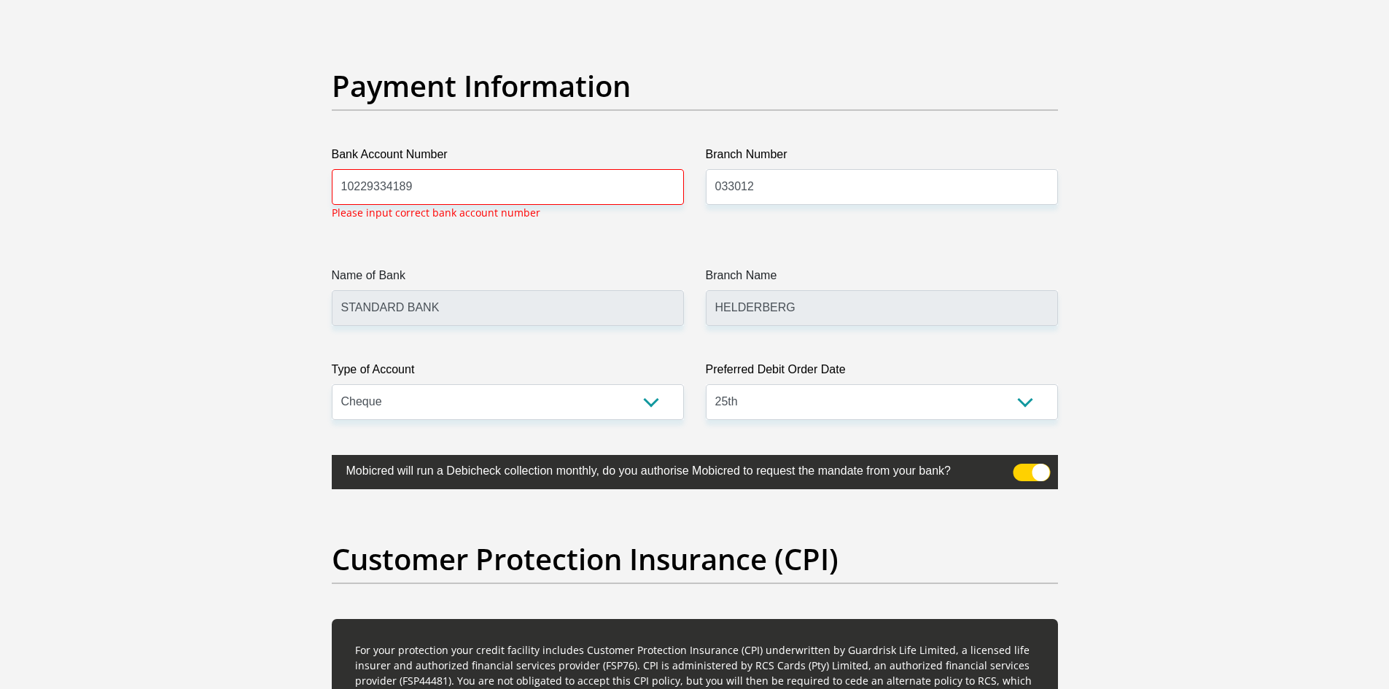
scroll to position [3310, 0]
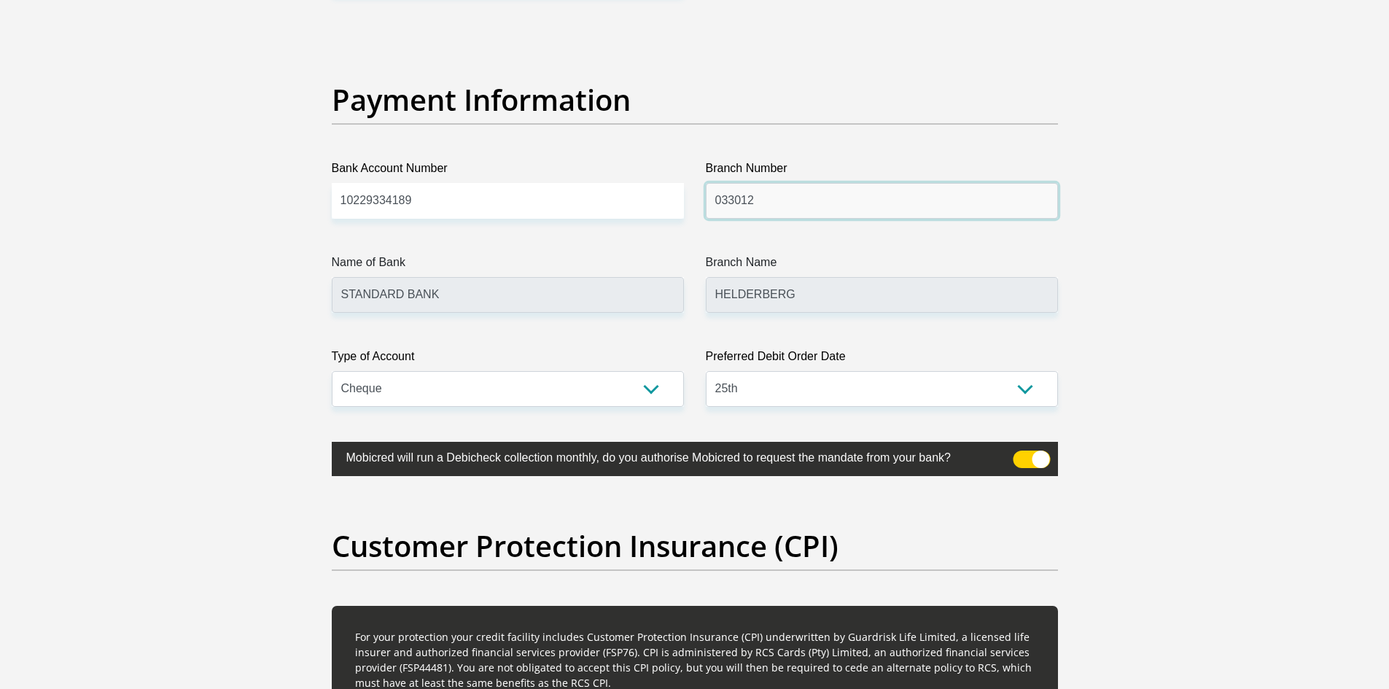
click at [791, 198] on input "033012" at bounding box center [882, 201] width 352 height 36
click at [432, 197] on input "10229334189" at bounding box center [508, 201] width 352 height 36
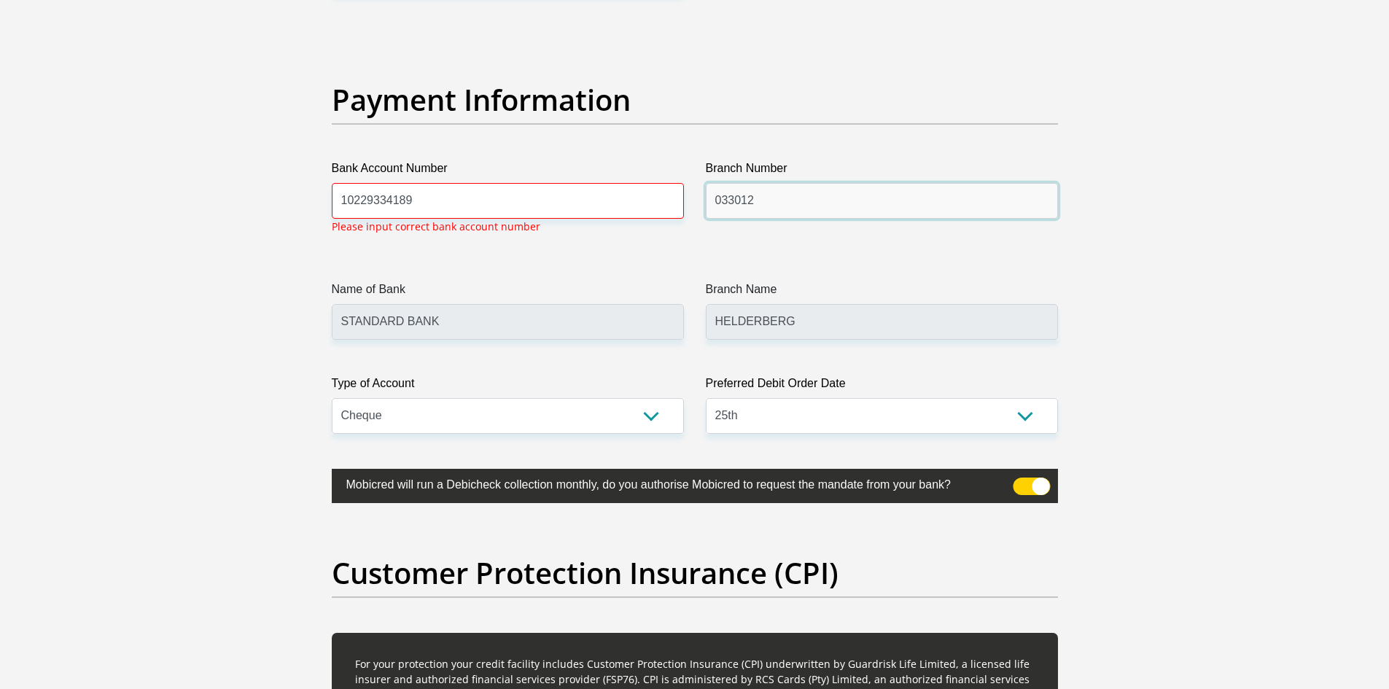
click at [731, 207] on input "033012" at bounding box center [882, 201] width 352 height 36
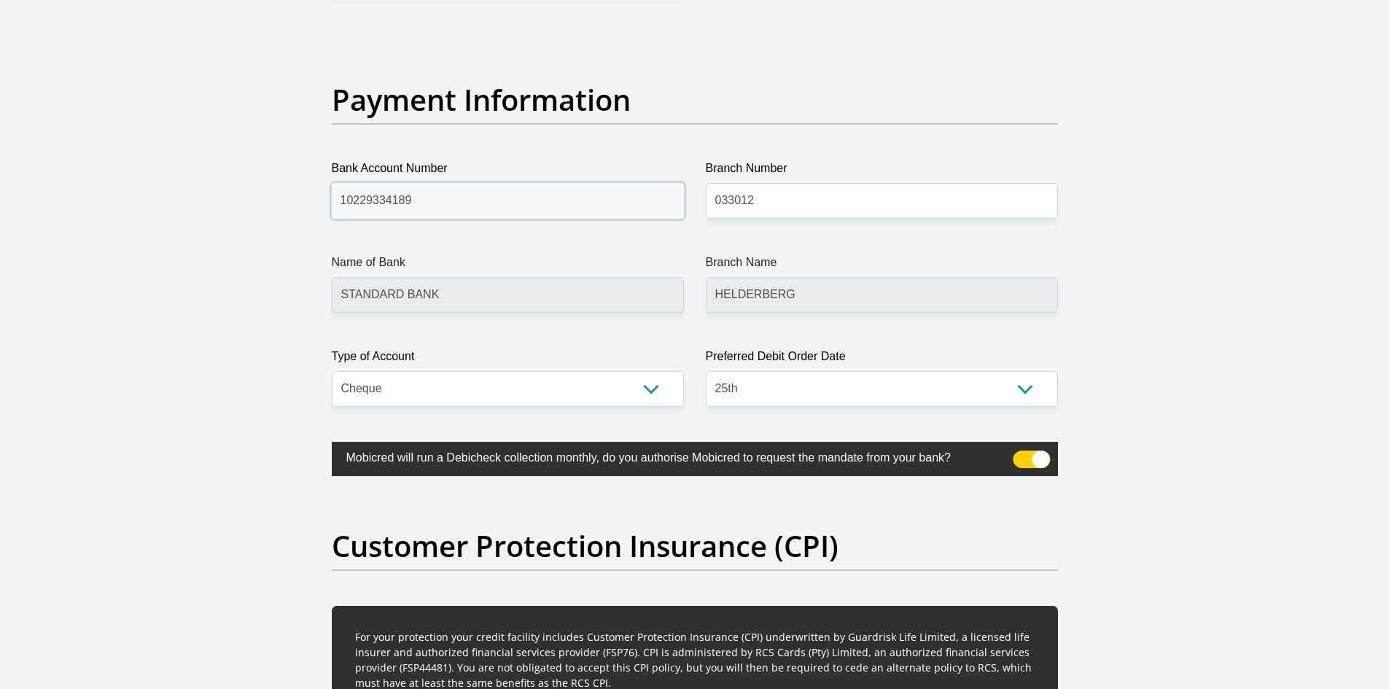
drag, startPoint x: 417, startPoint y: 197, endPoint x: 301, endPoint y: 210, distance: 116.7
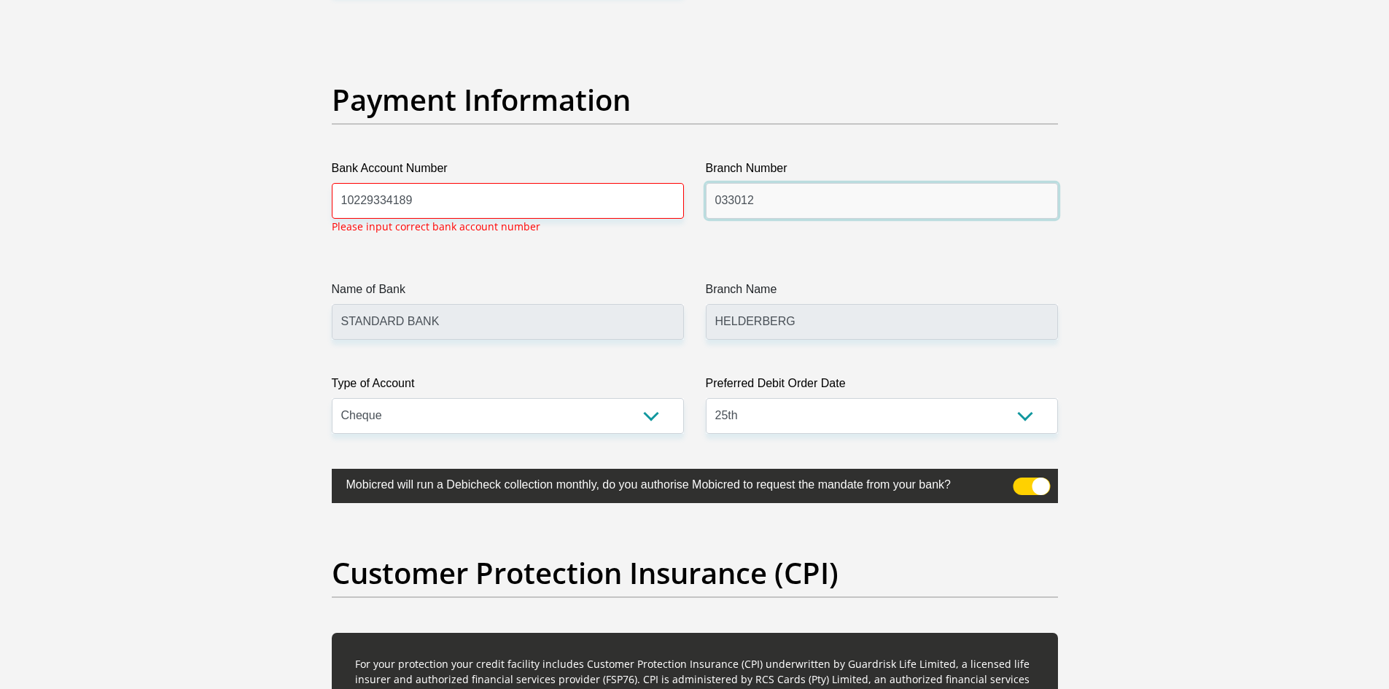
click at [824, 214] on input "033012" at bounding box center [882, 201] width 352 height 36
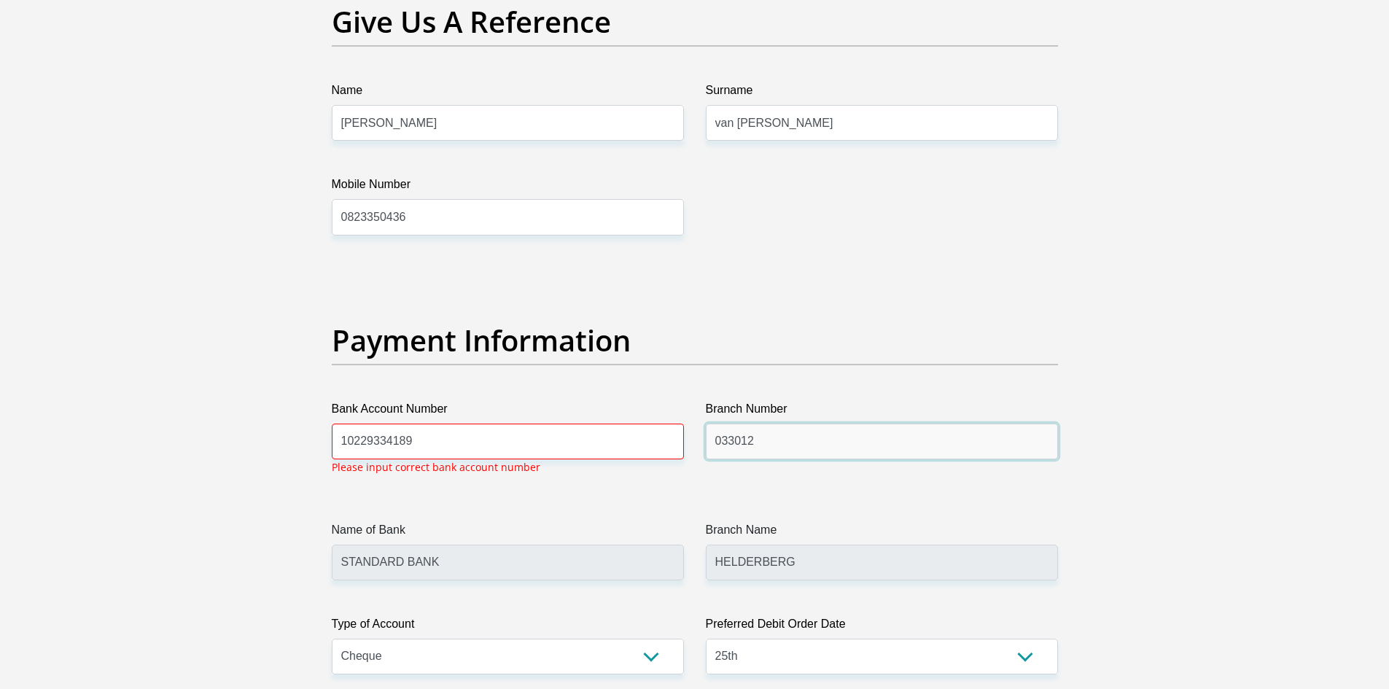
scroll to position [3018, 0]
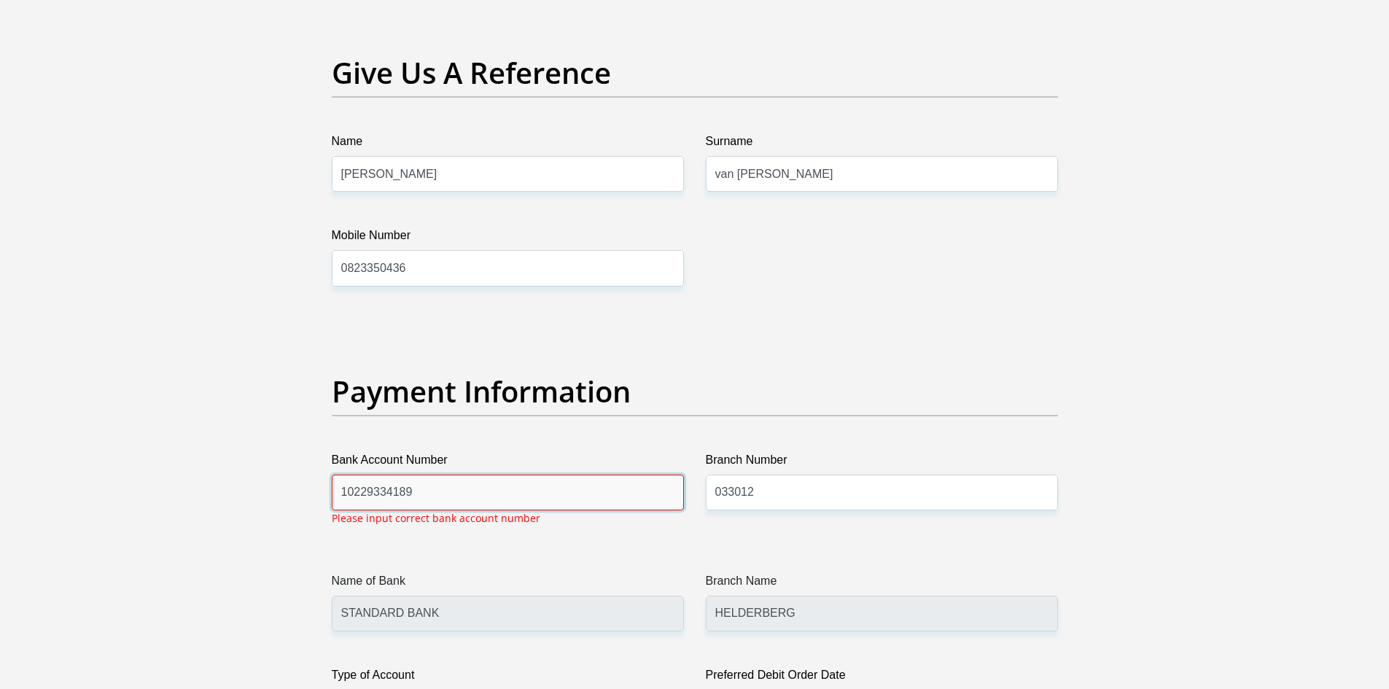
click at [430, 500] on input "10229334189" at bounding box center [508, 493] width 352 height 36
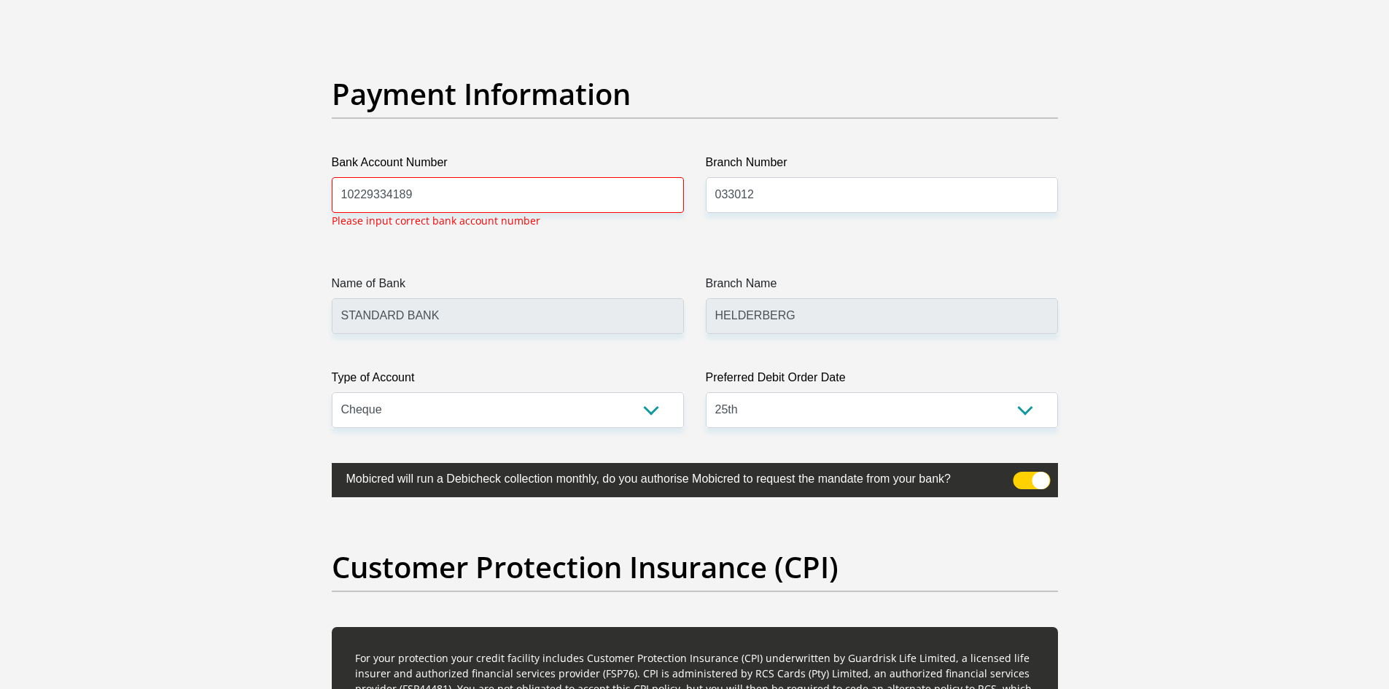
scroll to position [3310, 0]
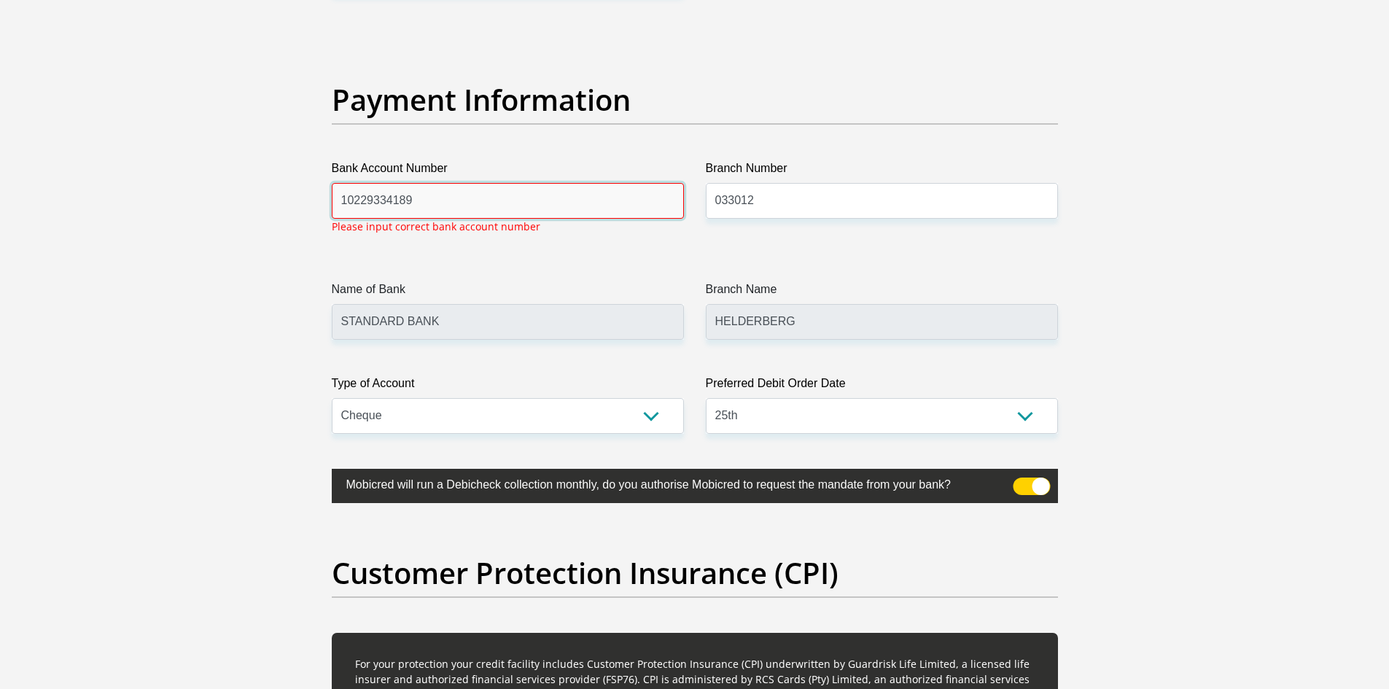
click at [354, 201] on input "10229334189" at bounding box center [508, 201] width 352 height 36
click at [372, 199] on input "10 229334189" at bounding box center [508, 201] width 352 height 36
click at [394, 195] on input "10 22 9334189" at bounding box center [508, 201] width 352 height 36
click at [416, 202] on input "10 22 933 4189" at bounding box center [508, 201] width 352 height 36
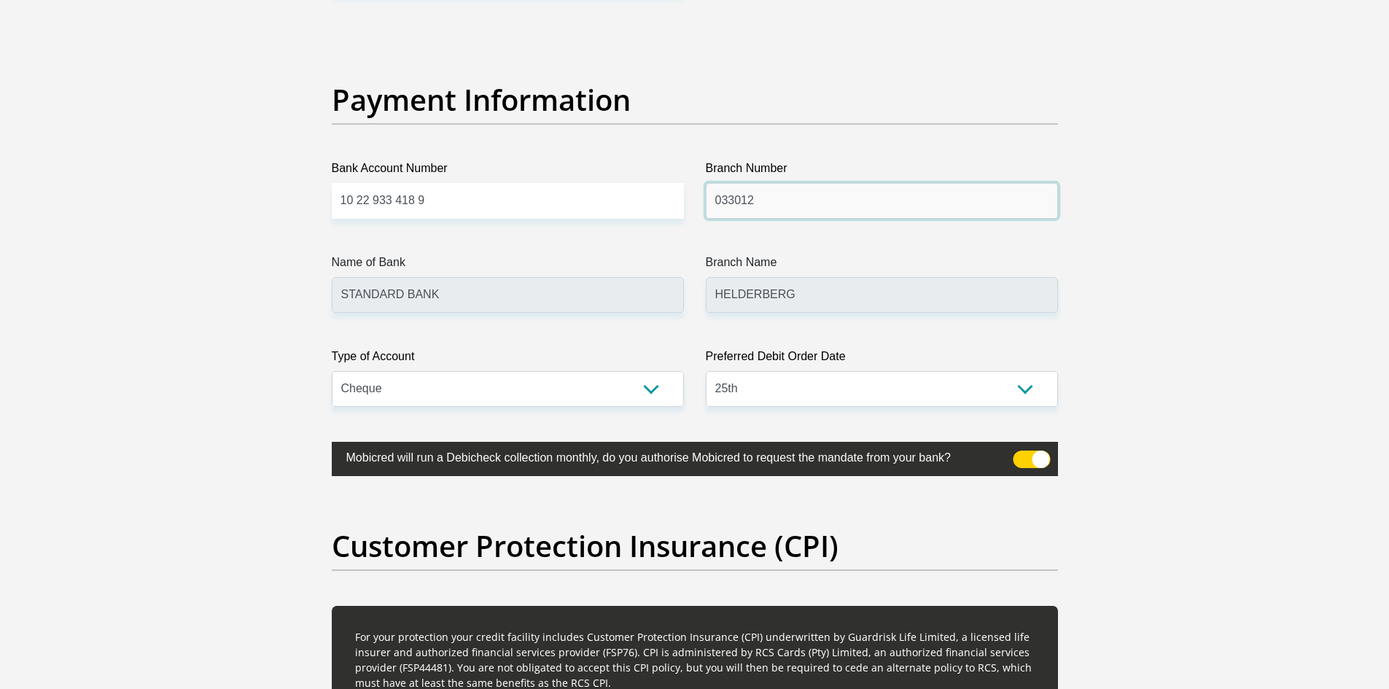
click at [810, 185] on input "033012" at bounding box center [882, 201] width 352 height 36
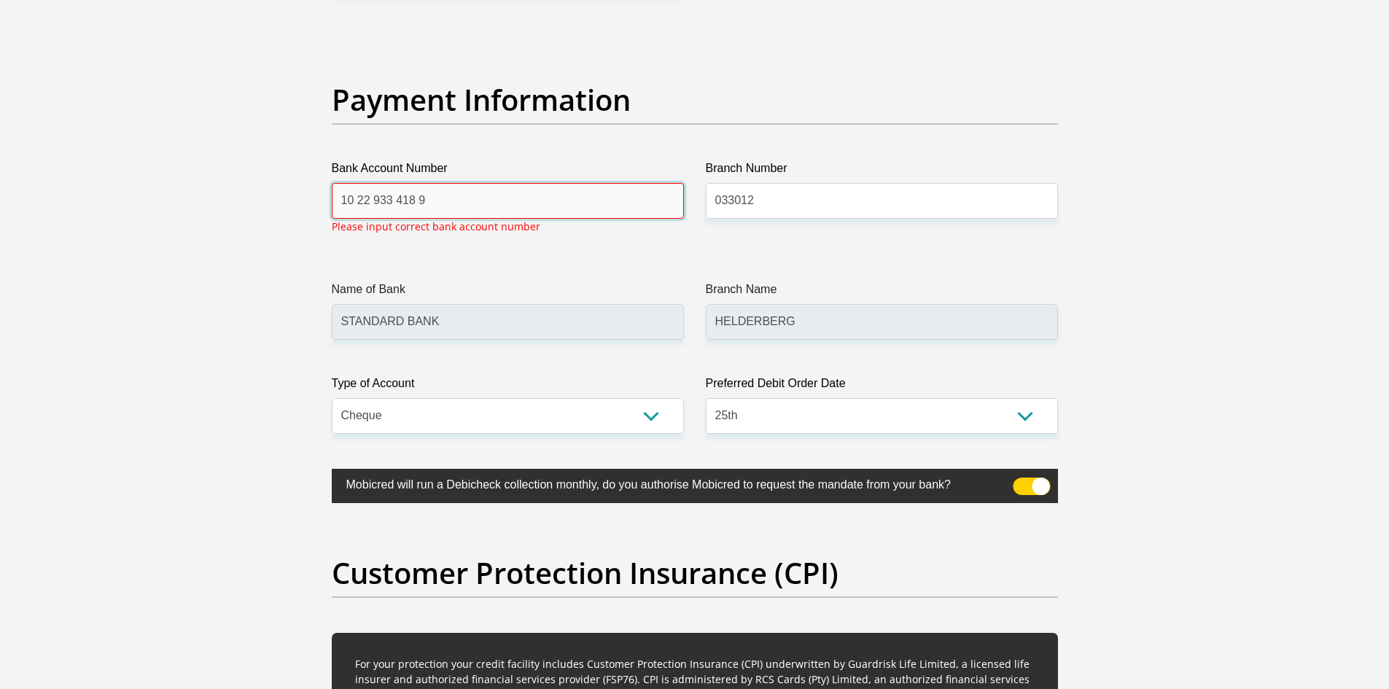
drag, startPoint x: 430, startPoint y: 199, endPoint x: 311, endPoint y: 201, distance: 118.9
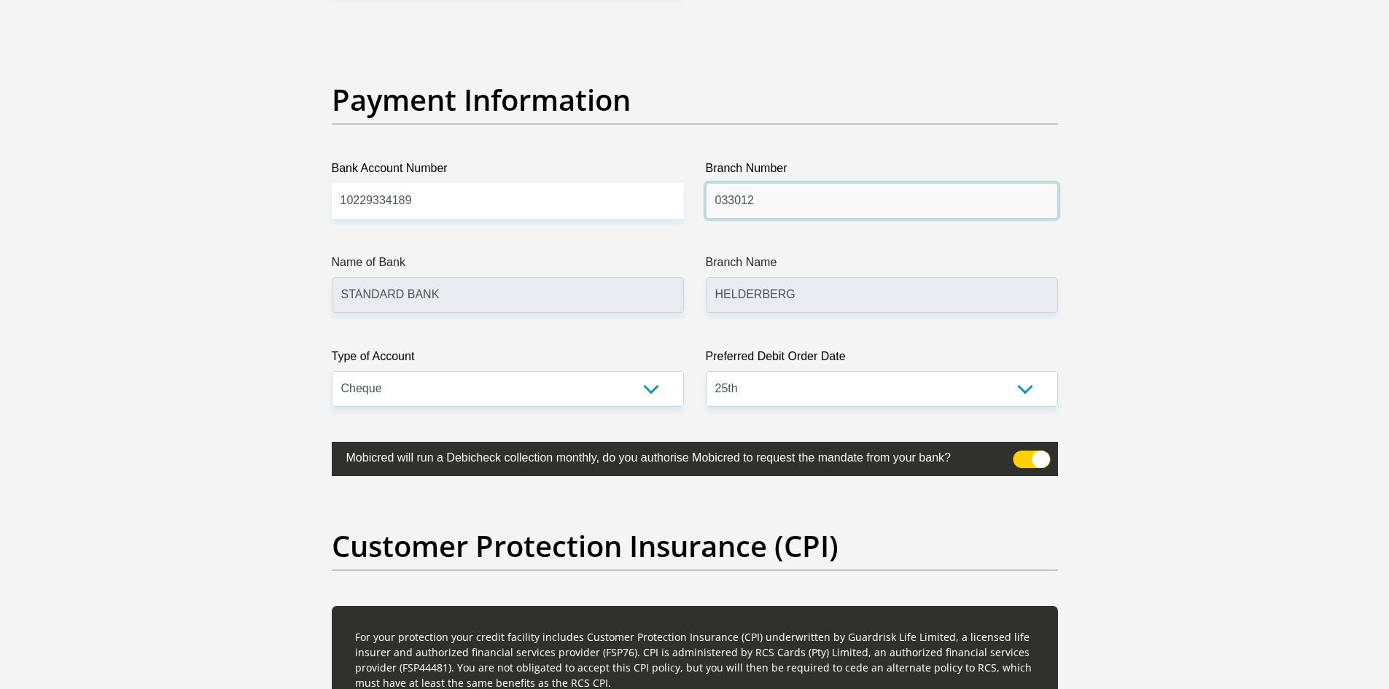
click at [742, 208] on input "033012" at bounding box center [882, 201] width 352 height 36
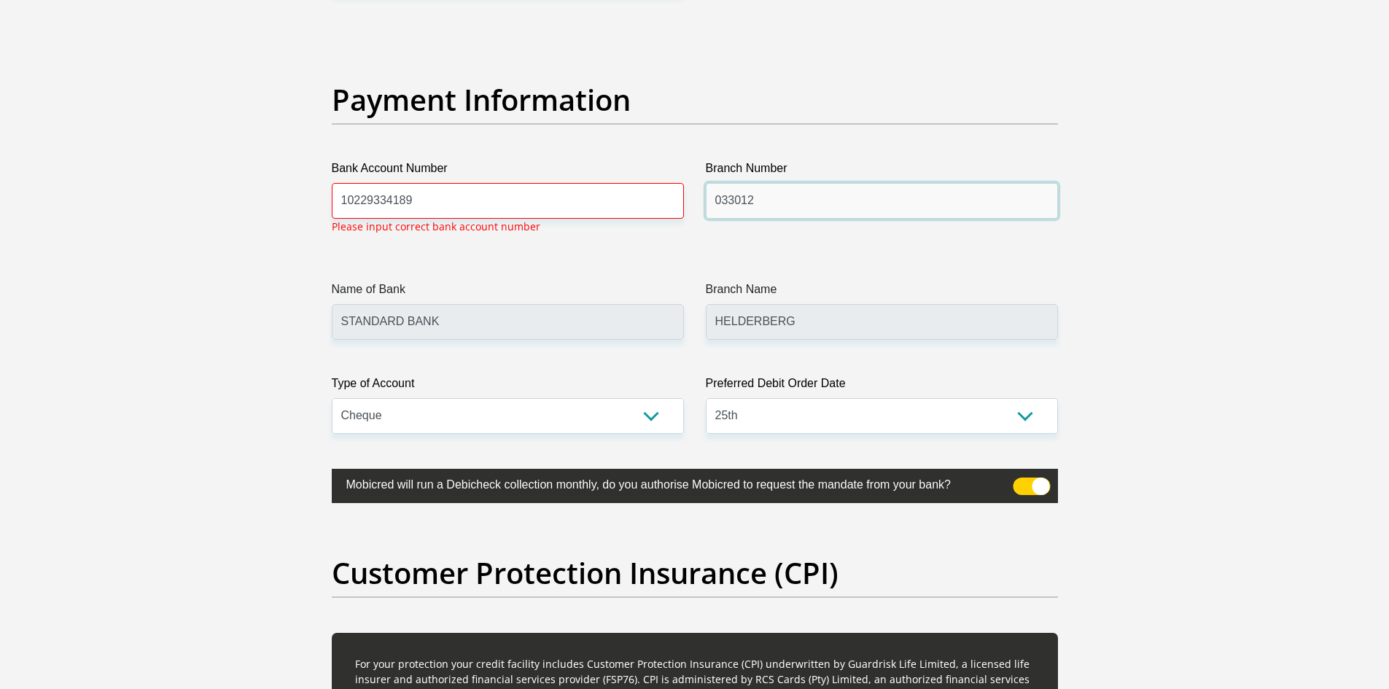
drag, startPoint x: 756, startPoint y: 203, endPoint x: 672, endPoint y: 198, distance: 84.8
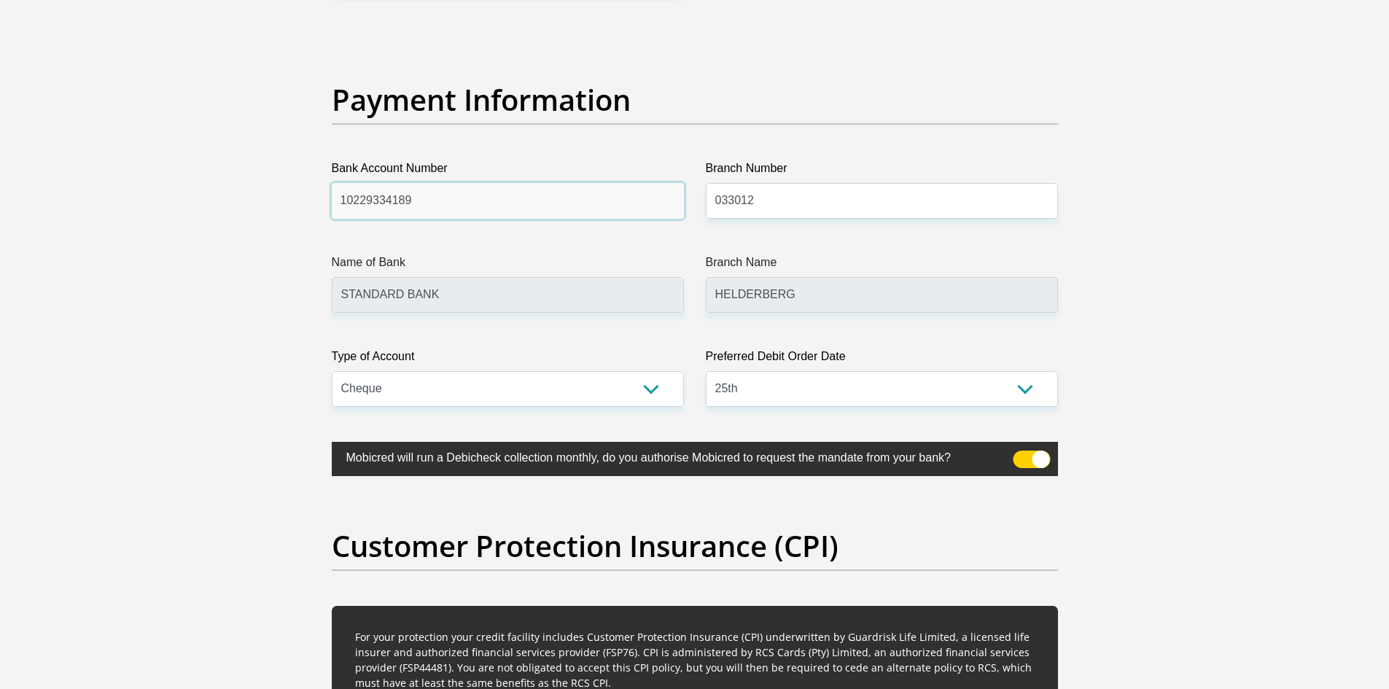
drag, startPoint x: 416, startPoint y: 204, endPoint x: 194, endPoint y: 212, distance: 221.8
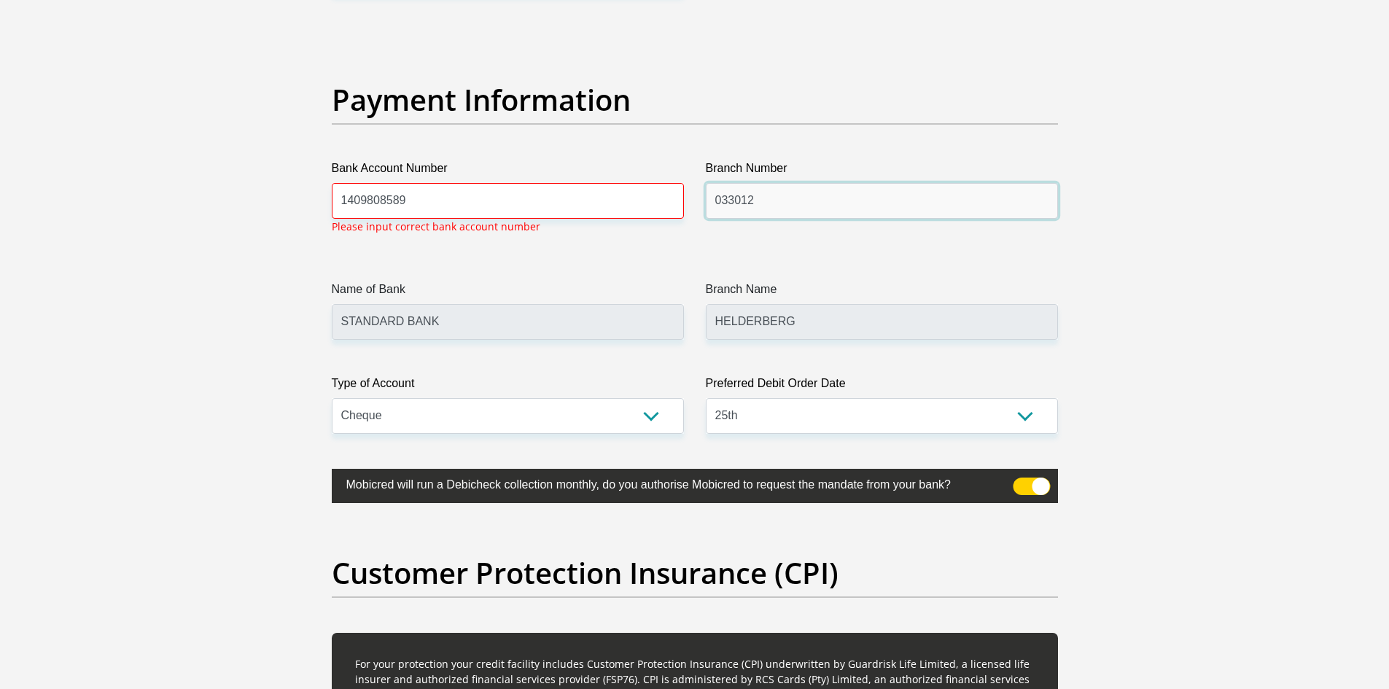
click at [753, 202] on input "033012" at bounding box center [882, 201] width 352 height 36
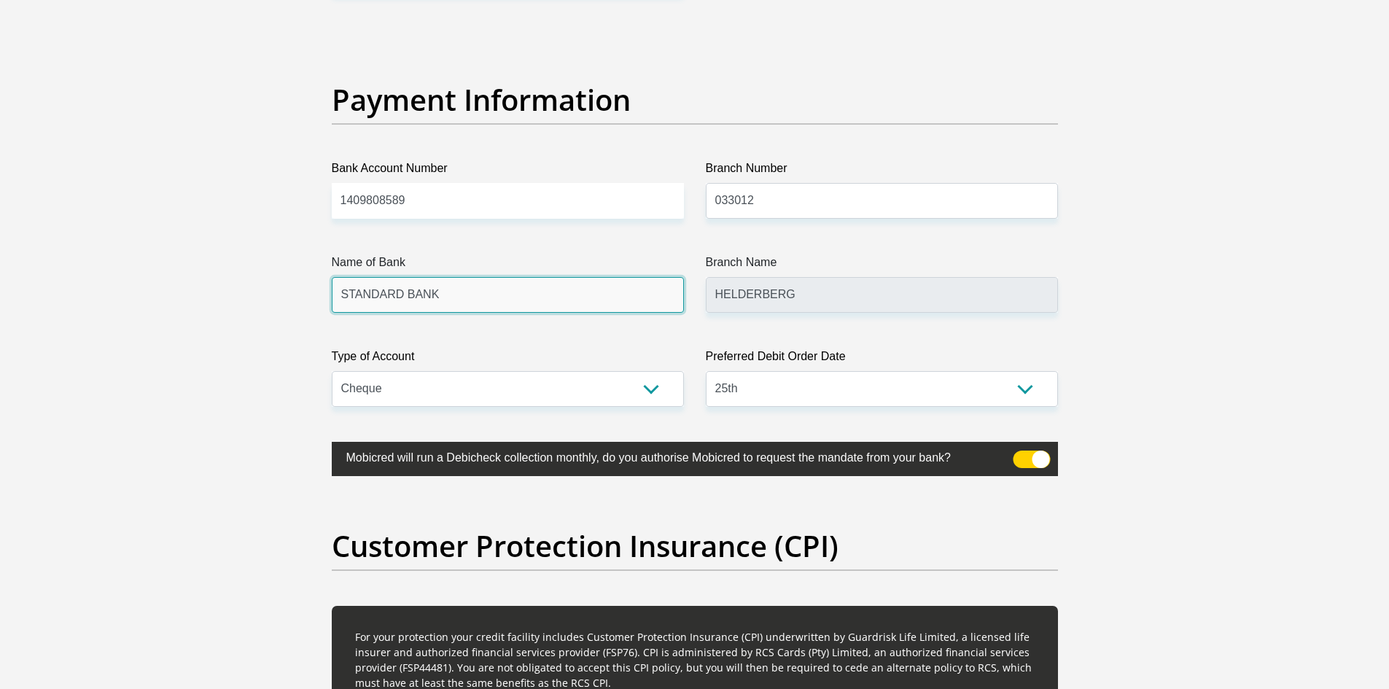
click at [505, 300] on input "STANDARD BANK" at bounding box center [508, 295] width 352 height 36
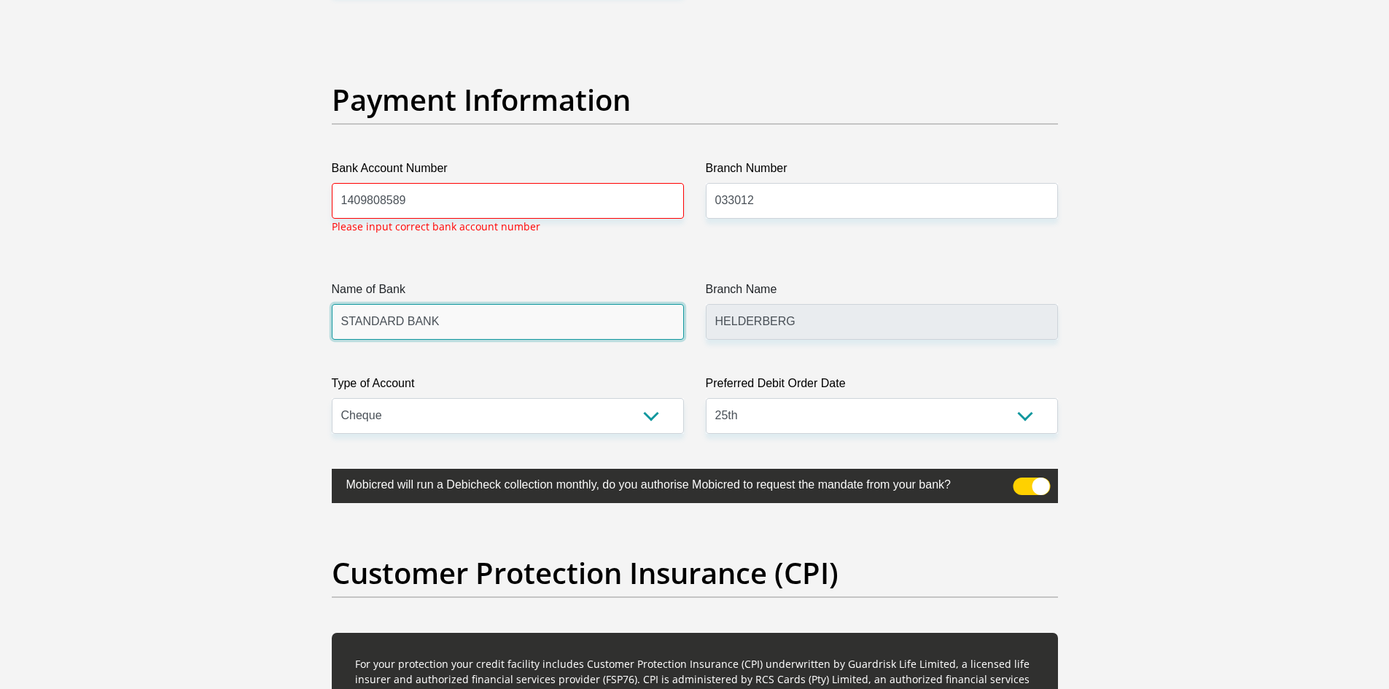
click at [458, 314] on input "STANDARD BANK" at bounding box center [508, 322] width 352 height 36
drag, startPoint x: 414, startPoint y: 199, endPoint x: 314, endPoint y: 218, distance: 101.0
type input "10229334189"
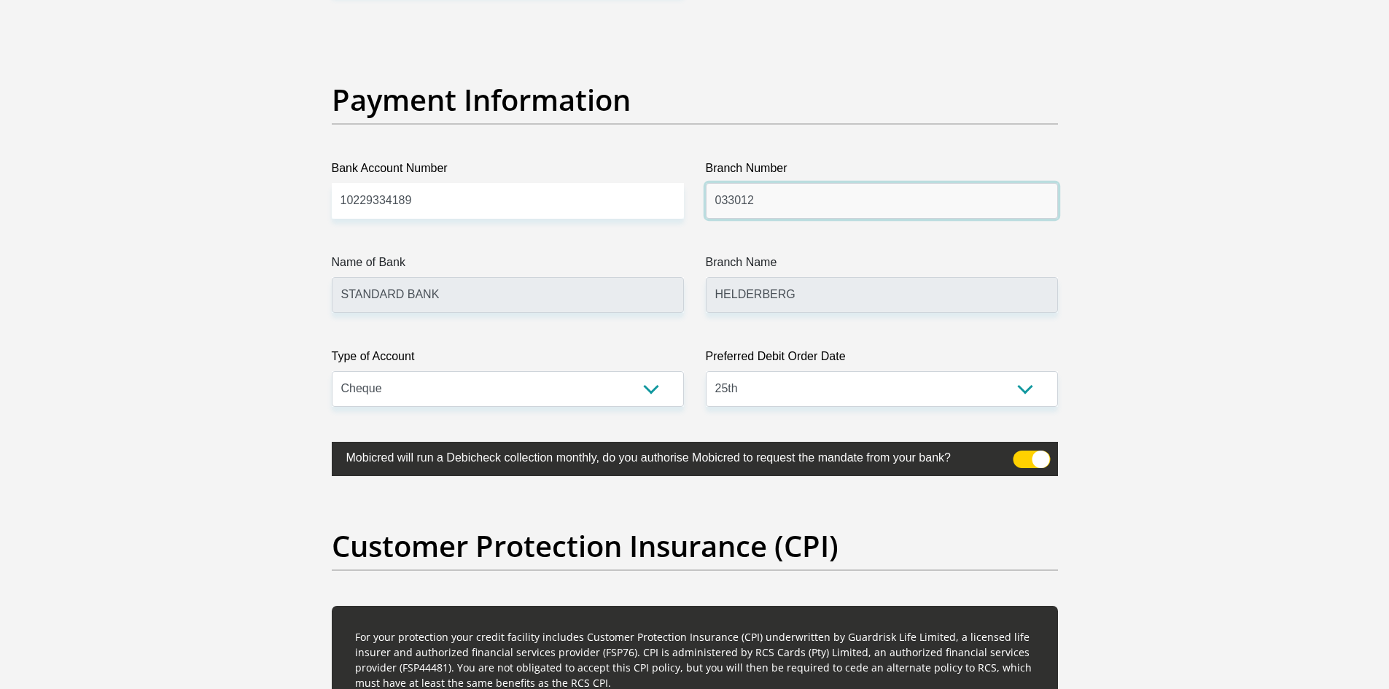
click at [737, 203] on input "033012" at bounding box center [882, 201] width 352 height 36
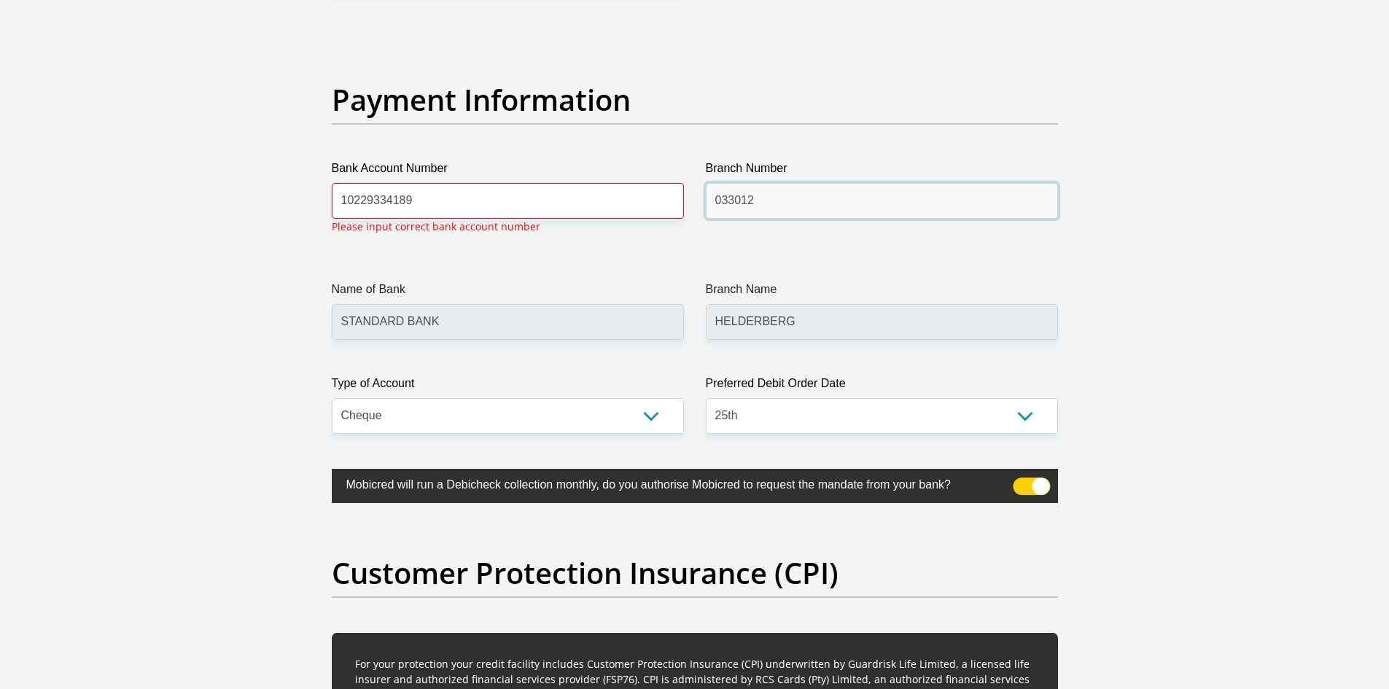
drag, startPoint x: 767, startPoint y: 202, endPoint x: 689, endPoint y: 202, distance: 77.3
paste input "51001"
type input "051001"
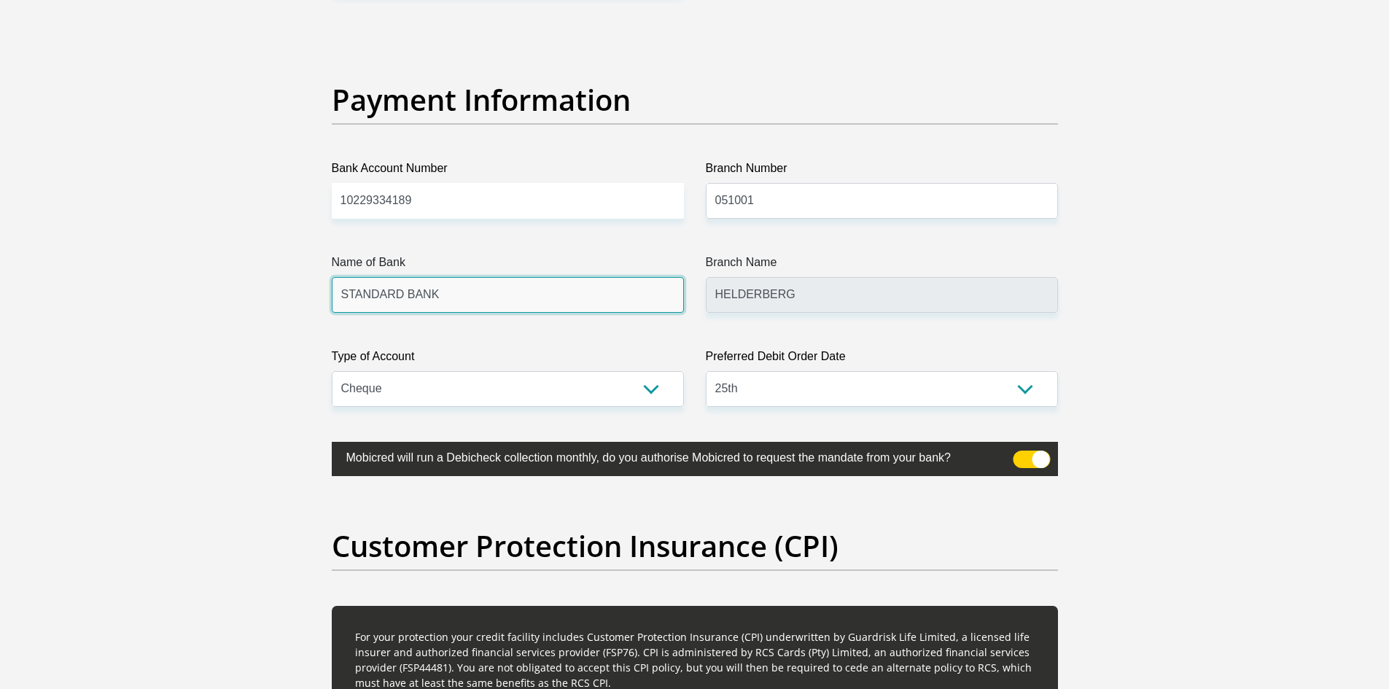
type input "STANDARD BANK SOUTH AFRICA"
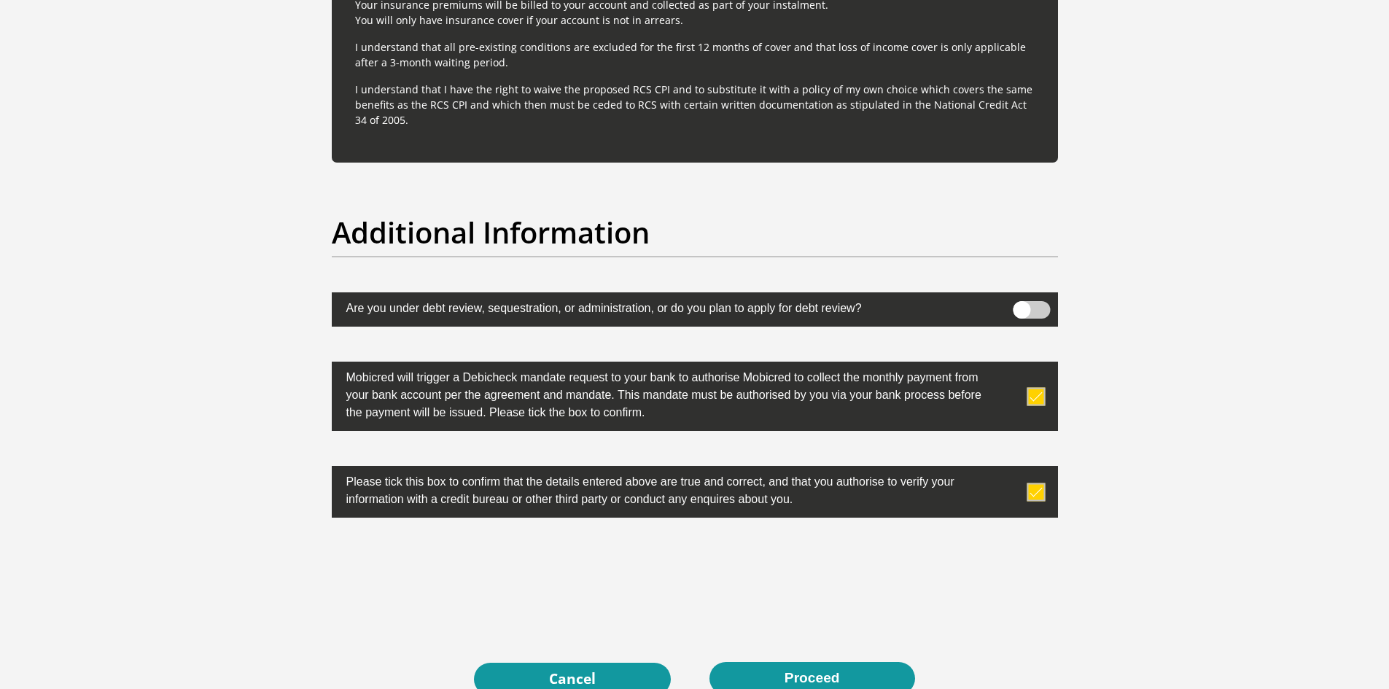
scroll to position [4477, 0]
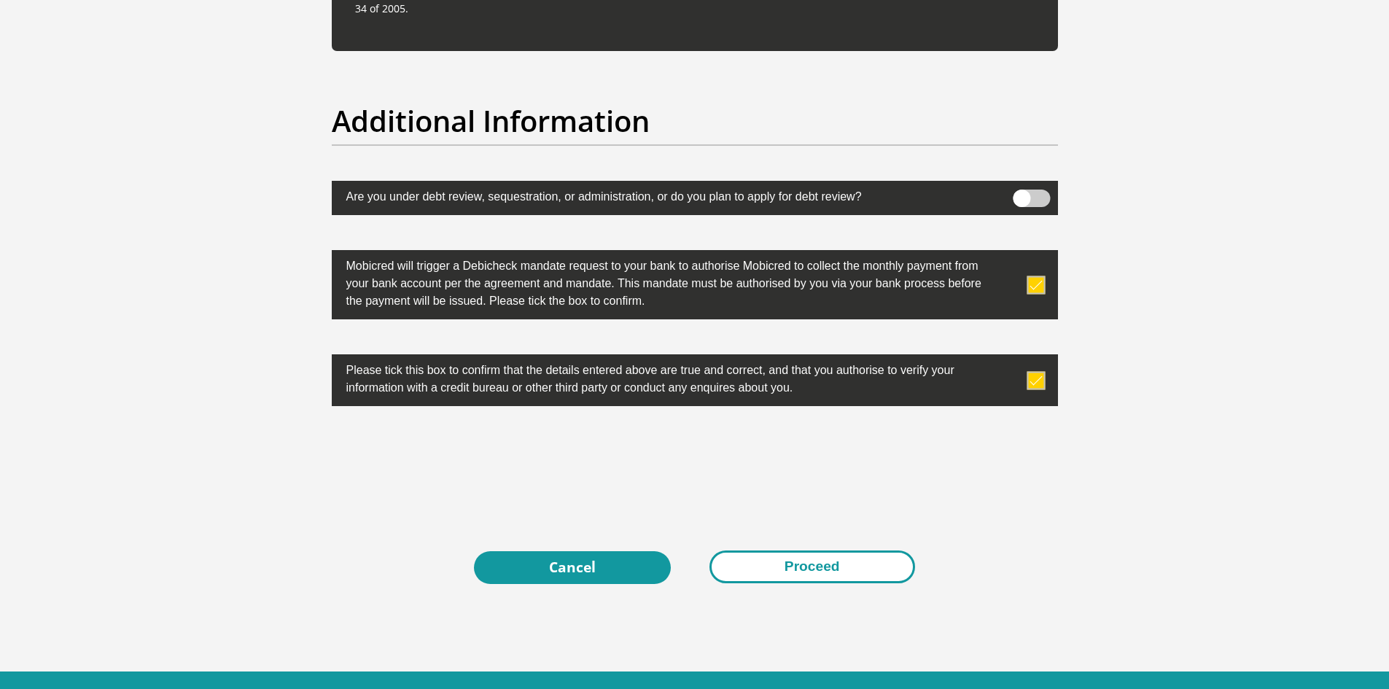
click at [804, 567] on button "Proceed" at bounding box center [813, 567] width 206 height 33
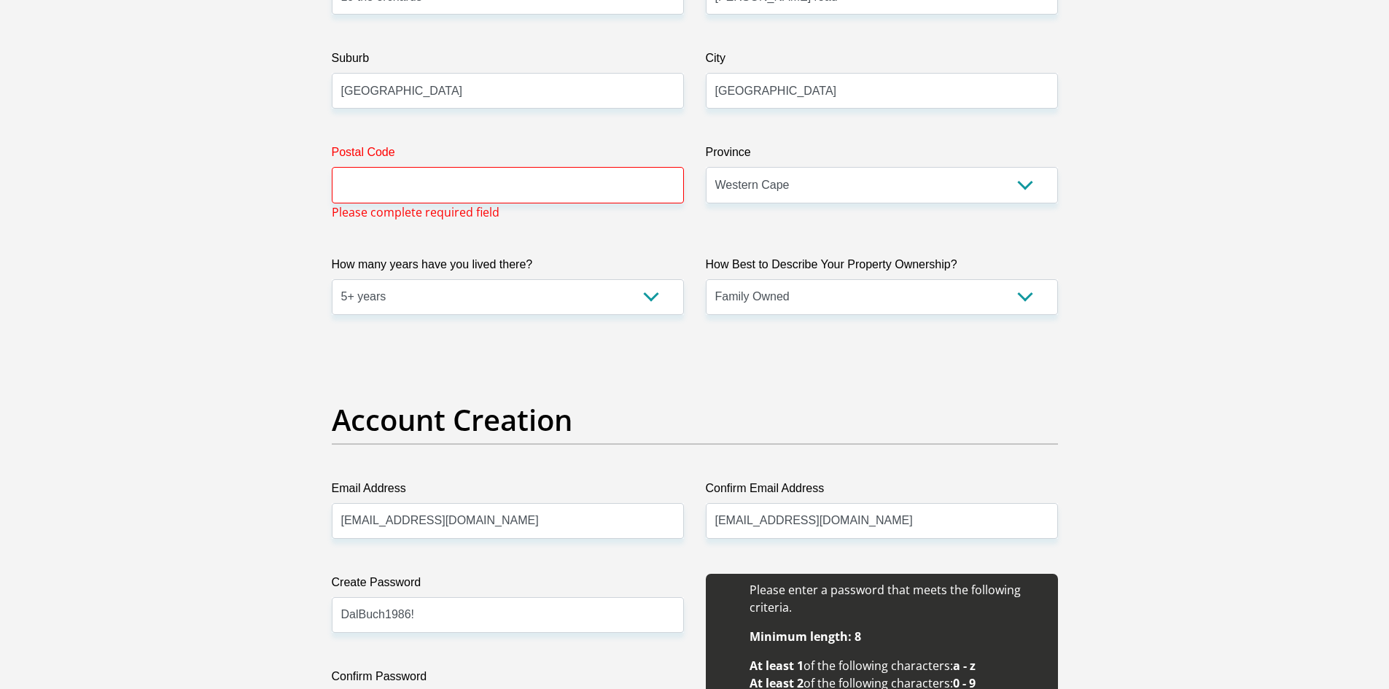
scroll to position [859, 0]
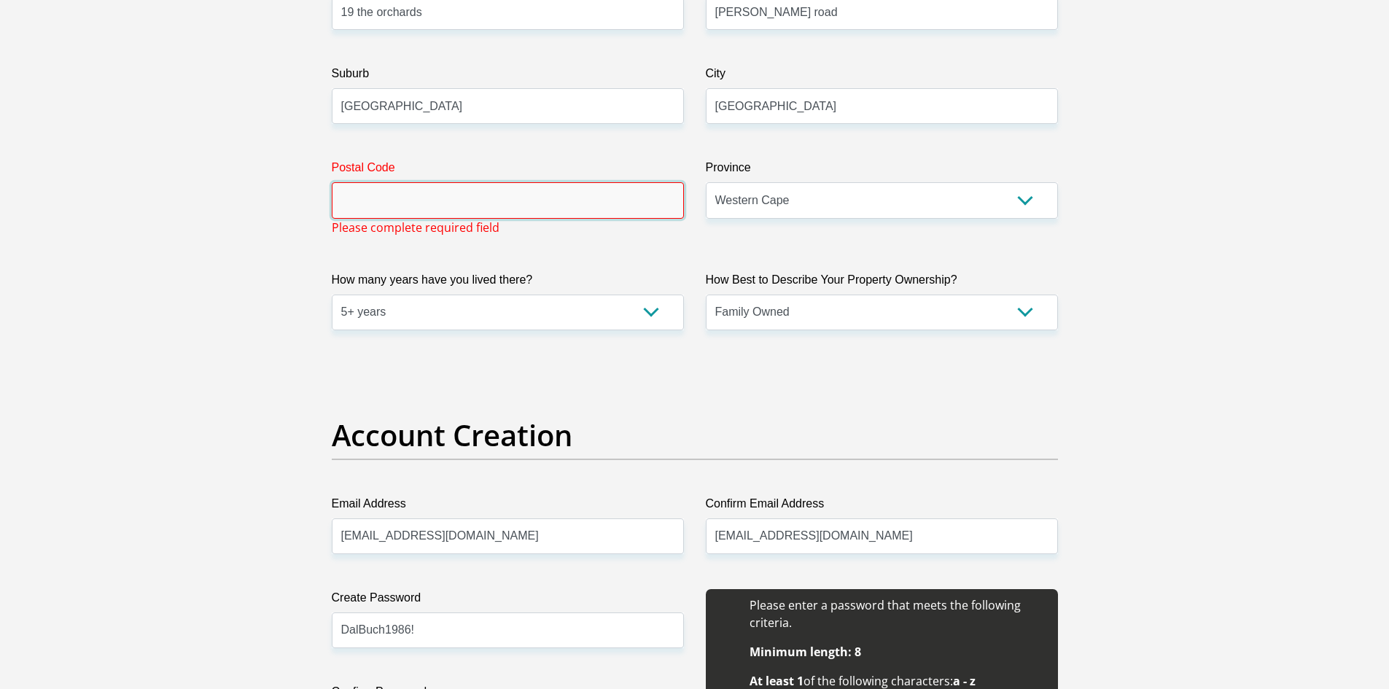
click at [440, 190] on input "Postal Code" at bounding box center [508, 200] width 352 height 36
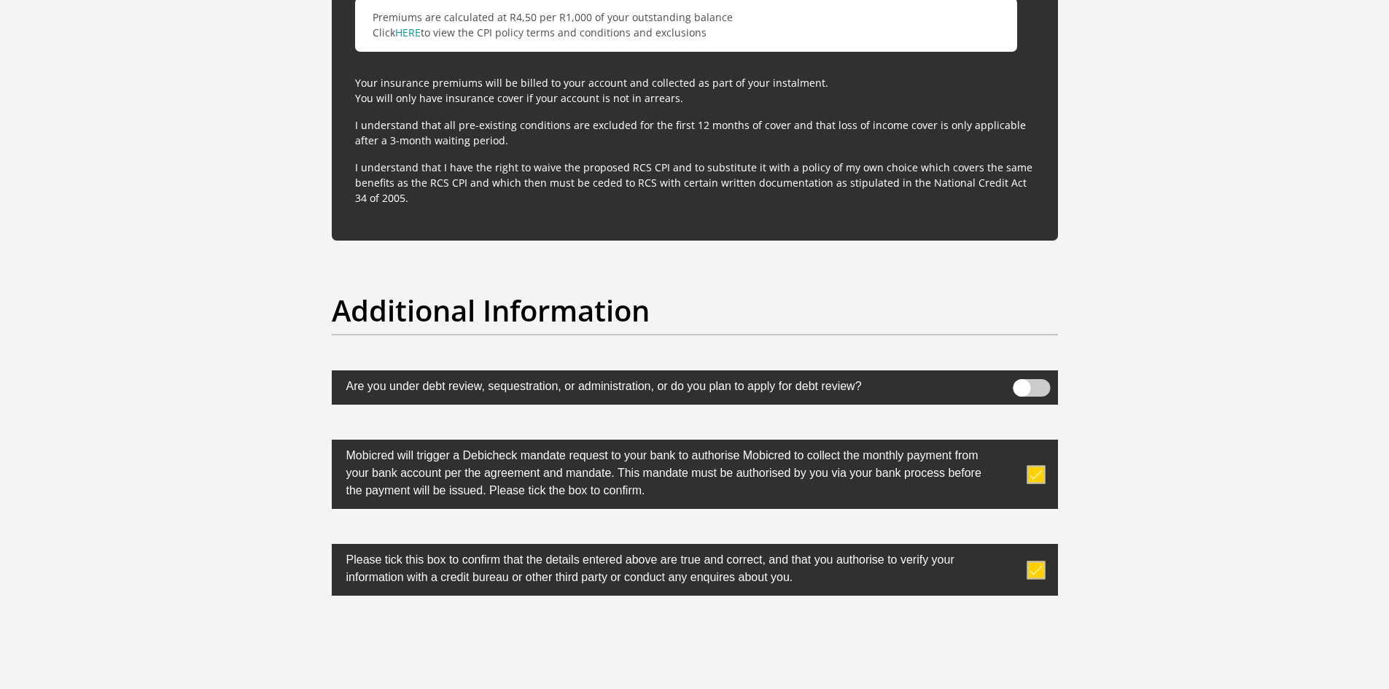
scroll to position [4544, 0]
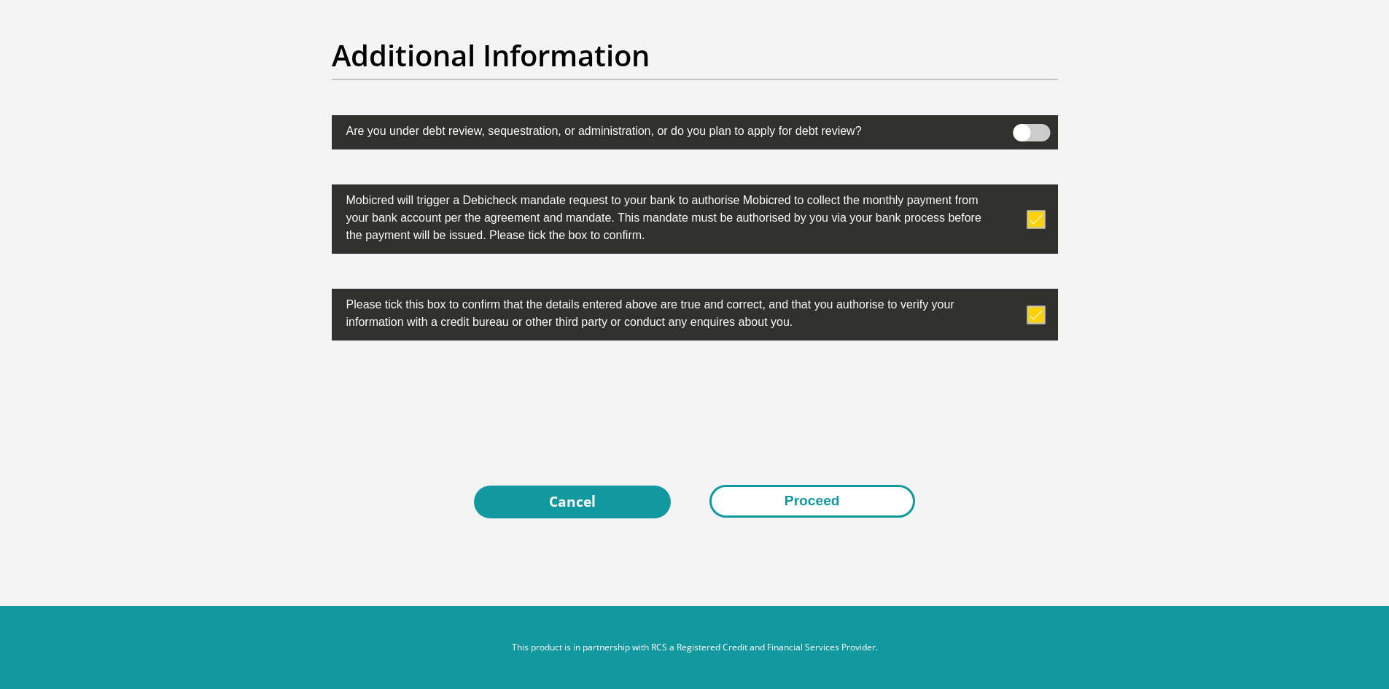
type input "7130"
click at [804, 490] on button "Proceed" at bounding box center [813, 501] width 206 height 33
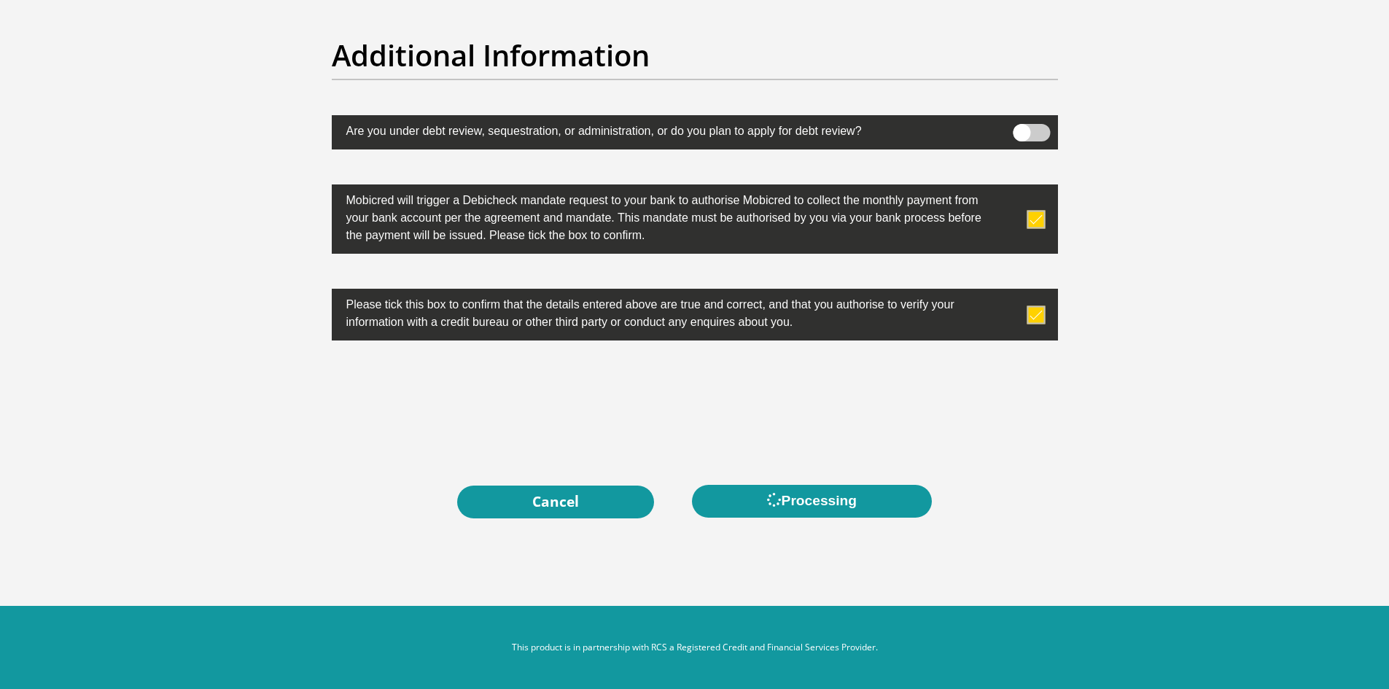
scroll to position [0, 0]
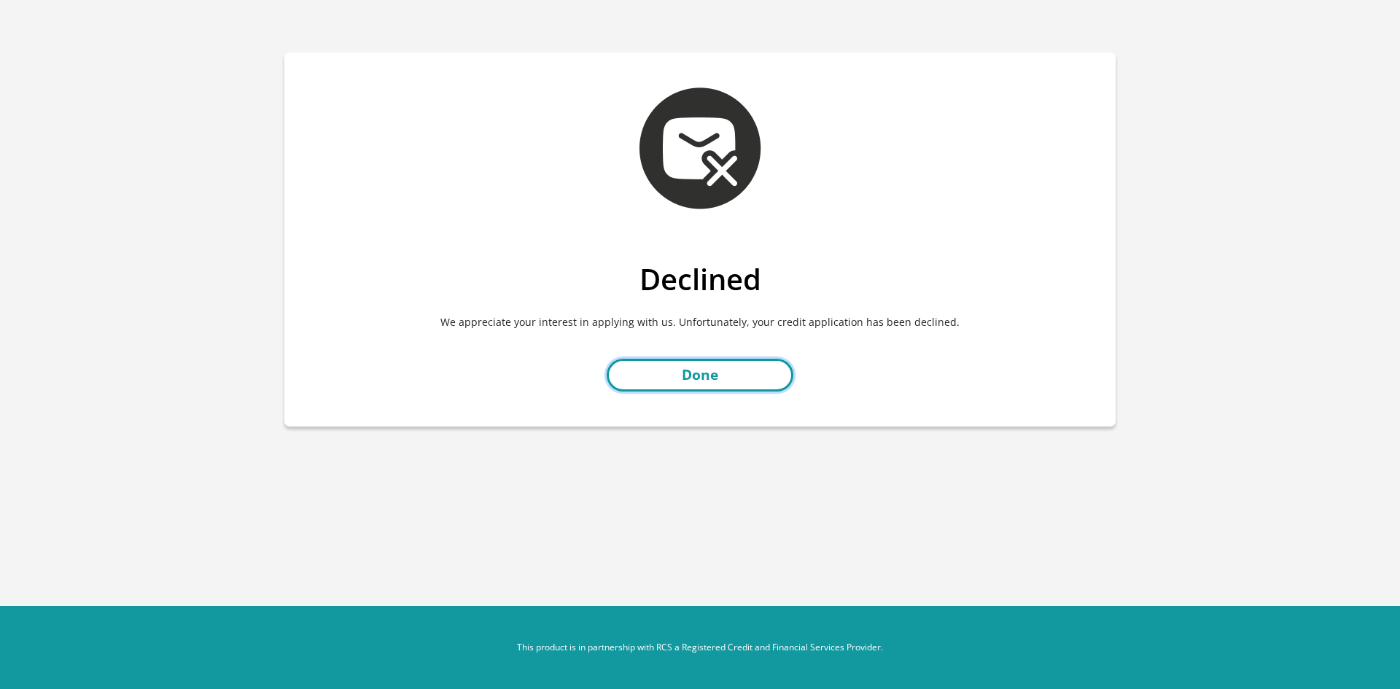
click at [703, 376] on link "Done" at bounding box center [700, 375] width 187 height 33
